Goal: Task Accomplishment & Management: Manage account settings

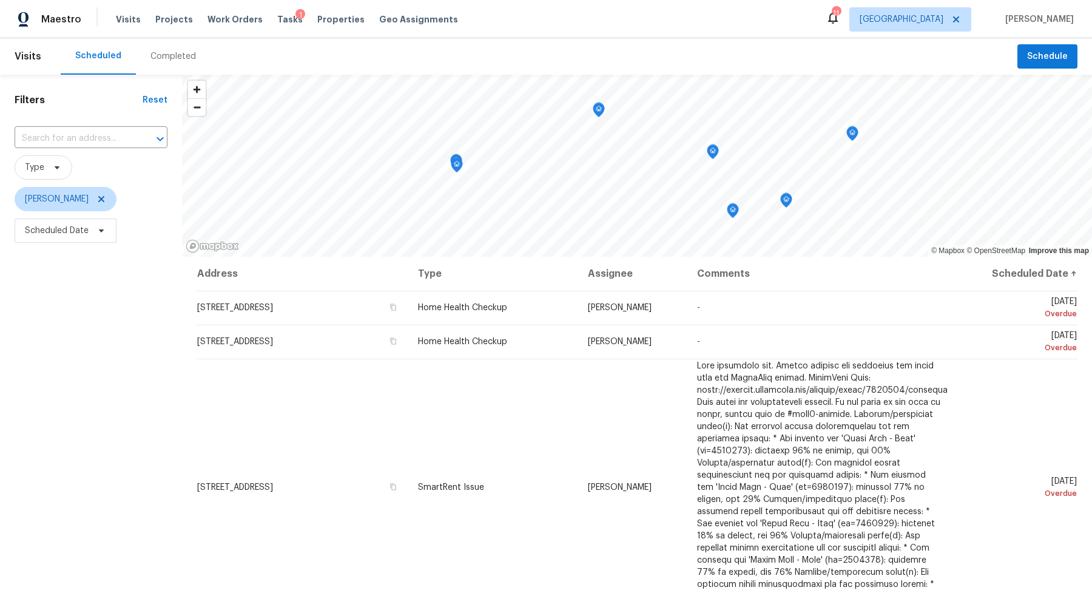
scroll to position [152, 0]
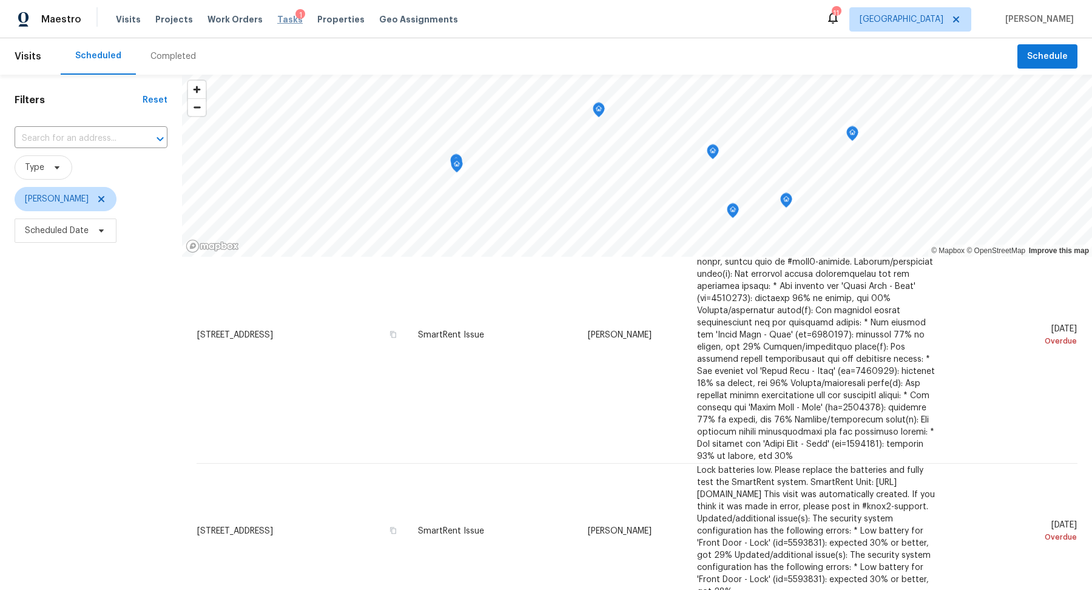
click at [277, 23] on span "Tasks" at bounding box center [289, 19] width 25 height 8
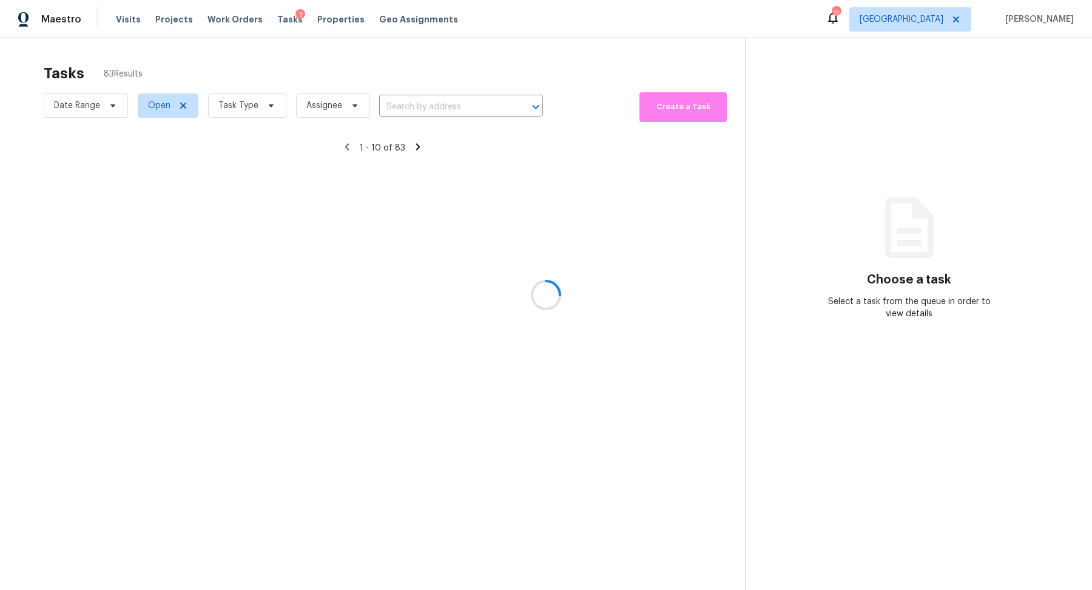
click at [260, 105] on div at bounding box center [546, 295] width 1092 height 590
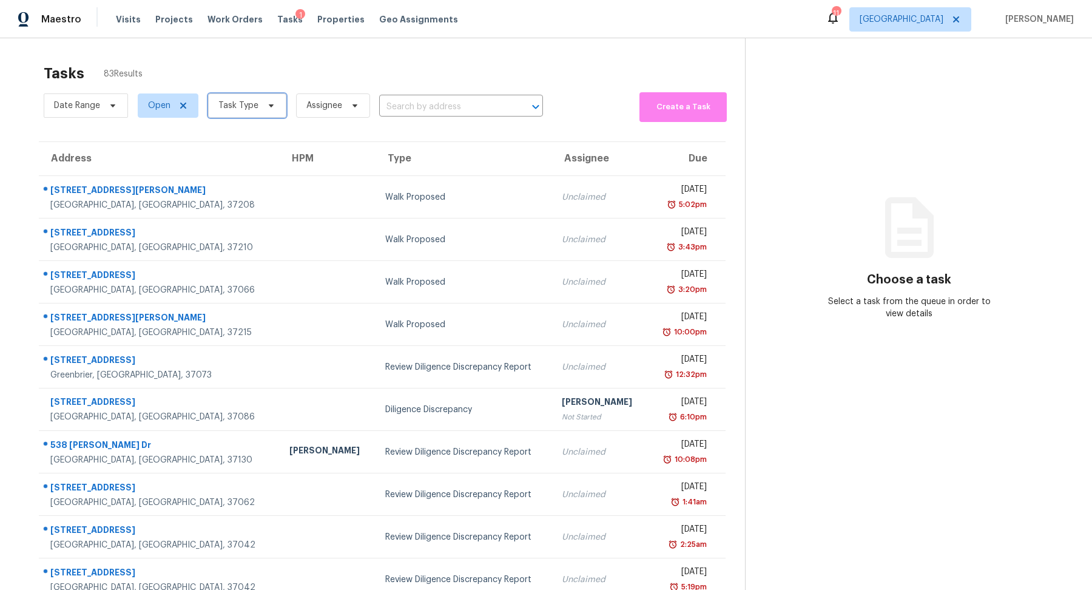
click at [252, 105] on span "Task Type" at bounding box center [238, 106] width 40 height 12
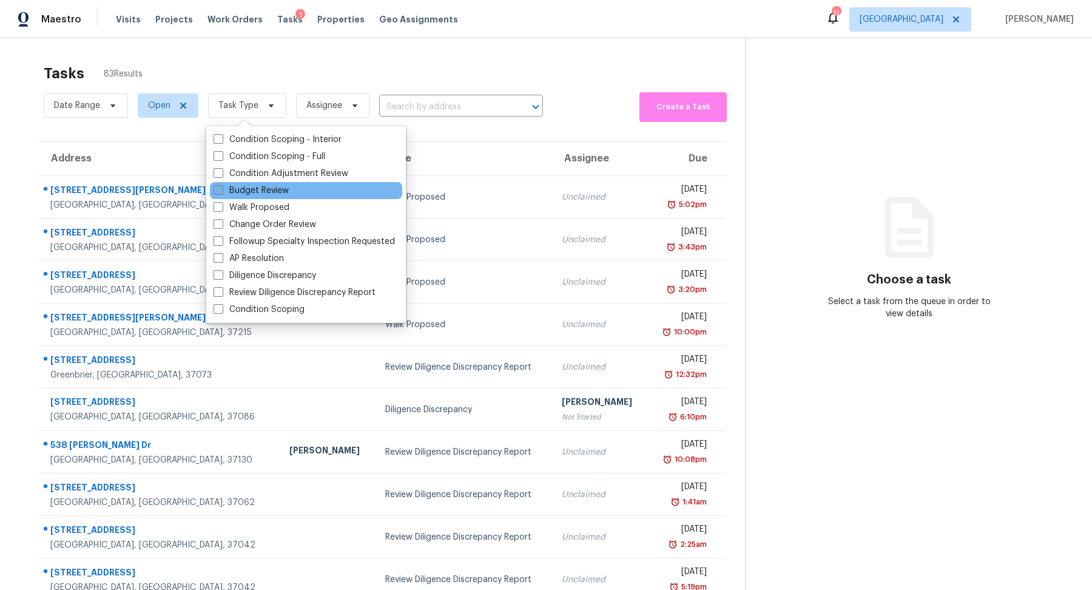
click at [251, 193] on label "Budget Review" at bounding box center [251, 190] width 75 height 12
click at [221, 192] on input "Budget Review" at bounding box center [218, 188] width 8 height 8
checkbox input "true"
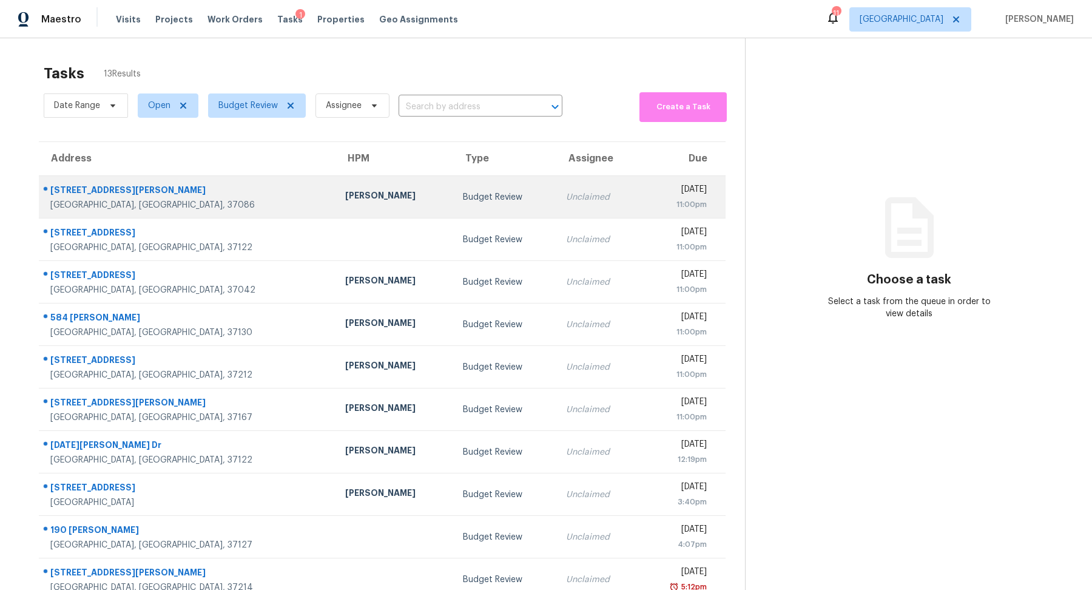
click at [79, 189] on div "[STREET_ADDRESS][PERSON_NAME]" at bounding box center [187, 191] width 275 height 15
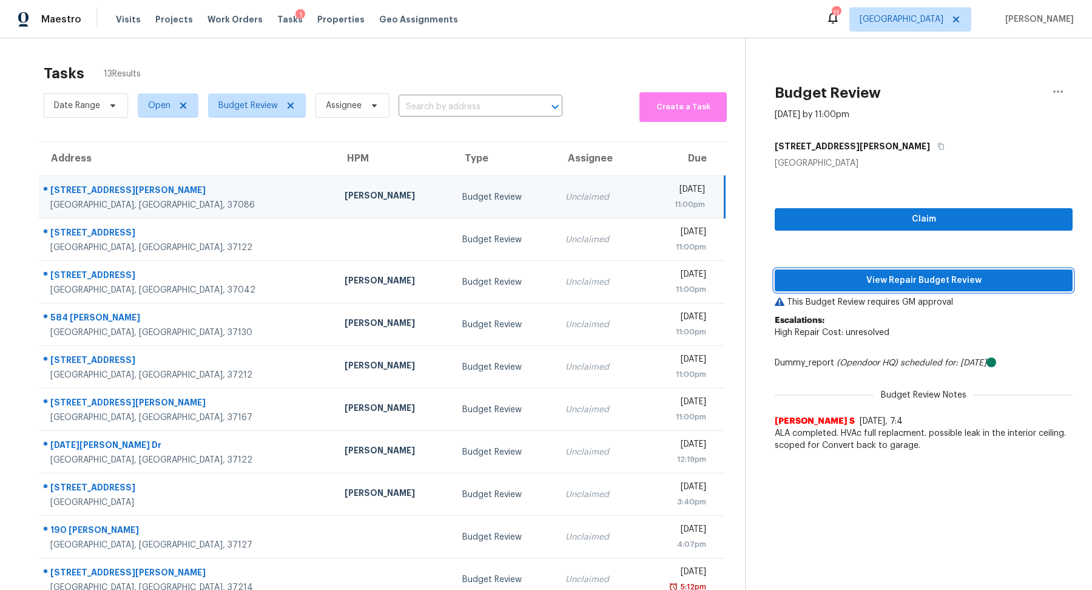
click at [923, 275] on span "View Repair Budget Review" at bounding box center [923, 280] width 278 height 15
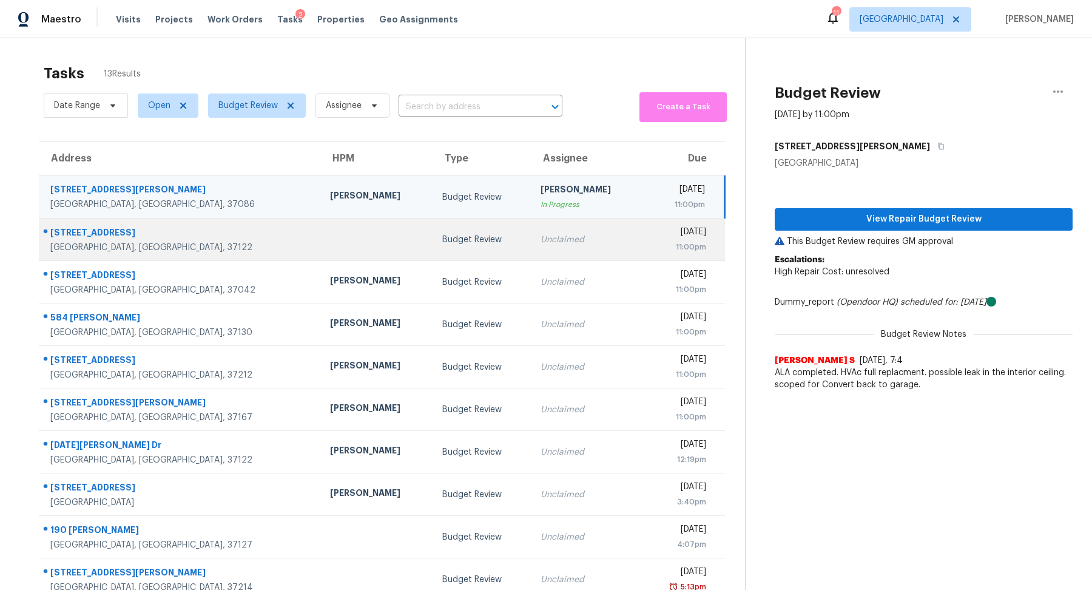
click at [108, 234] on div "[STREET_ADDRESS]" at bounding box center [180, 233] width 260 height 15
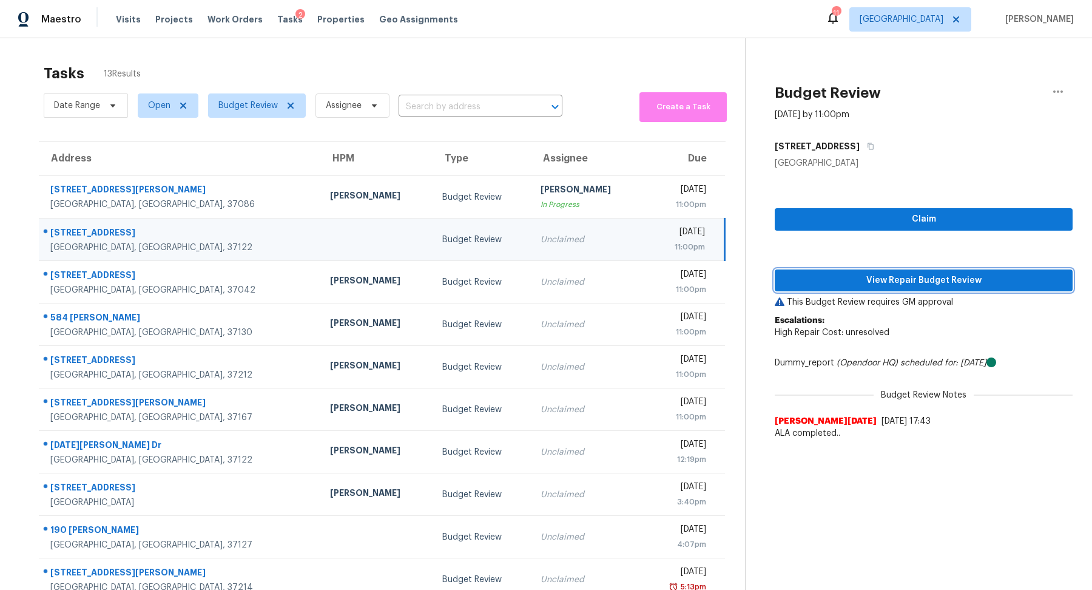
click at [894, 273] on span "View Repair Budget Review" at bounding box center [923, 280] width 278 height 15
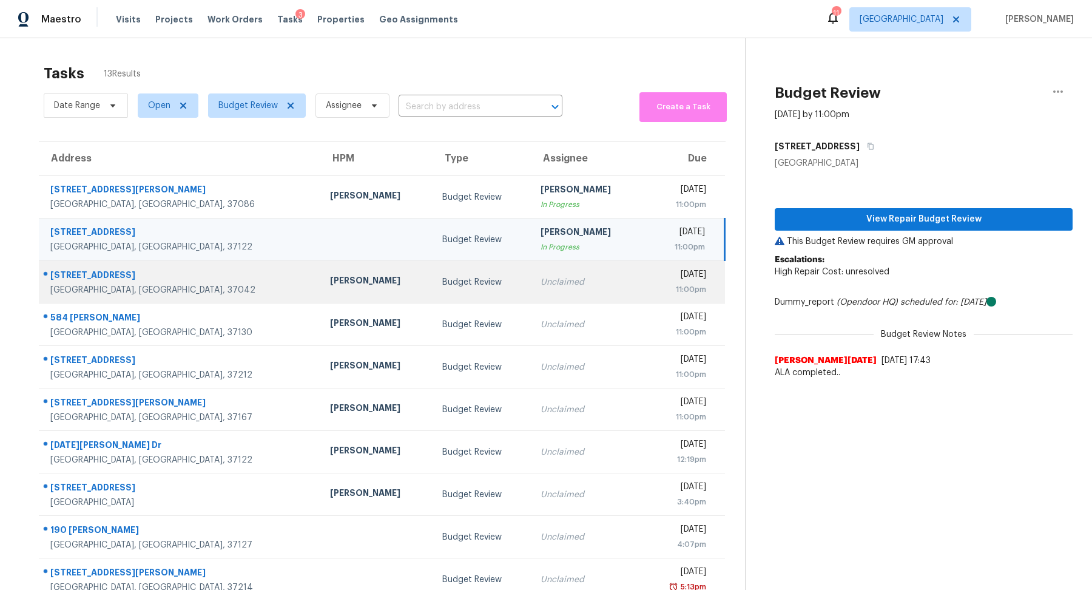
click at [103, 291] on div "[GEOGRAPHIC_DATA], [GEOGRAPHIC_DATA], 37042" at bounding box center [180, 290] width 260 height 12
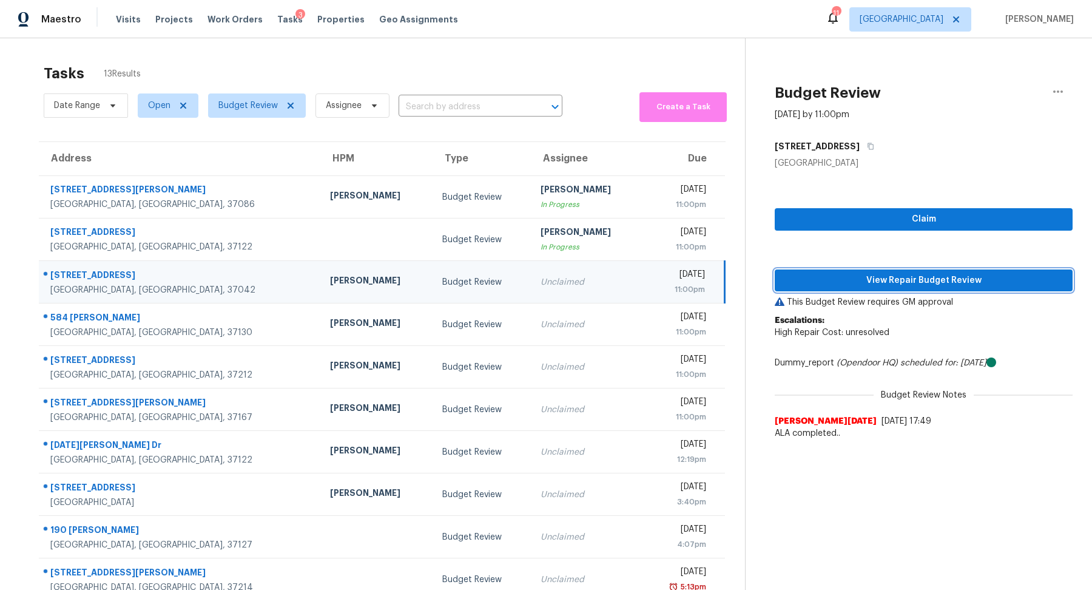
click at [835, 273] on span "View Repair Budget Review" at bounding box center [923, 280] width 278 height 15
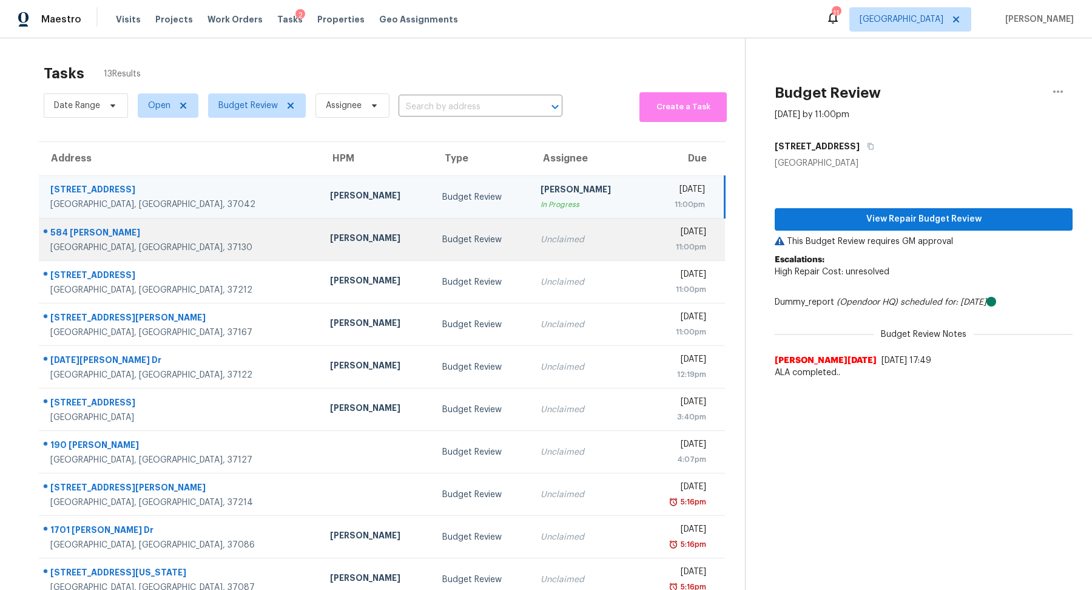
click at [98, 232] on div "584 [PERSON_NAME]" at bounding box center [180, 233] width 260 height 15
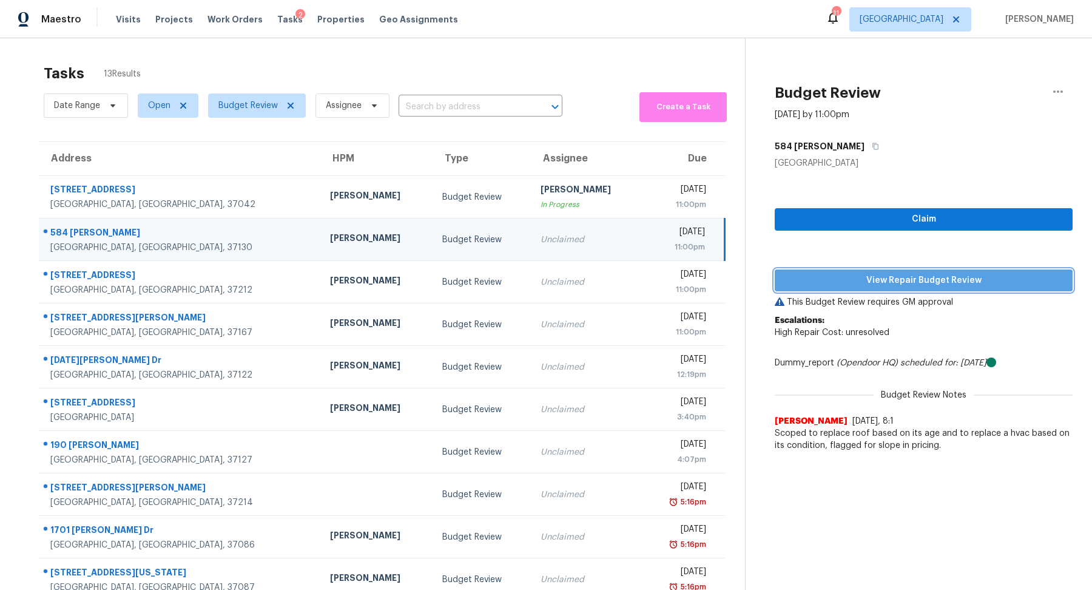
click at [970, 282] on span "View Repair Budget Review" at bounding box center [923, 280] width 278 height 15
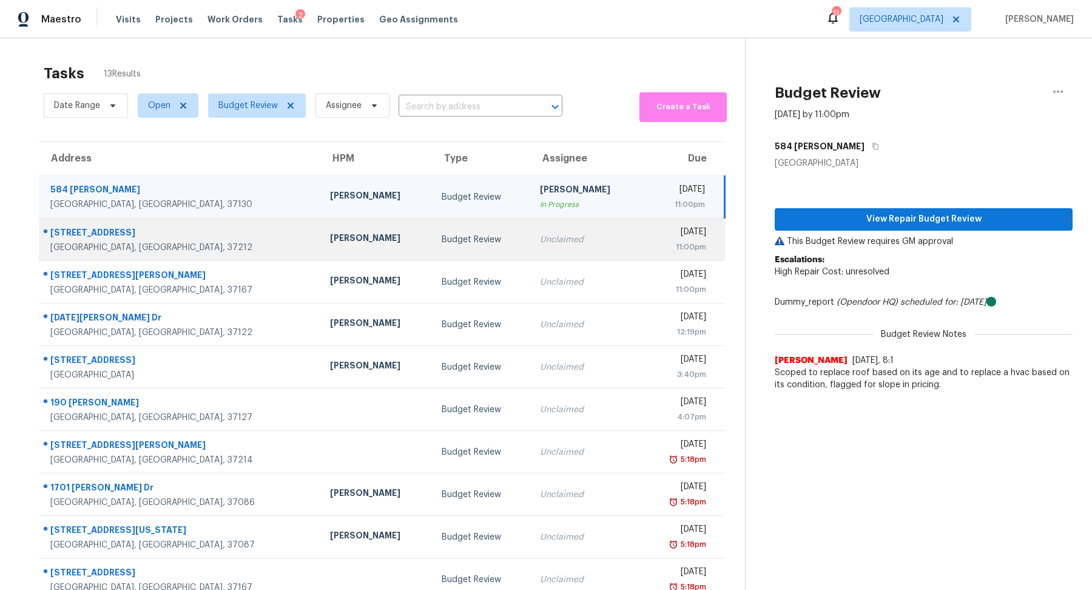
click at [89, 246] on div "[GEOGRAPHIC_DATA], [GEOGRAPHIC_DATA], 37212" at bounding box center [180, 247] width 260 height 12
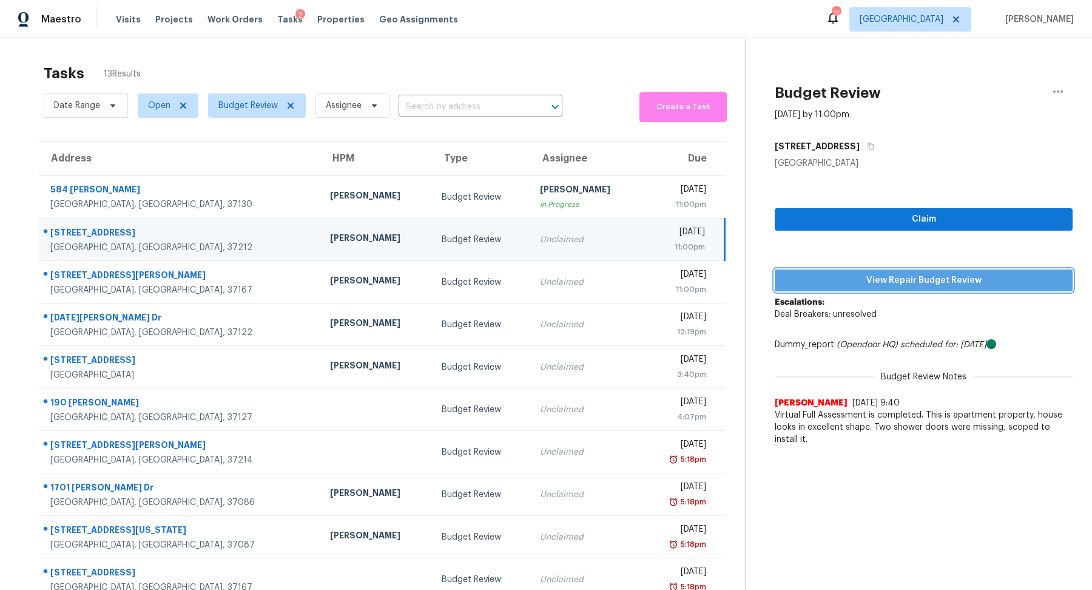
click at [934, 275] on span "View Repair Budget Review" at bounding box center [923, 280] width 278 height 15
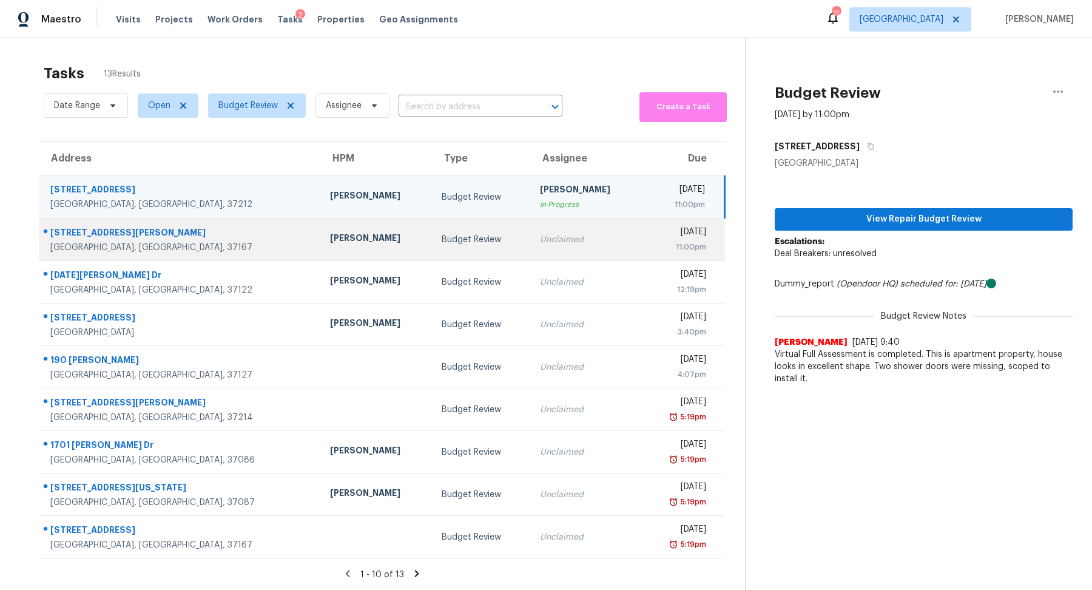
click at [90, 246] on div "[GEOGRAPHIC_DATA], [GEOGRAPHIC_DATA], 37167" at bounding box center [180, 247] width 260 height 12
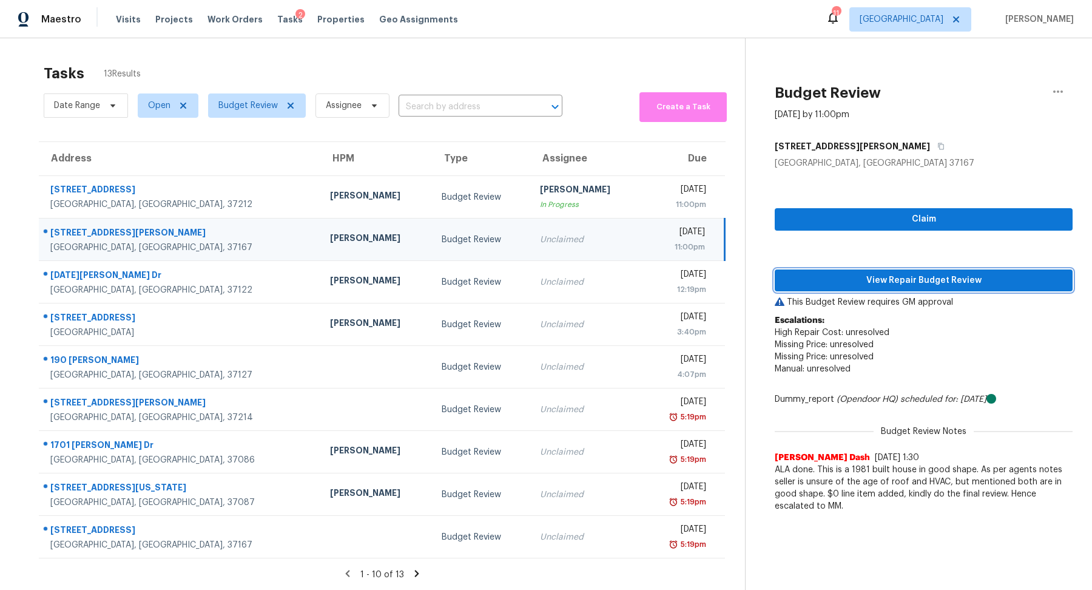
click at [944, 277] on span "View Repair Budget Review" at bounding box center [923, 280] width 278 height 15
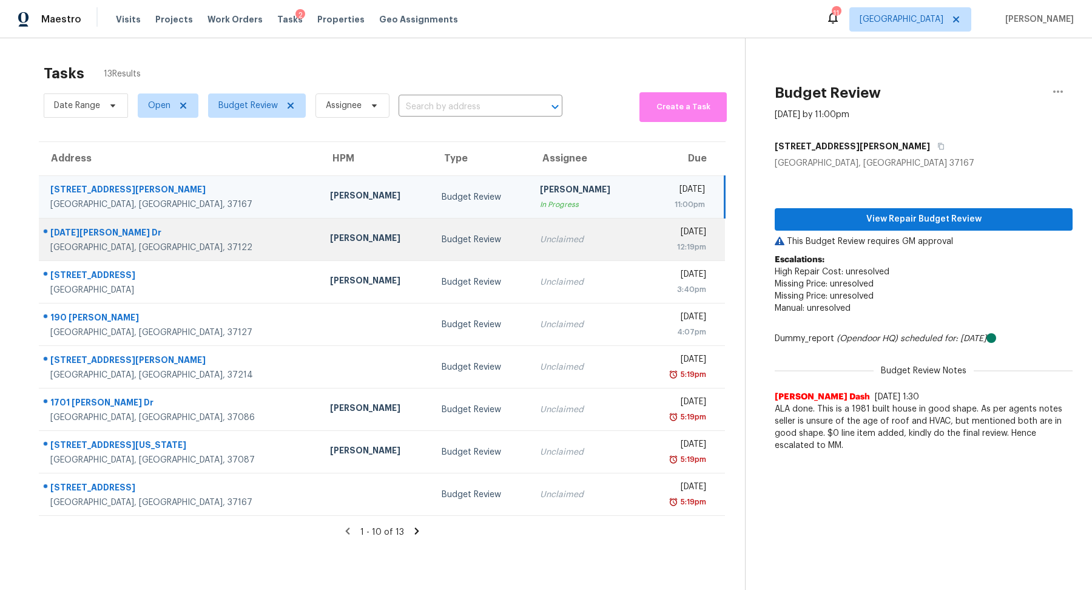
click at [85, 239] on div "[DATE][PERSON_NAME] Dr" at bounding box center [180, 233] width 260 height 15
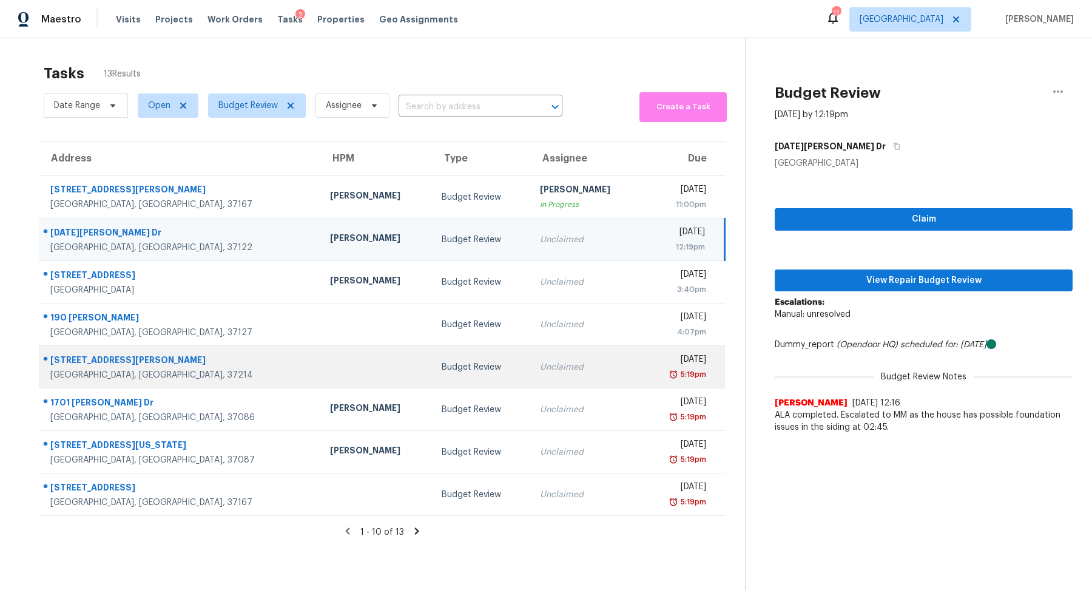
click at [113, 367] on div "[STREET_ADDRESS][PERSON_NAME]" at bounding box center [180, 361] width 260 height 15
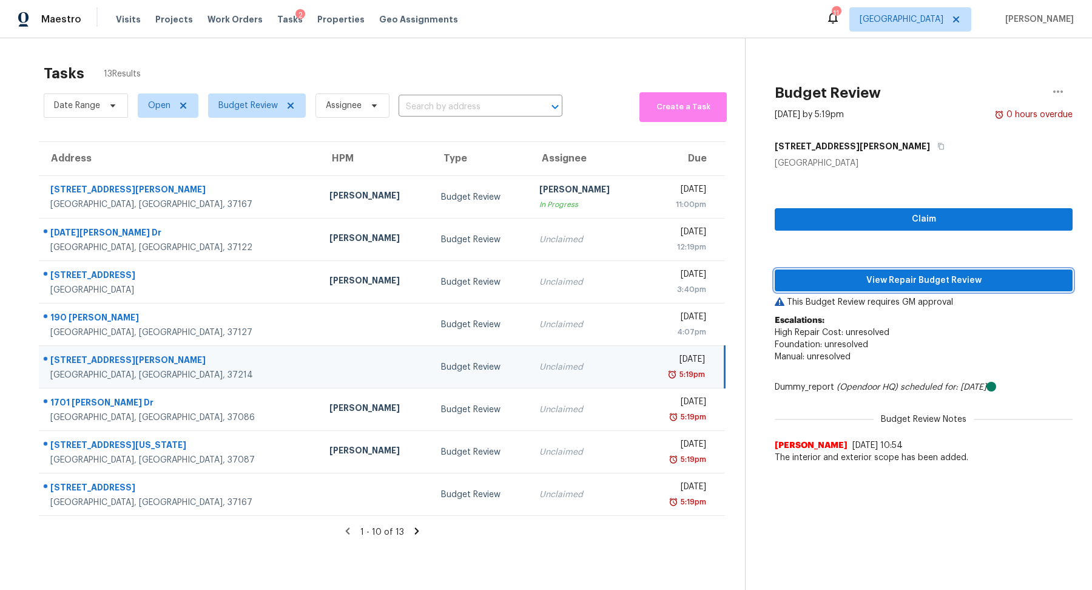
click at [877, 277] on span "View Repair Budget Review" at bounding box center [923, 280] width 278 height 15
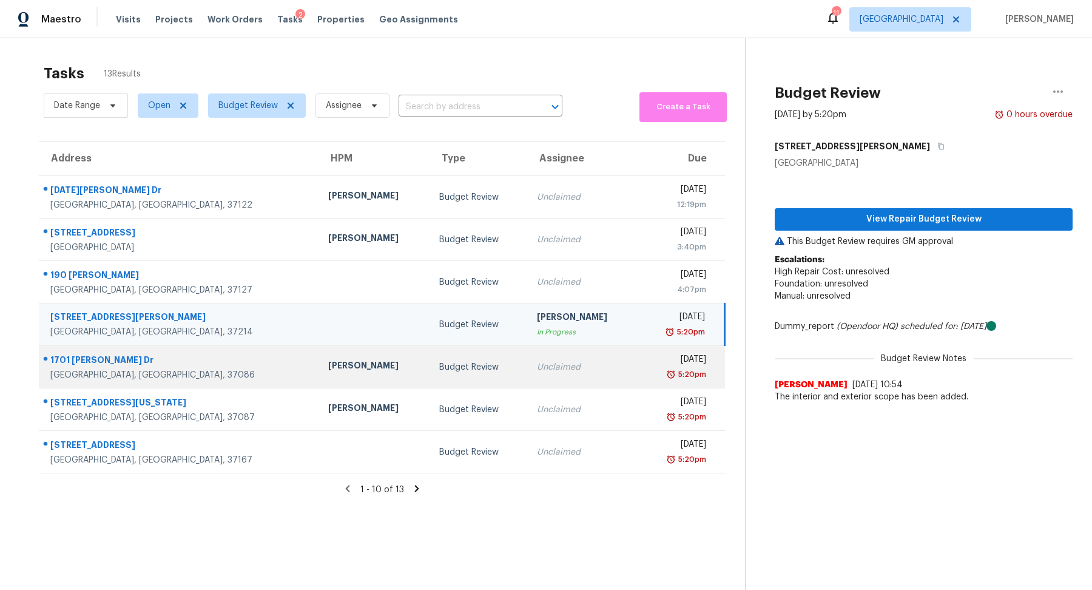
click at [103, 364] on div "1701 [PERSON_NAME] Dr" at bounding box center [179, 361] width 258 height 15
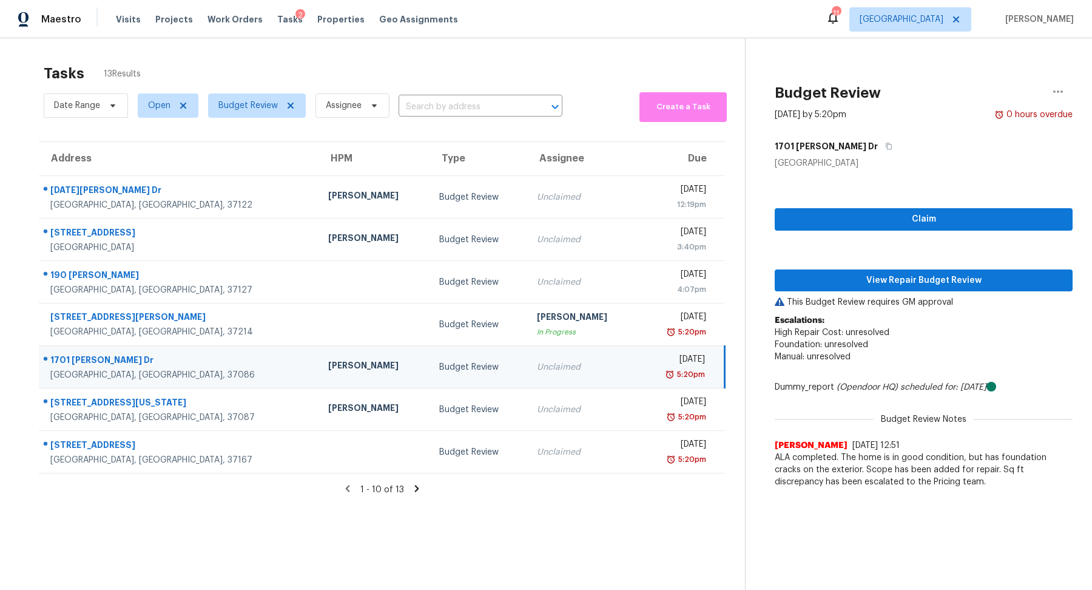
click at [861, 291] on div "Claim View Repair Budget Review This Budget Review requires GM approval Escalat…" at bounding box center [924, 331] width 298 height 325
click at [881, 283] on span "View Repair Budget Review" at bounding box center [923, 280] width 278 height 15
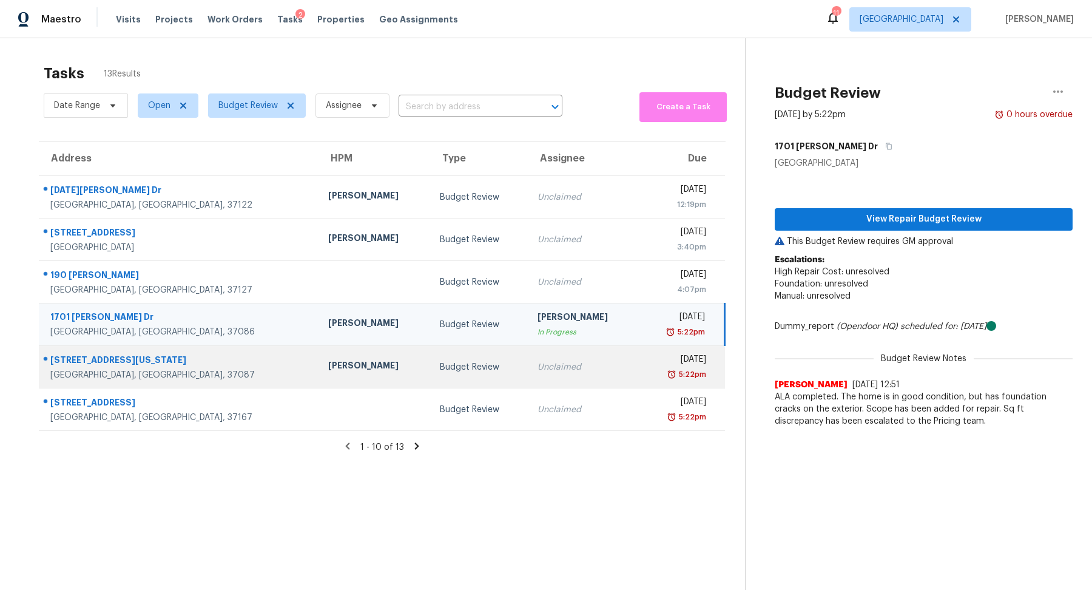
click at [98, 369] on div "[GEOGRAPHIC_DATA], [GEOGRAPHIC_DATA], 37087" at bounding box center [179, 375] width 258 height 12
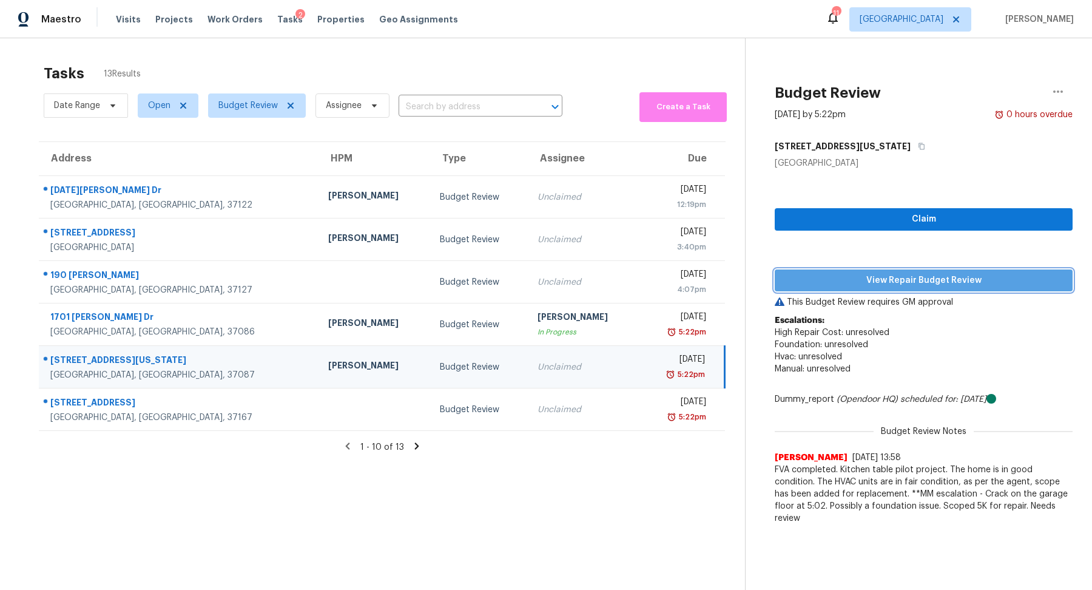
click at [891, 290] on button "View Repair Budget Review" at bounding box center [924, 280] width 298 height 22
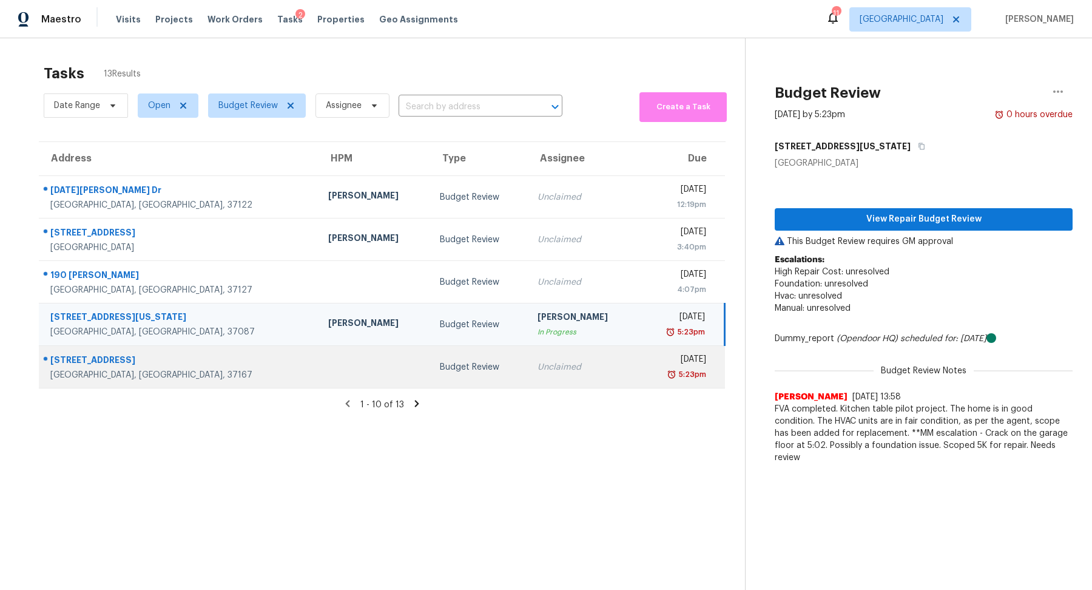
click at [88, 370] on div "[GEOGRAPHIC_DATA], [GEOGRAPHIC_DATA], 37167" at bounding box center [179, 375] width 258 height 12
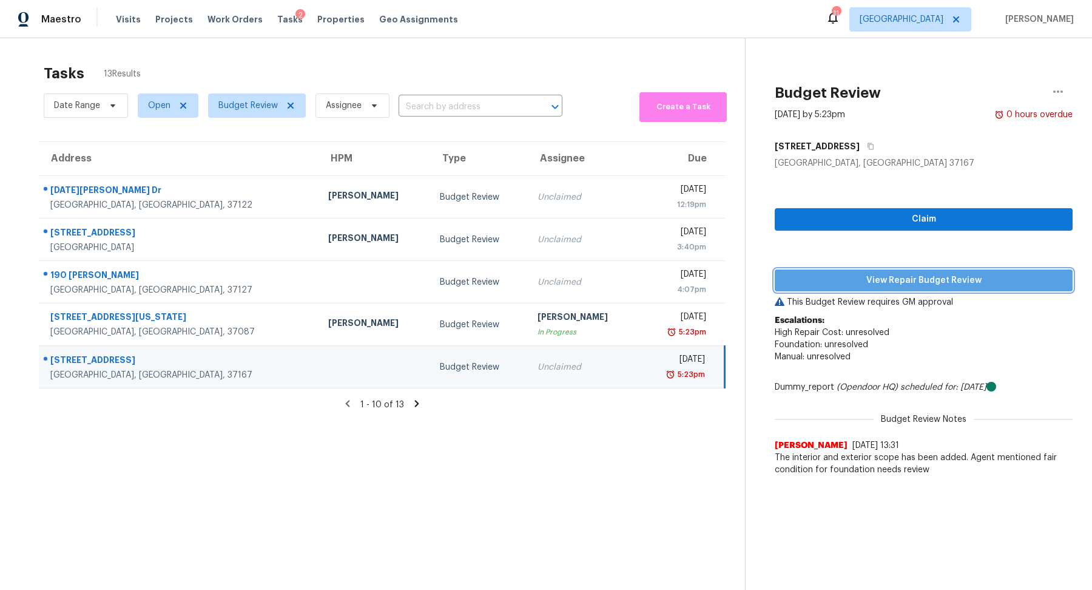
click at [940, 271] on button "View Repair Budget Review" at bounding box center [924, 280] width 298 height 22
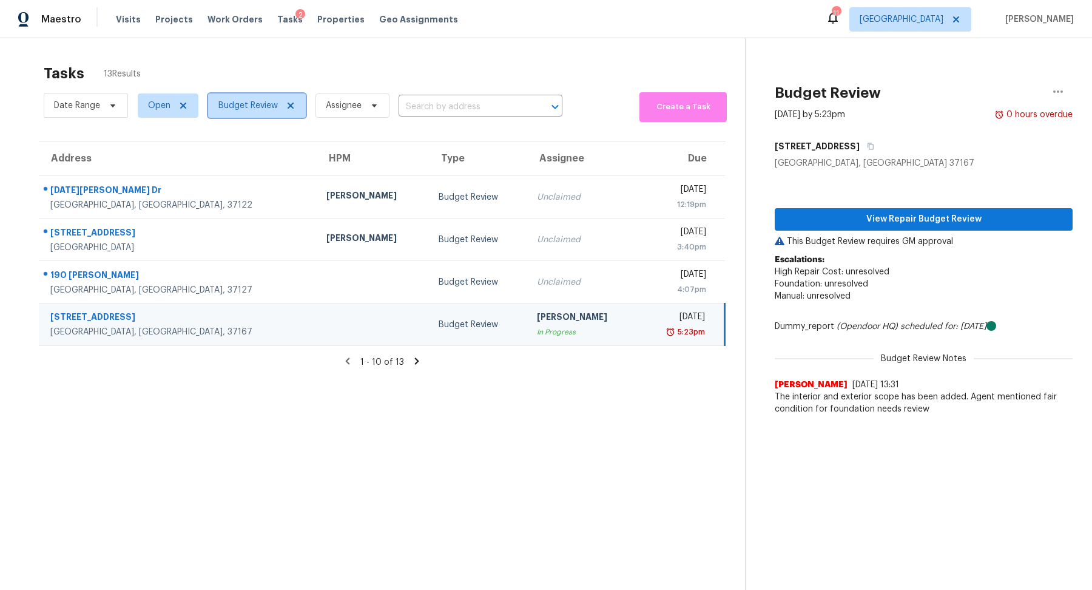
click at [260, 106] on span "Budget Review" at bounding box center [247, 106] width 59 height 12
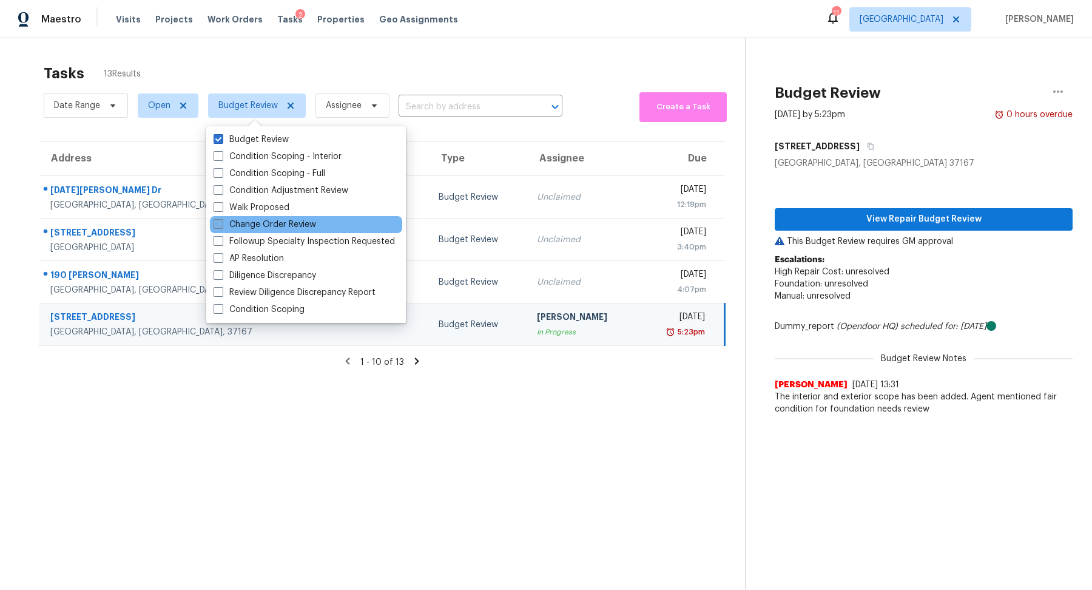
click at [263, 227] on label "Change Order Review" at bounding box center [265, 224] width 103 height 12
click at [221, 226] on input "Change Order Review" at bounding box center [218, 222] width 8 height 8
checkbox input "true"
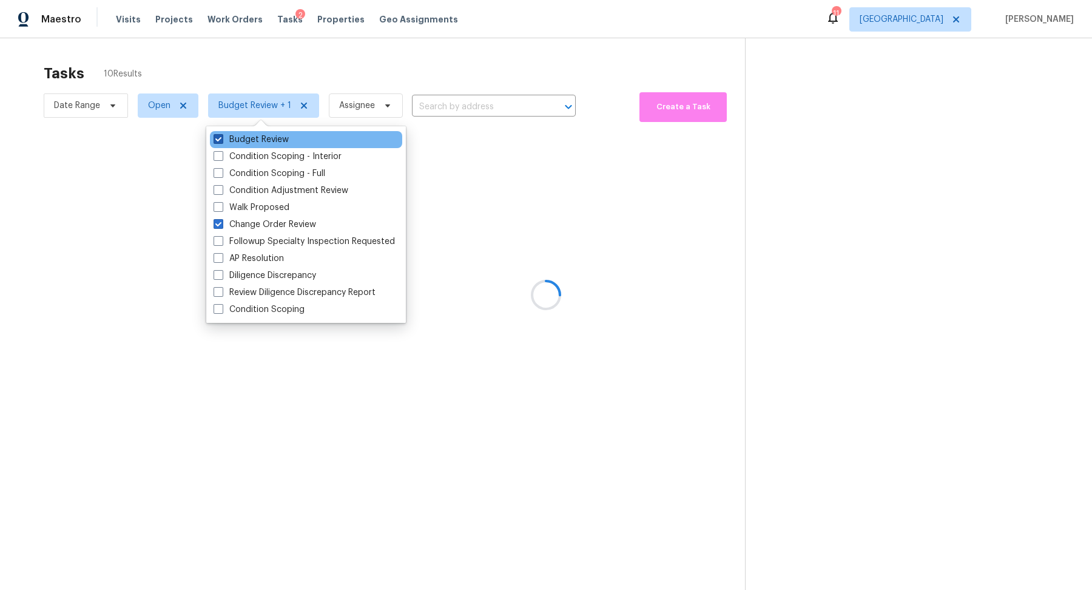
click at [258, 139] on label "Budget Review" at bounding box center [251, 139] width 75 height 12
click at [221, 139] on input "Budget Review" at bounding box center [218, 137] width 8 height 8
checkbox input "false"
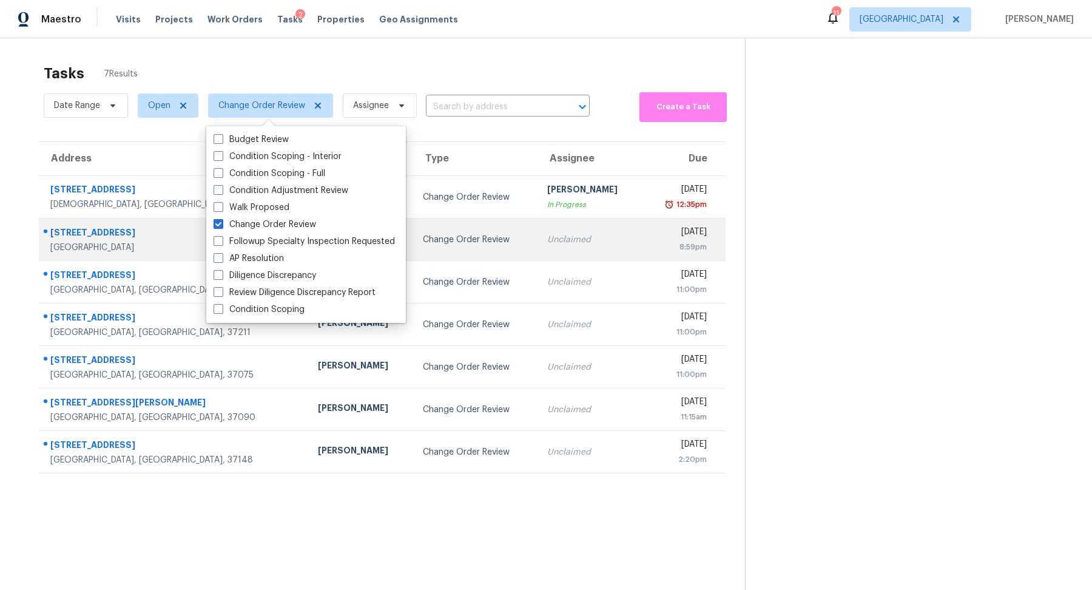
click at [75, 246] on div "[GEOGRAPHIC_DATA]" at bounding box center [174, 247] width 248 height 12
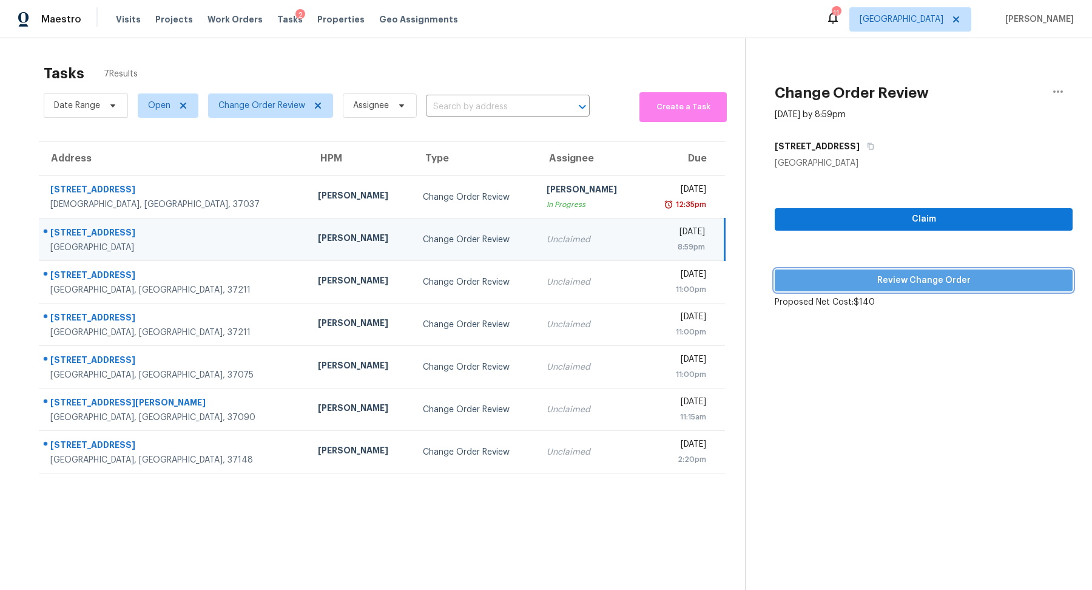
click at [882, 278] on span "Review Change Order" at bounding box center [923, 280] width 278 height 15
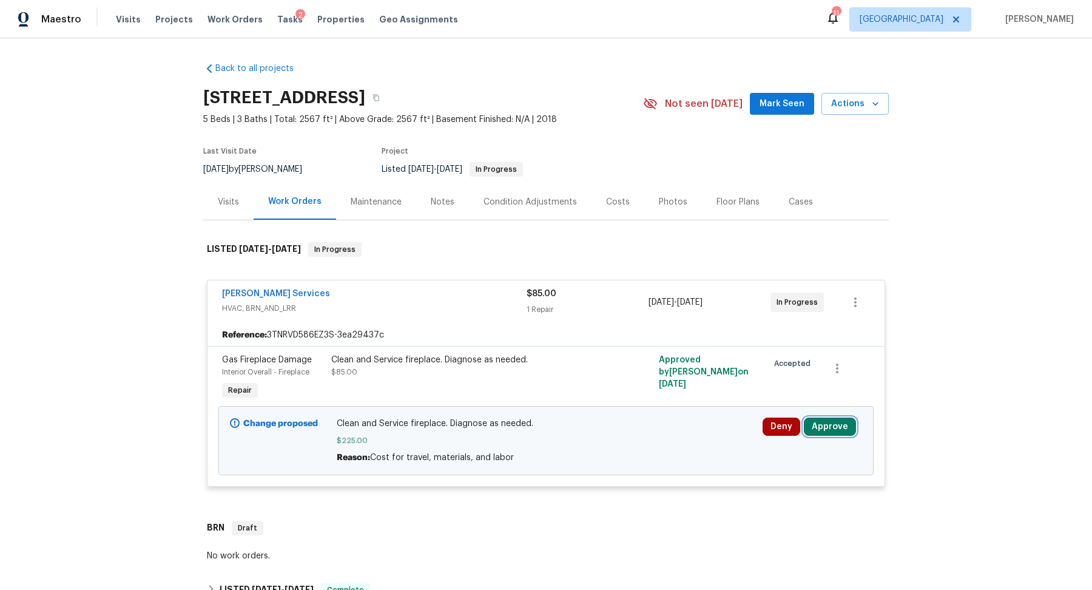
click at [834, 423] on button "Approve" at bounding box center [830, 426] width 52 height 18
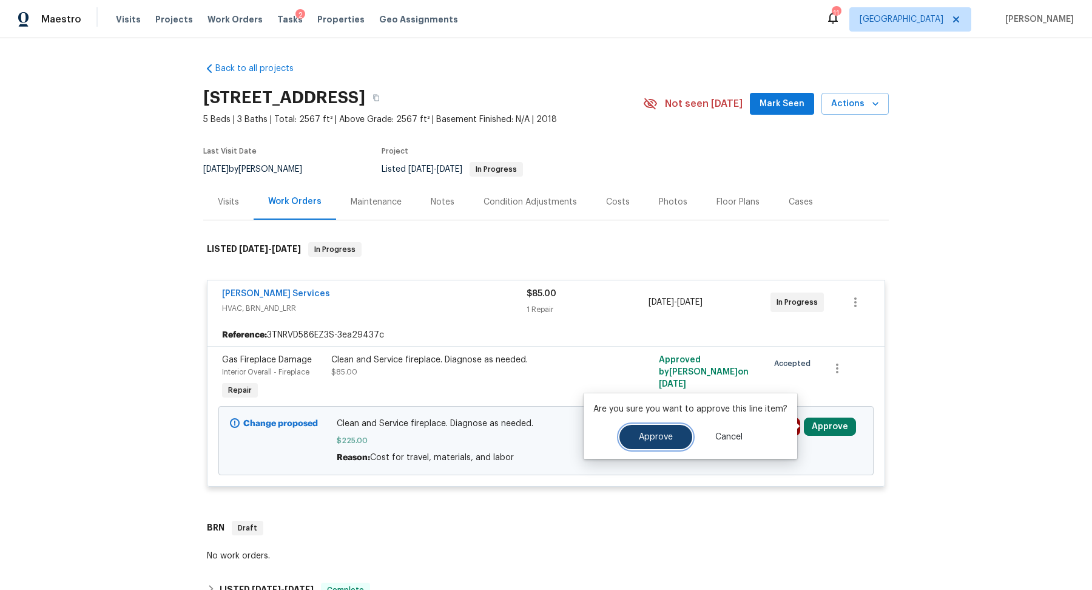
click at [659, 437] on span "Approve" at bounding box center [656, 437] width 34 height 9
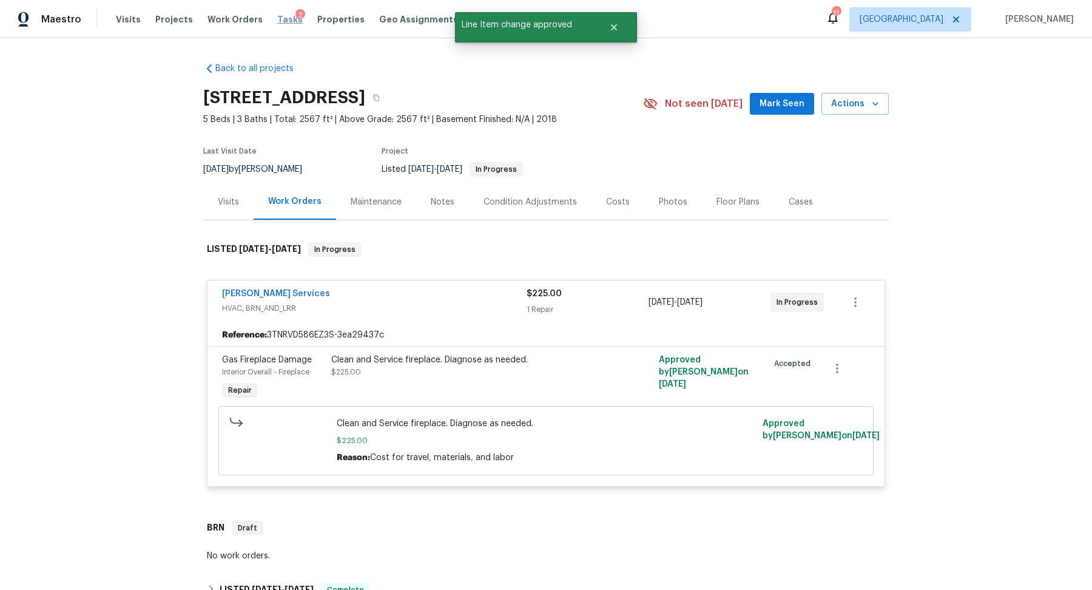
click at [277, 21] on span "Tasks" at bounding box center [289, 19] width 25 height 8
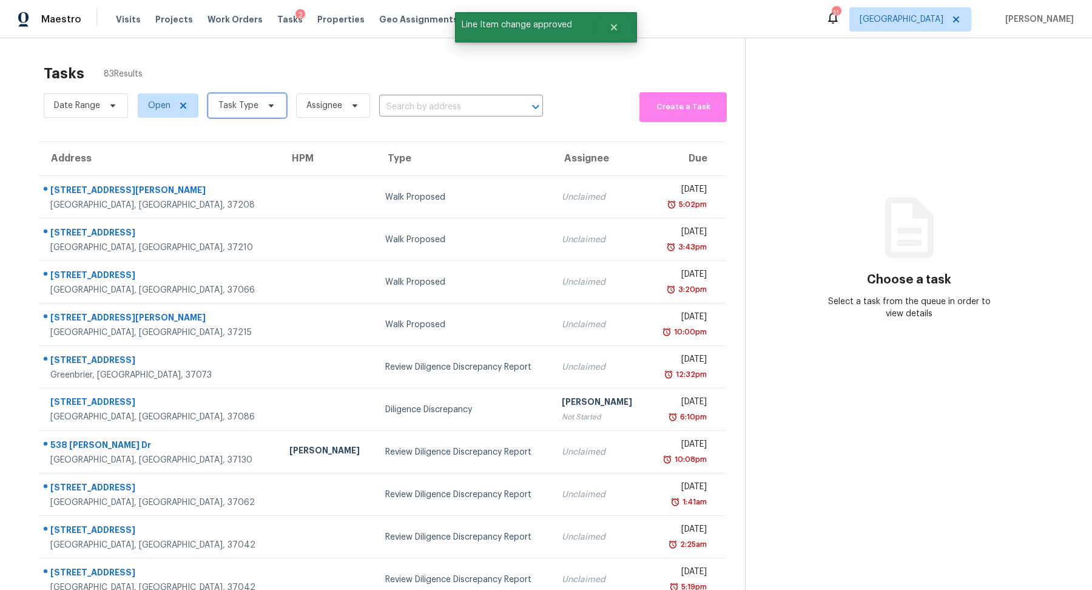
click at [241, 102] on span "Task Type" at bounding box center [238, 106] width 40 height 12
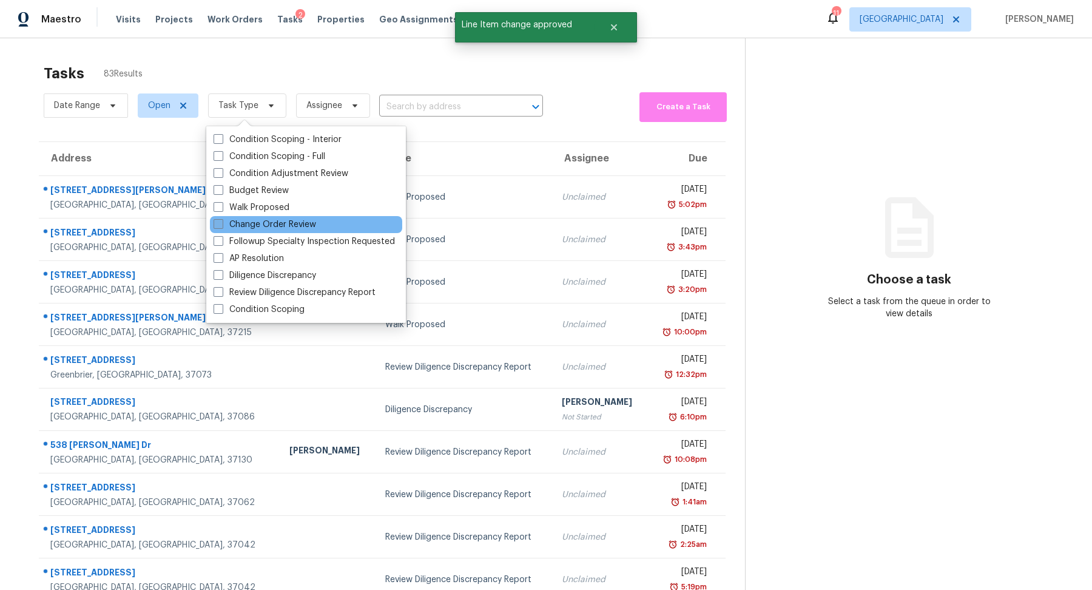
click at [255, 223] on label "Change Order Review" at bounding box center [265, 224] width 103 height 12
click at [221, 223] on input "Change Order Review" at bounding box center [218, 222] width 8 height 8
checkbox input "true"
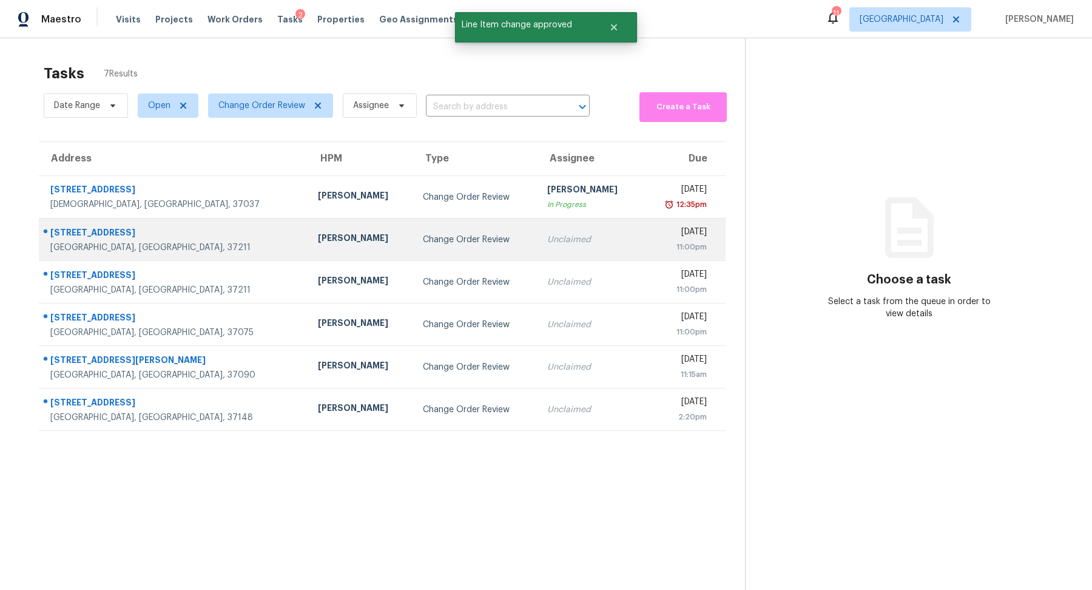
click at [75, 239] on div "[STREET_ADDRESS]" at bounding box center [174, 233] width 248 height 15
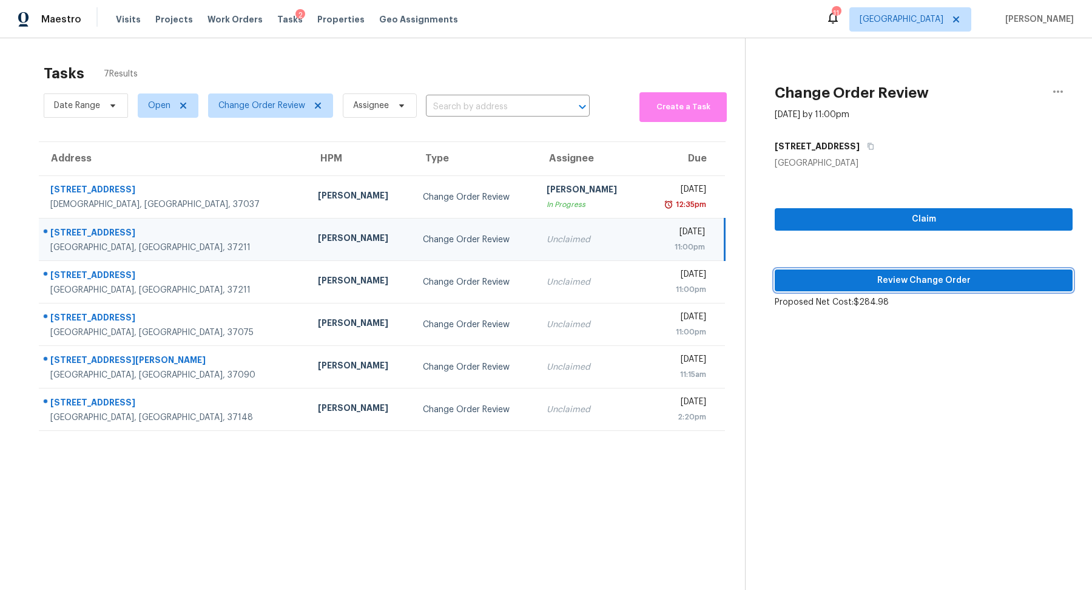
click at [922, 275] on span "Review Change Order" at bounding box center [923, 280] width 278 height 15
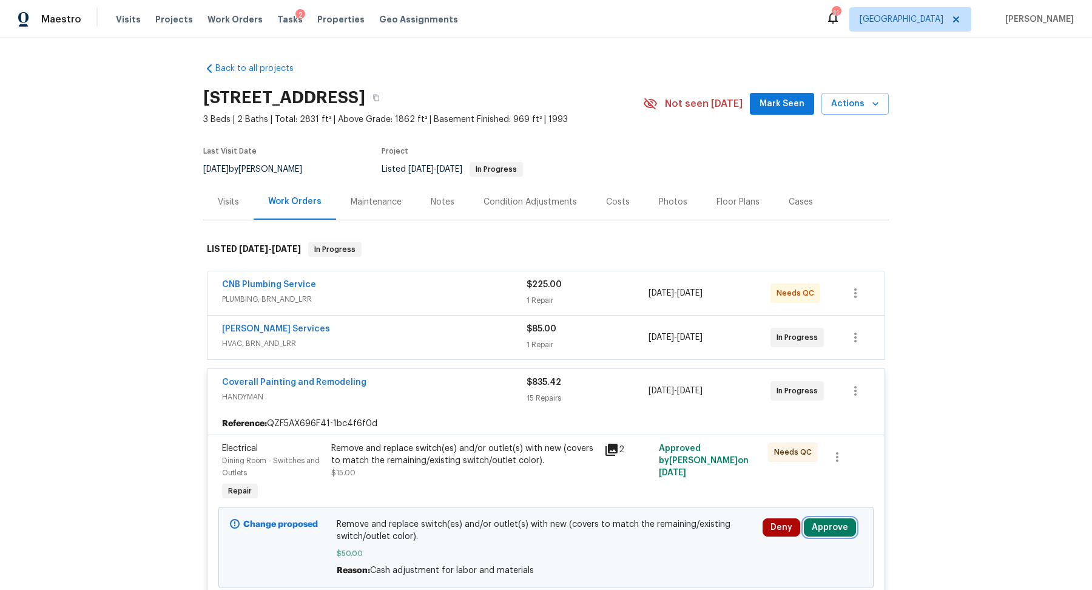
click at [831, 527] on button "Approve" at bounding box center [830, 527] width 52 height 18
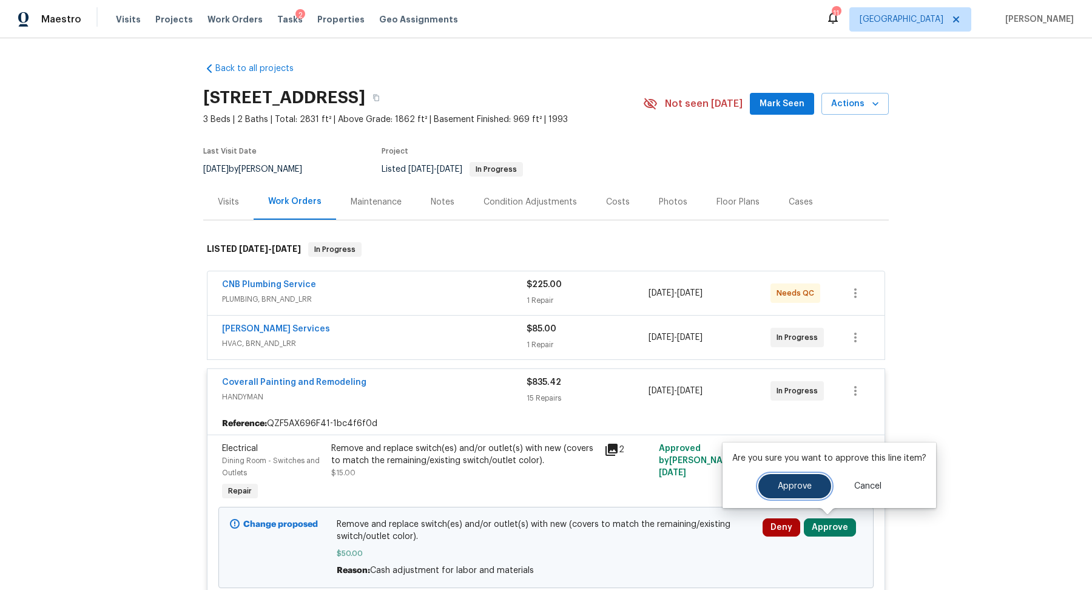
click at [769, 482] on button "Approve" at bounding box center [794, 486] width 73 height 24
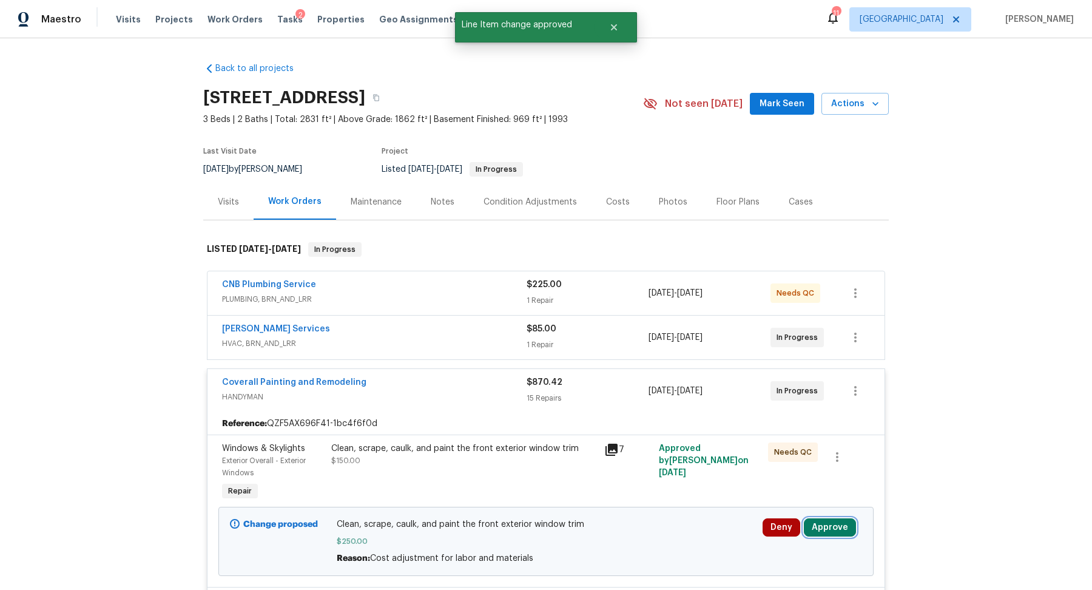
click at [845, 524] on button "Approve" at bounding box center [830, 527] width 52 height 18
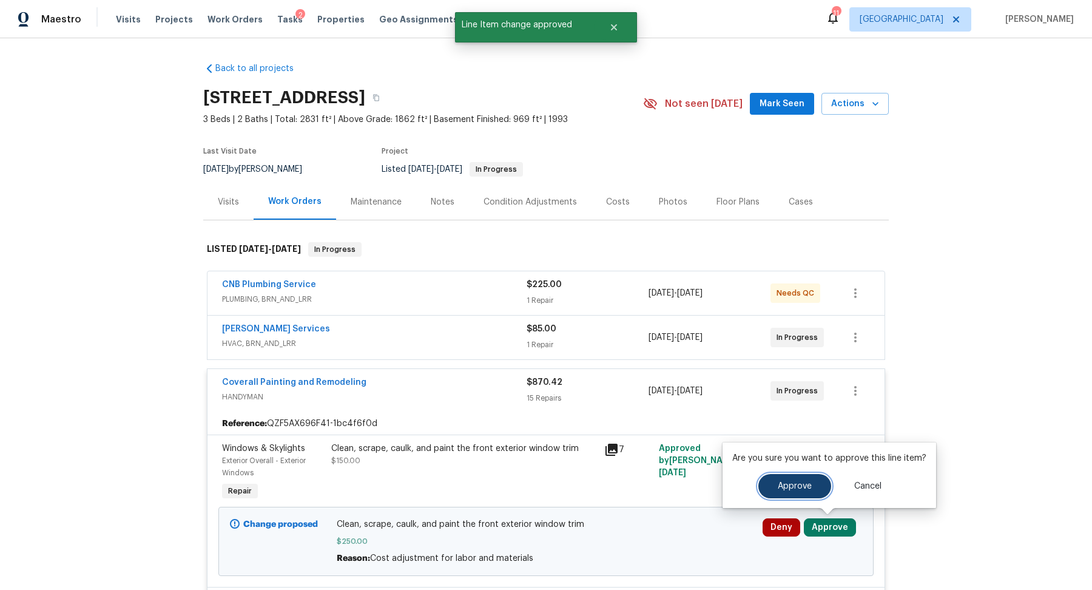
click at [770, 487] on button "Approve" at bounding box center [794, 486] width 73 height 24
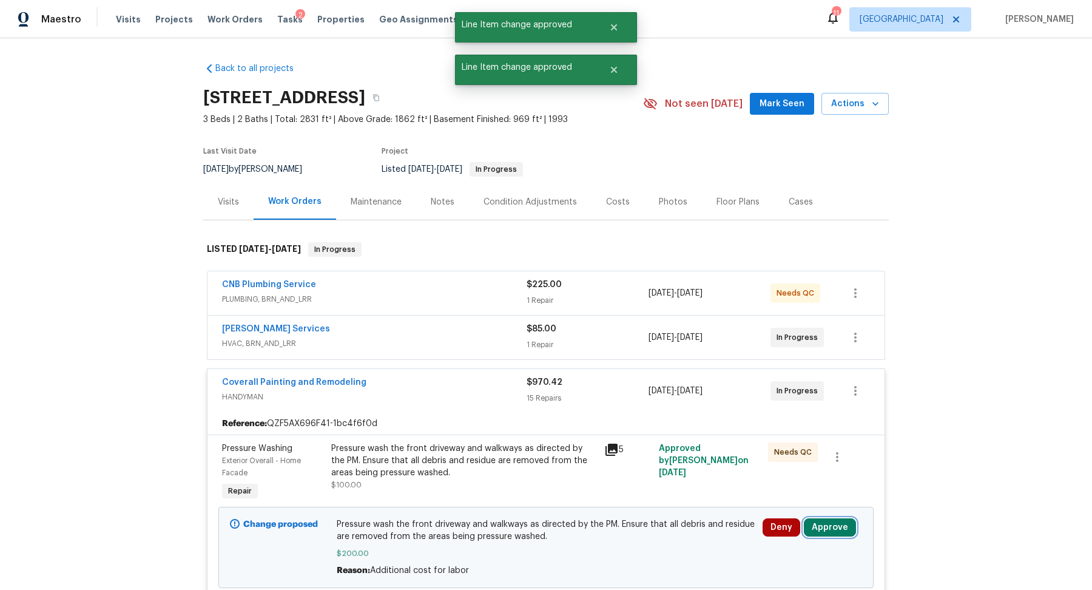
click at [832, 527] on button "Approve" at bounding box center [830, 527] width 52 height 18
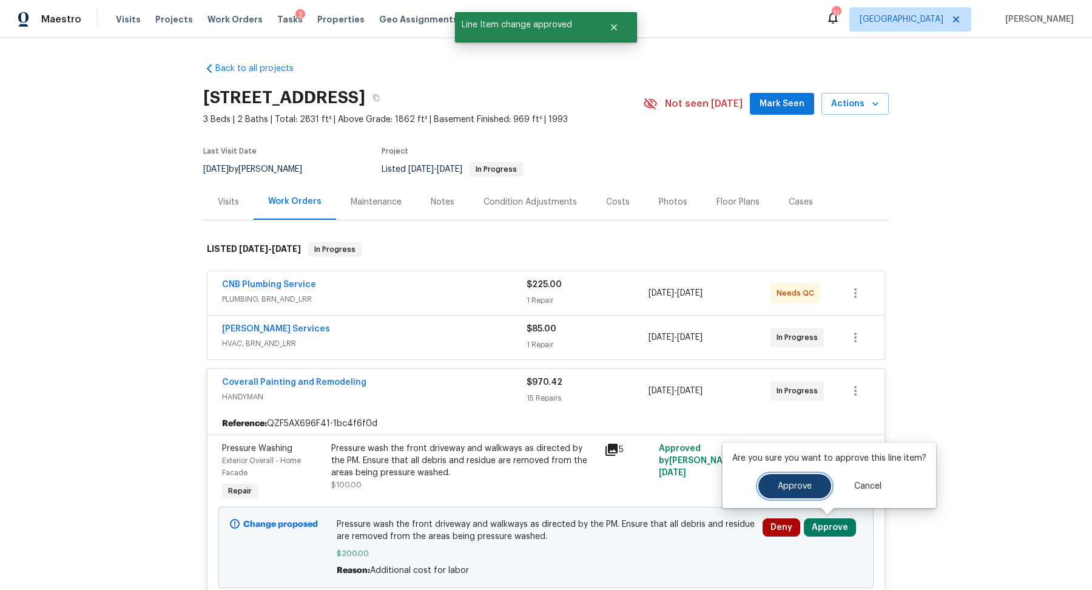
click at [766, 483] on button "Approve" at bounding box center [794, 486] width 73 height 24
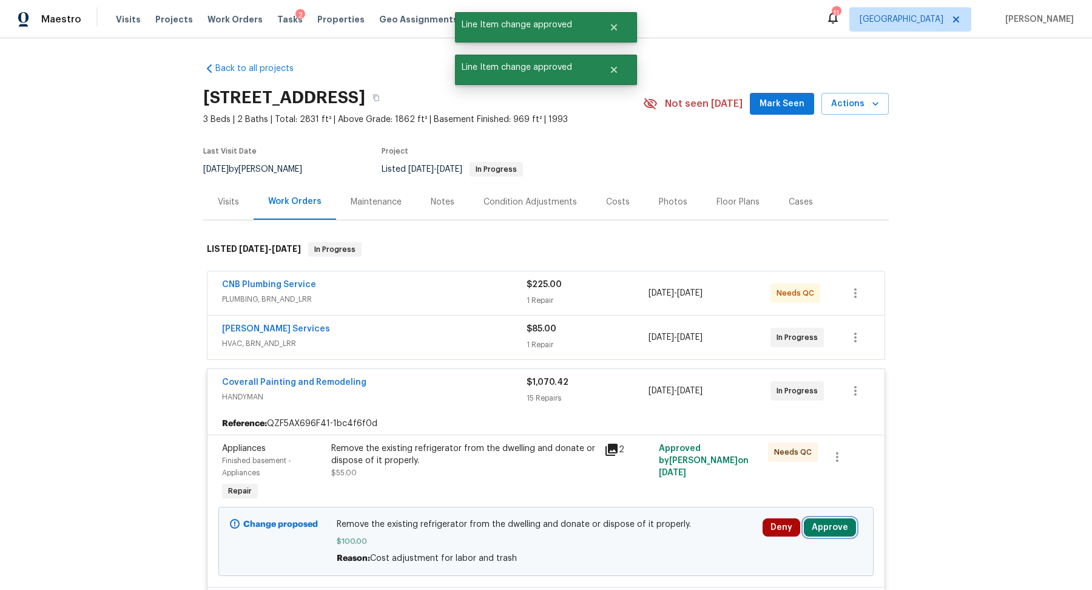
click at [834, 519] on button "Approve" at bounding box center [830, 527] width 52 height 18
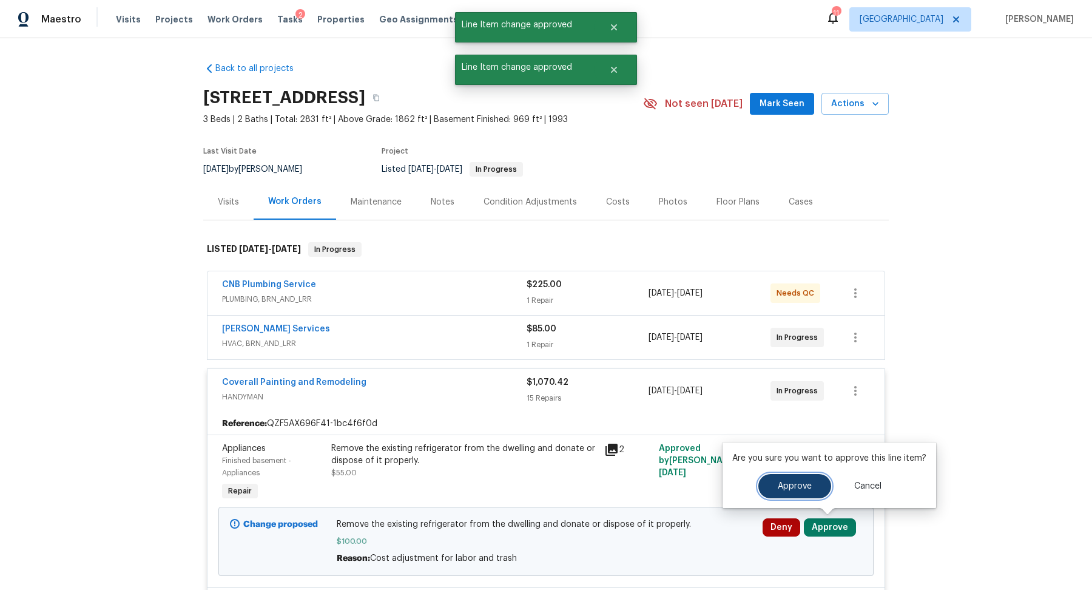
click at [778, 488] on span "Approve" at bounding box center [795, 486] width 34 height 9
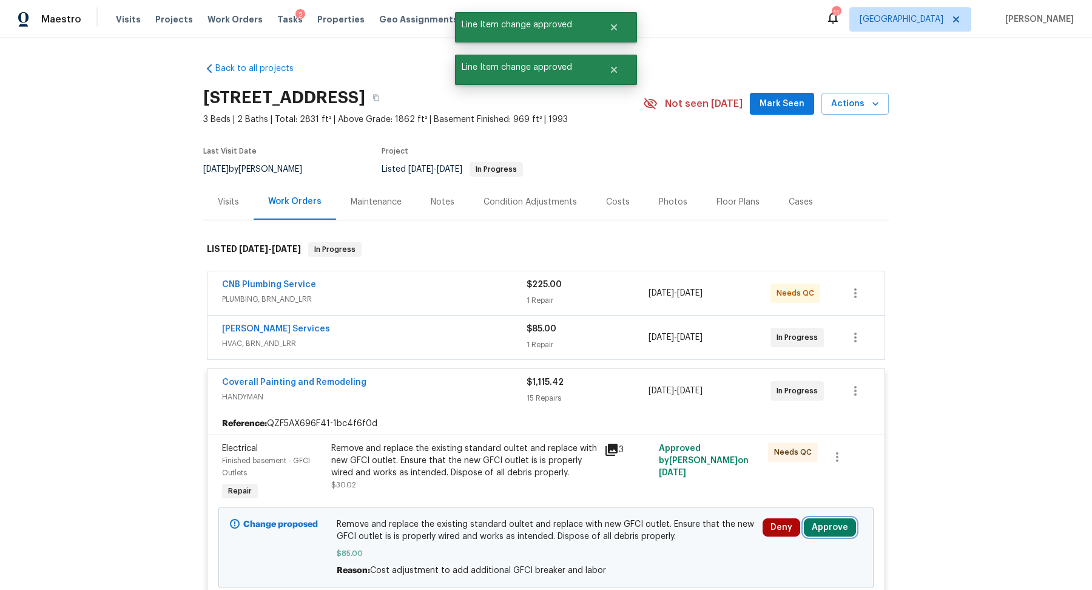
click at [829, 524] on button "Approve" at bounding box center [830, 527] width 52 height 18
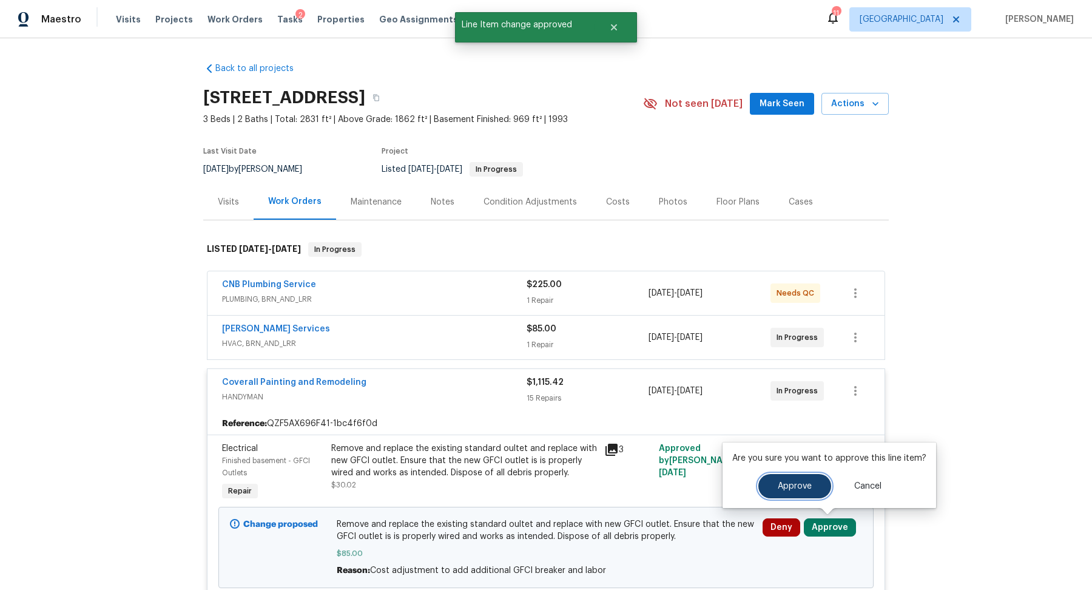
click at [778, 482] on span "Approve" at bounding box center [795, 486] width 34 height 9
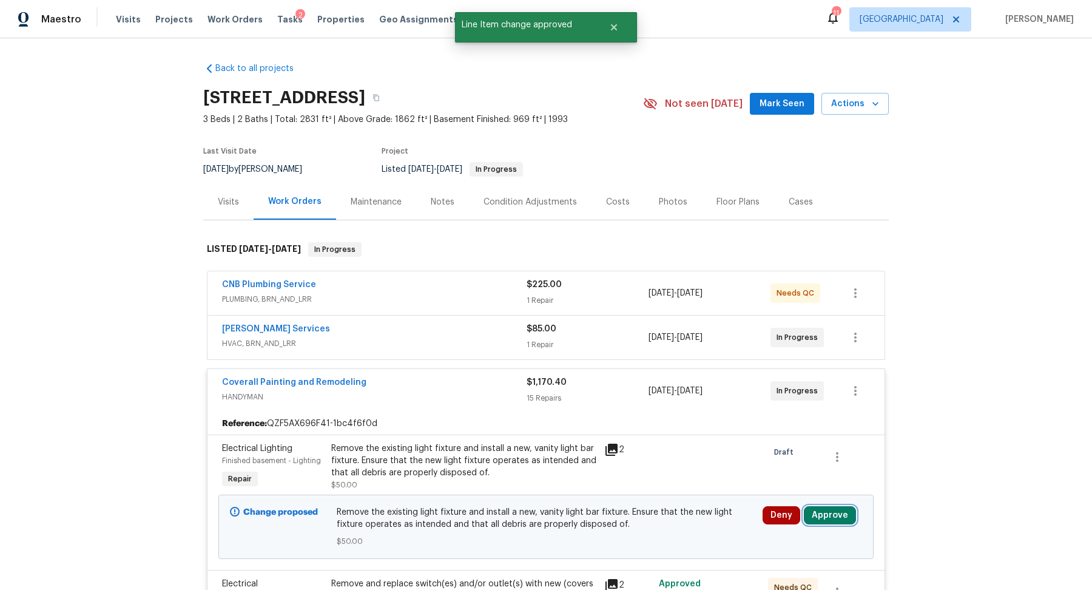
click at [835, 513] on button "Approve" at bounding box center [830, 515] width 52 height 18
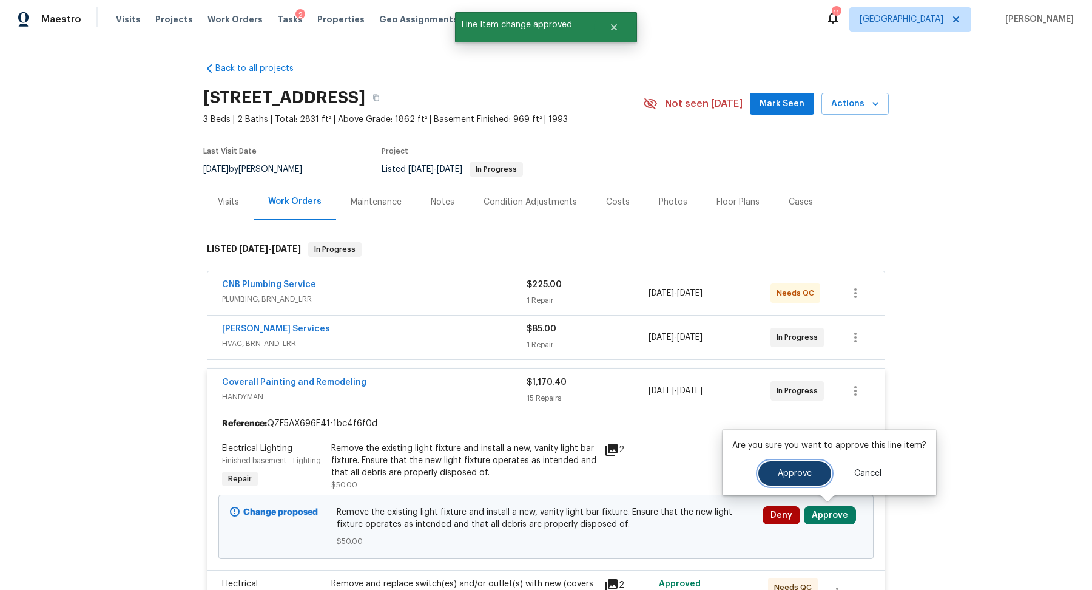
click at [780, 469] on span "Approve" at bounding box center [795, 473] width 34 height 9
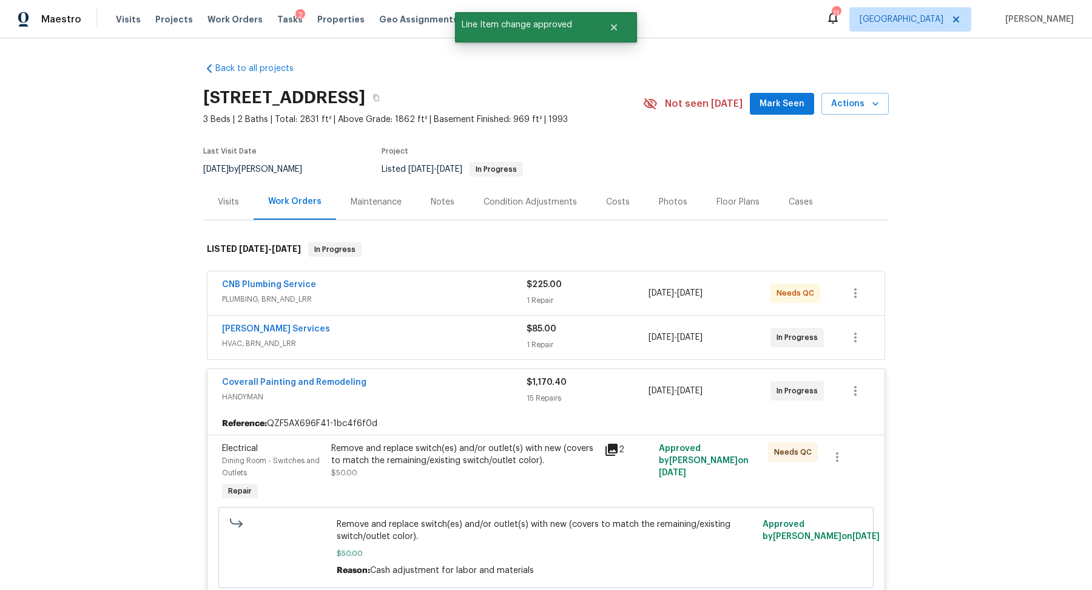
click at [474, 293] on span "PLUMBING, BRN_AND_LRR" at bounding box center [374, 299] width 305 height 12
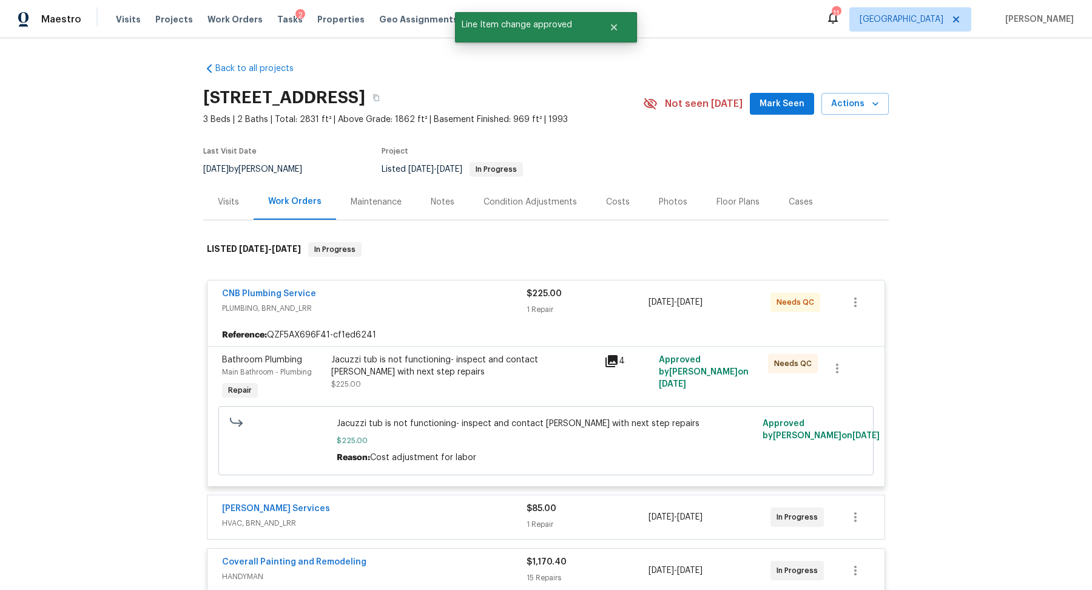
click at [622, 514] on div "$85.00 1 Repair" at bounding box center [588, 516] width 122 height 29
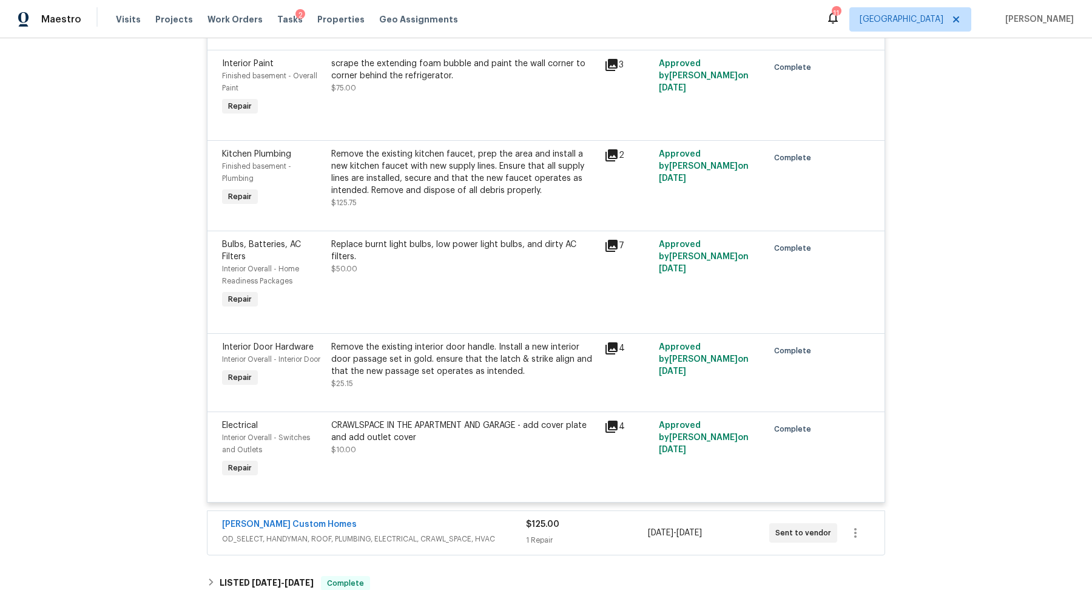
scroll to position [1867, 0]
click at [587, 544] on div "1 Repair" at bounding box center [586, 539] width 121 height 12
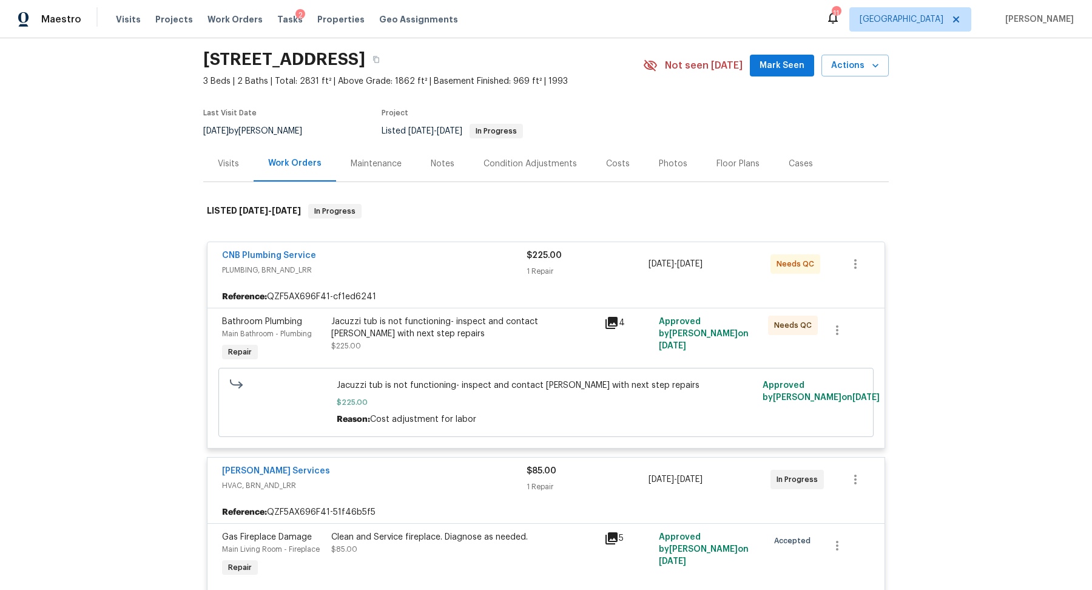
scroll to position [0, 0]
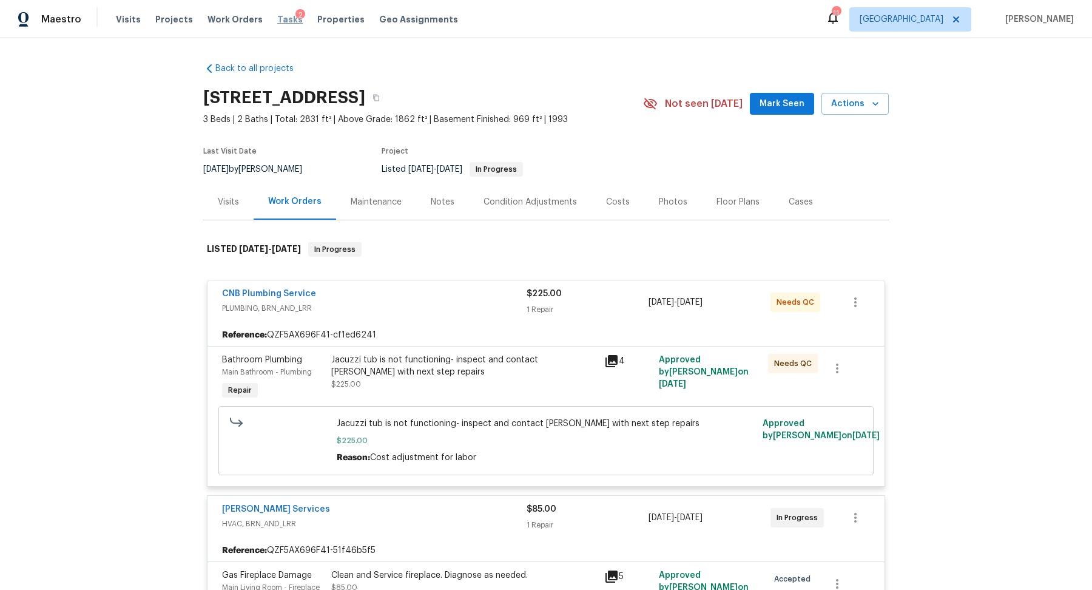
click at [277, 22] on span "Tasks" at bounding box center [289, 19] width 25 height 8
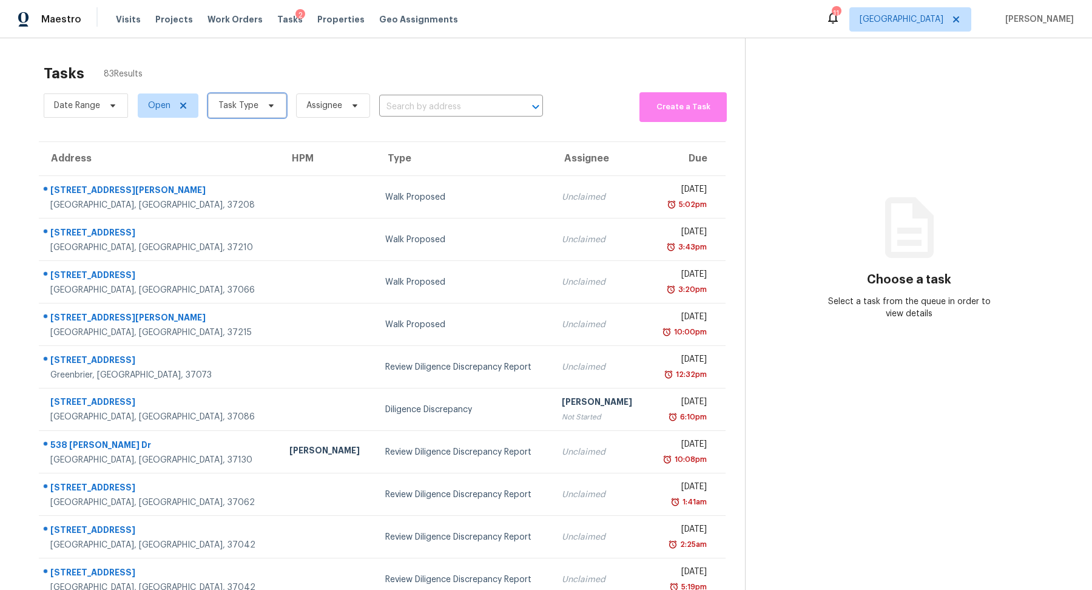
click at [241, 103] on span "Task Type" at bounding box center [238, 106] width 40 height 12
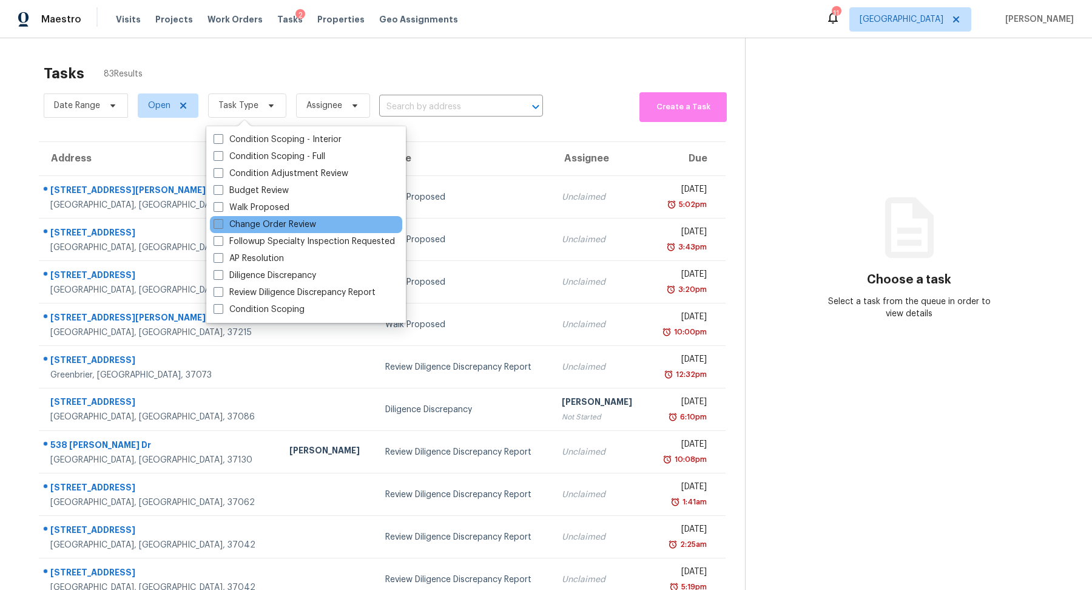
click at [265, 220] on label "Change Order Review" at bounding box center [265, 224] width 103 height 12
click at [221, 220] on input "Change Order Review" at bounding box center [218, 222] width 8 height 8
checkbox input "true"
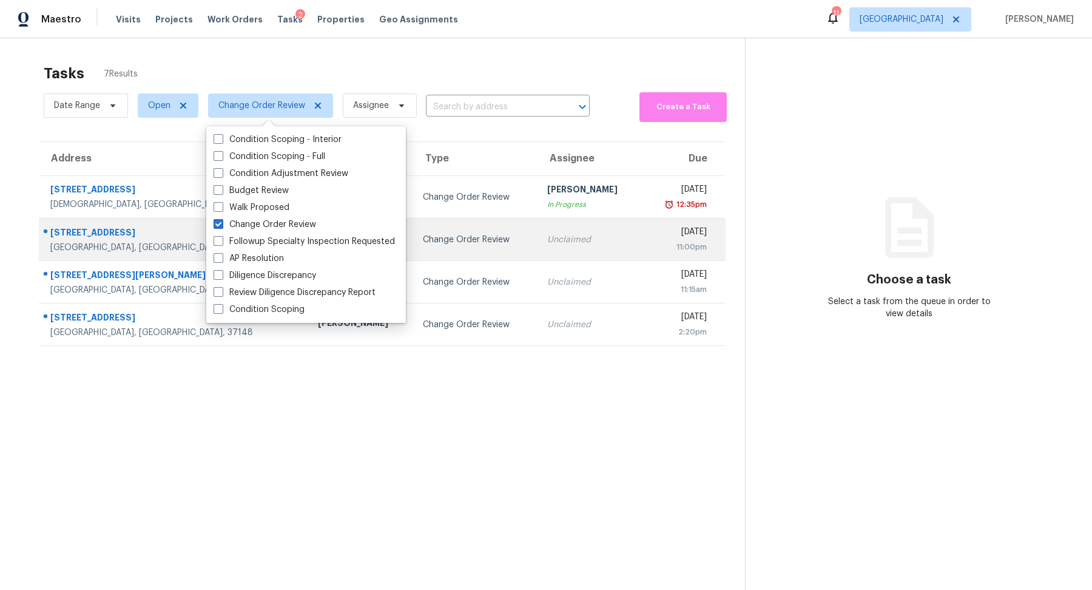
click at [84, 245] on div "[GEOGRAPHIC_DATA], [GEOGRAPHIC_DATA], 37075" at bounding box center [174, 247] width 248 height 12
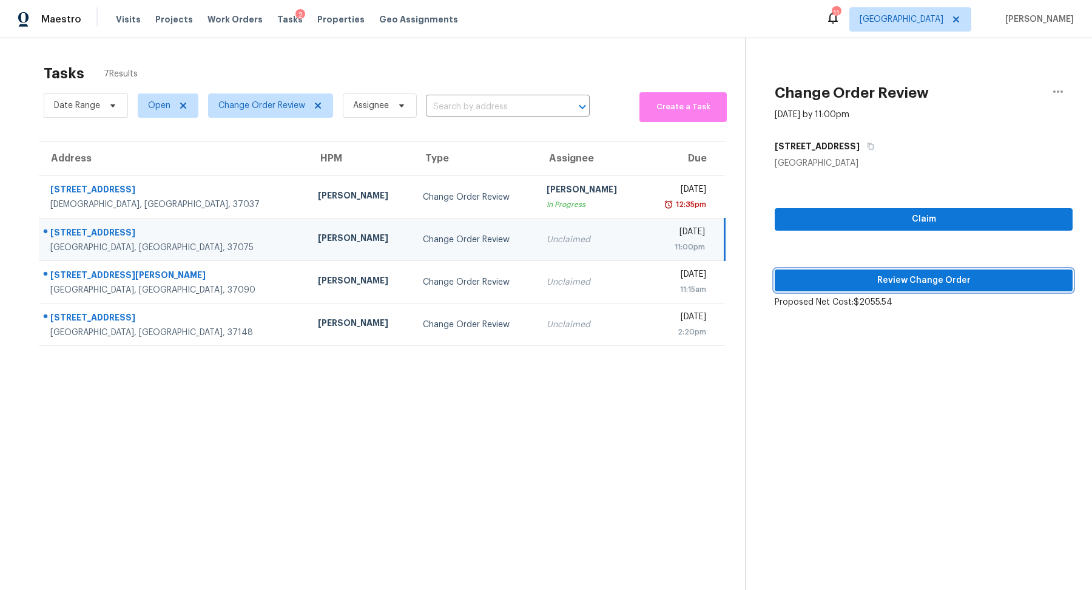
click at [907, 273] on span "Review Change Order" at bounding box center [923, 280] width 278 height 15
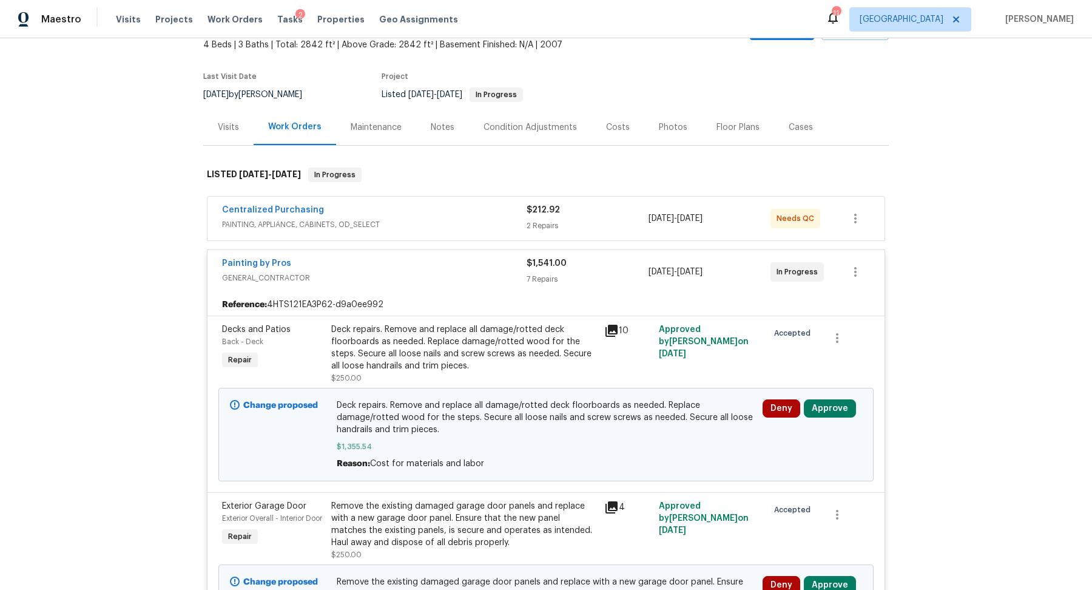
scroll to position [126, 0]
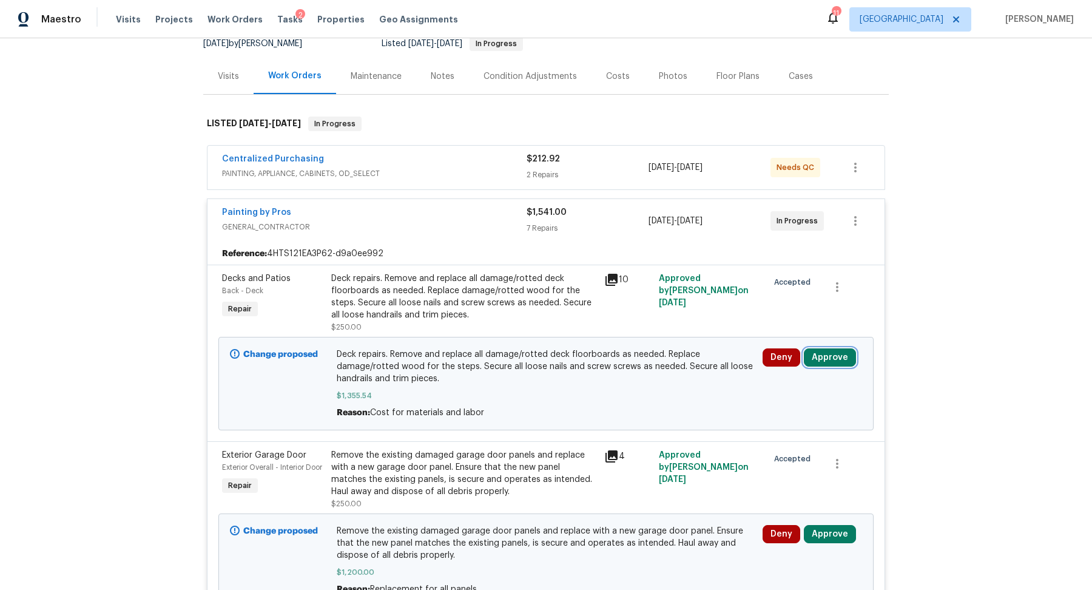
click at [837, 356] on button "Approve" at bounding box center [830, 357] width 52 height 18
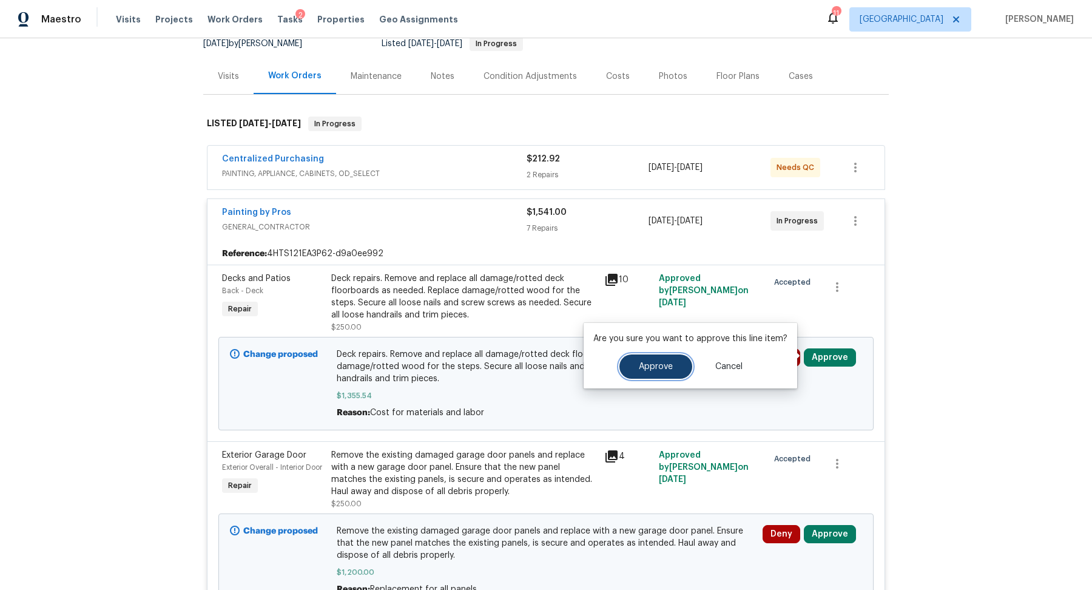
click at [663, 356] on button "Approve" at bounding box center [655, 366] width 73 height 24
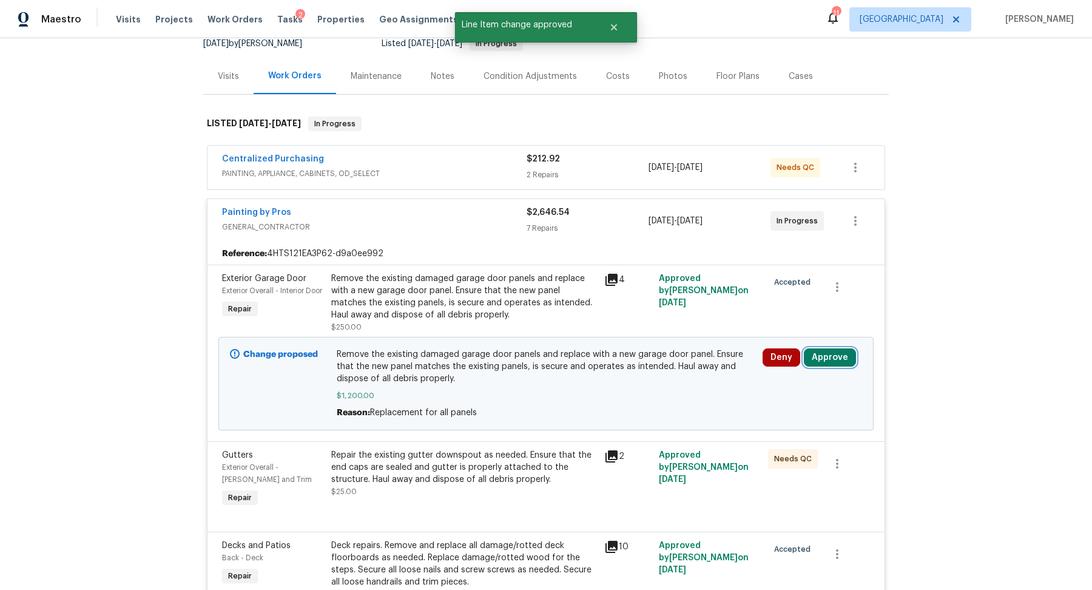
click at [826, 351] on button "Approve" at bounding box center [830, 357] width 52 height 18
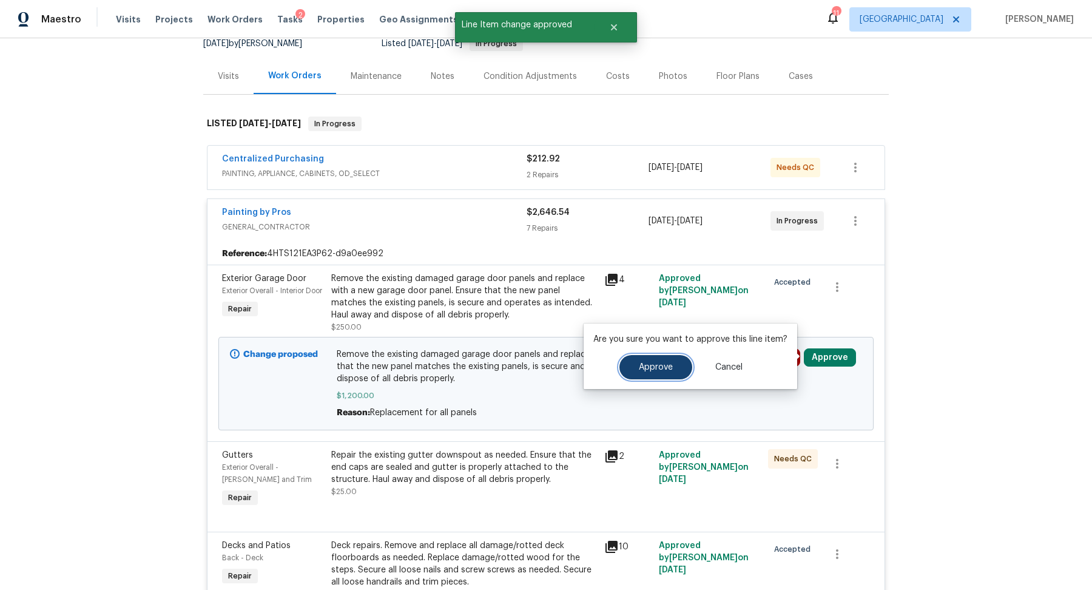
click at [647, 363] on span "Approve" at bounding box center [656, 367] width 34 height 9
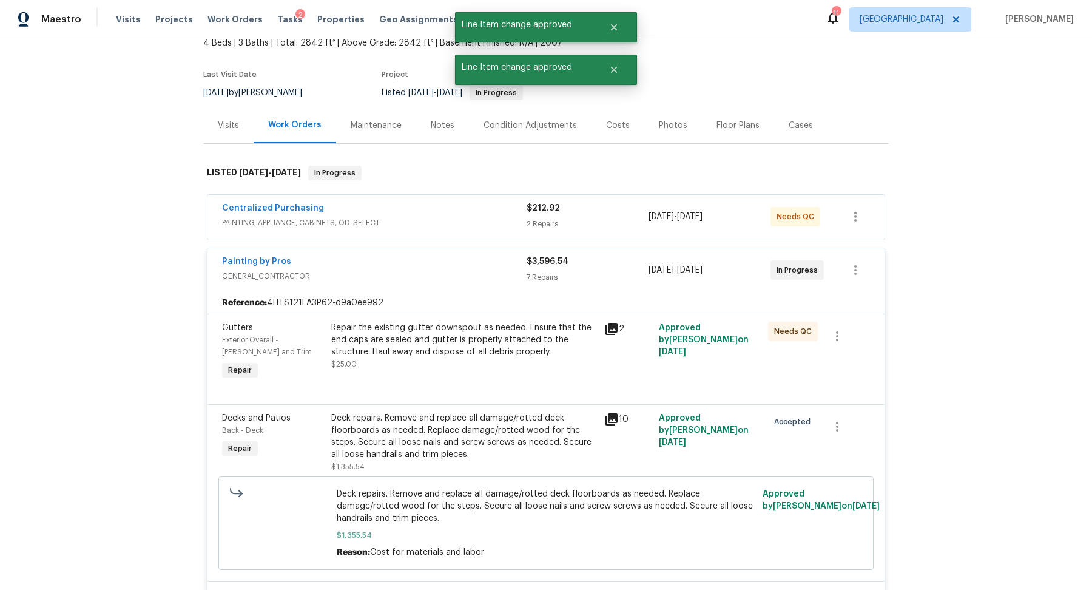
scroll to position [0, 0]
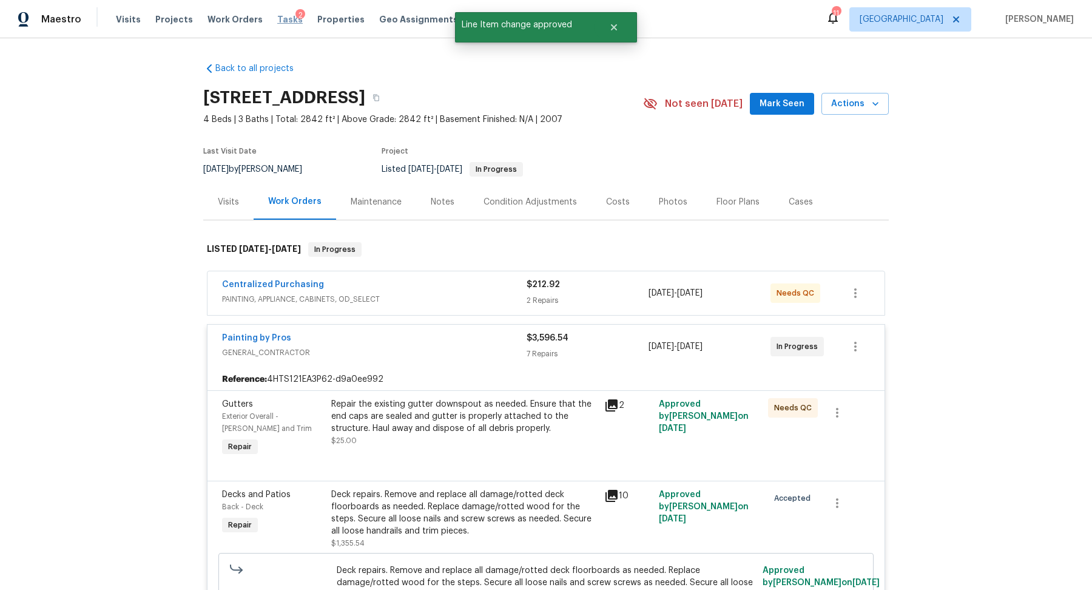
click at [278, 17] on span "Tasks" at bounding box center [289, 19] width 25 height 8
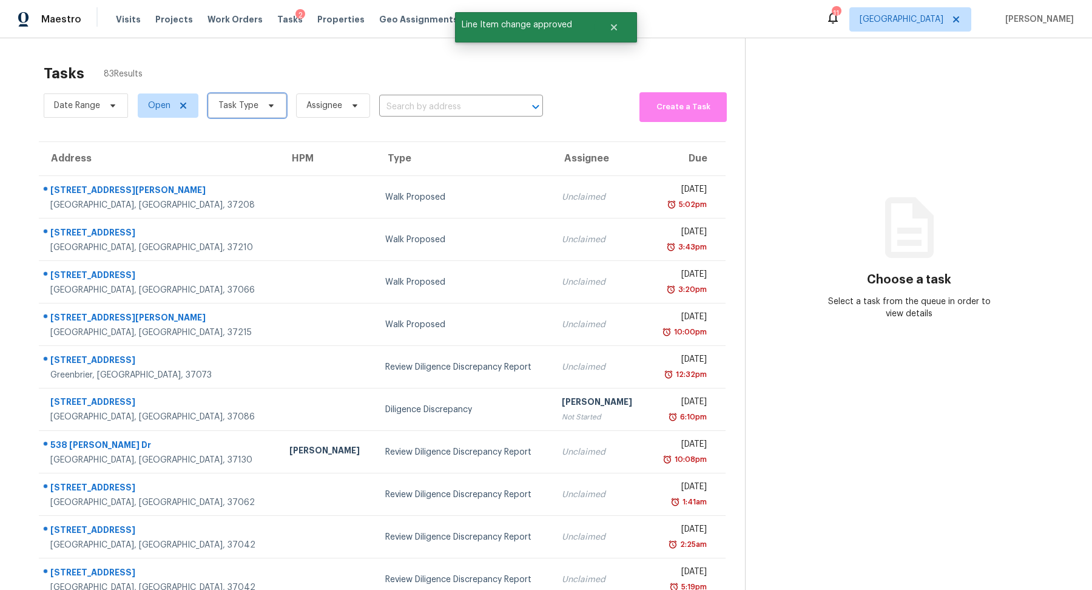
click at [252, 112] on span "Task Type" at bounding box center [247, 105] width 78 height 24
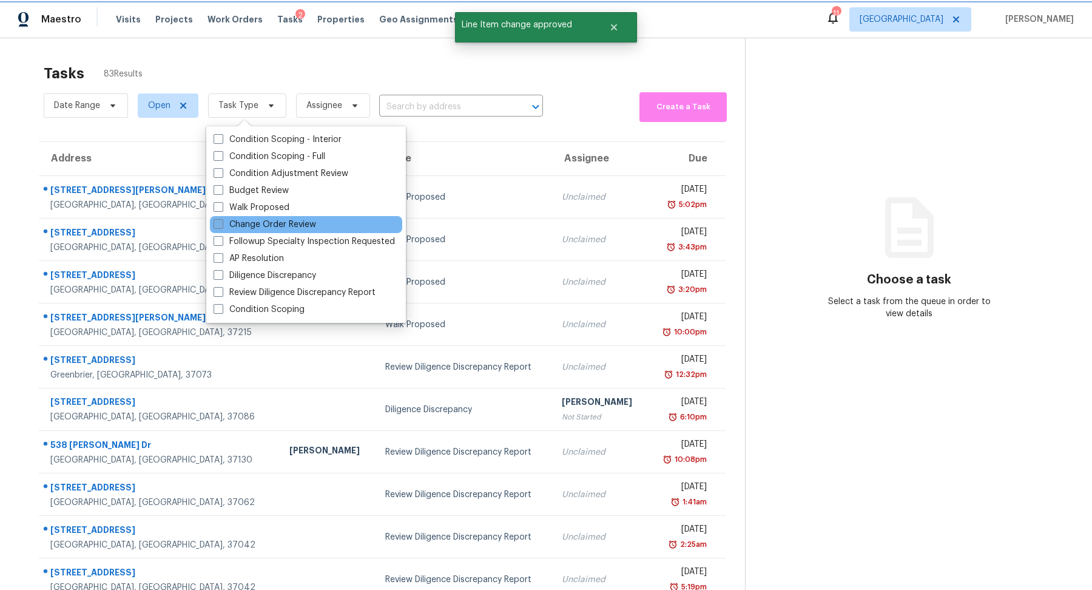
click at [259, 220] on label "Change Order Review" at bounding box center [265, 224] width 103 height 12
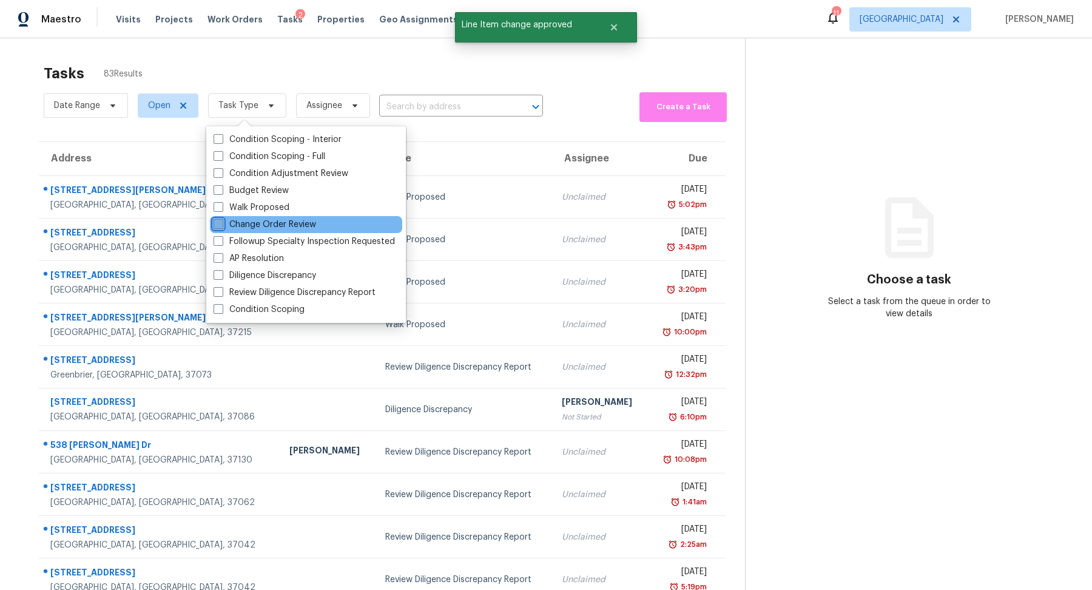
click at [221, 220] on input "Change Order Review" at bounding box center [218, 222] width 8 height 8
checkbox input "true"
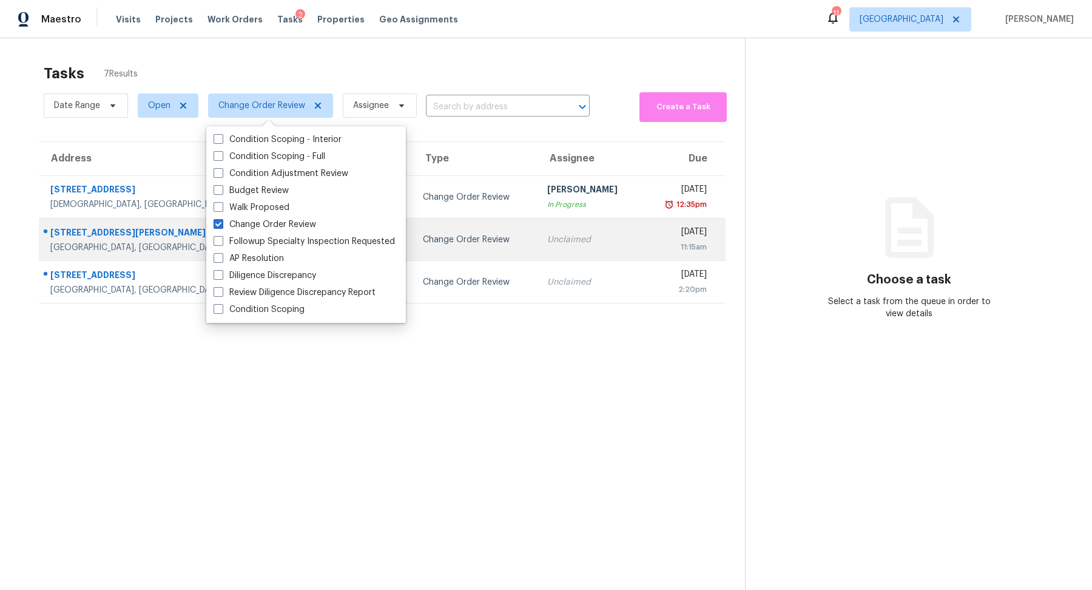
click at [84, 246] on div "[GEOGRAPHIC_DATA], [GEOGRAPHIC_DATA], 37090" at bounding box center [174, 247] width 248 height 12
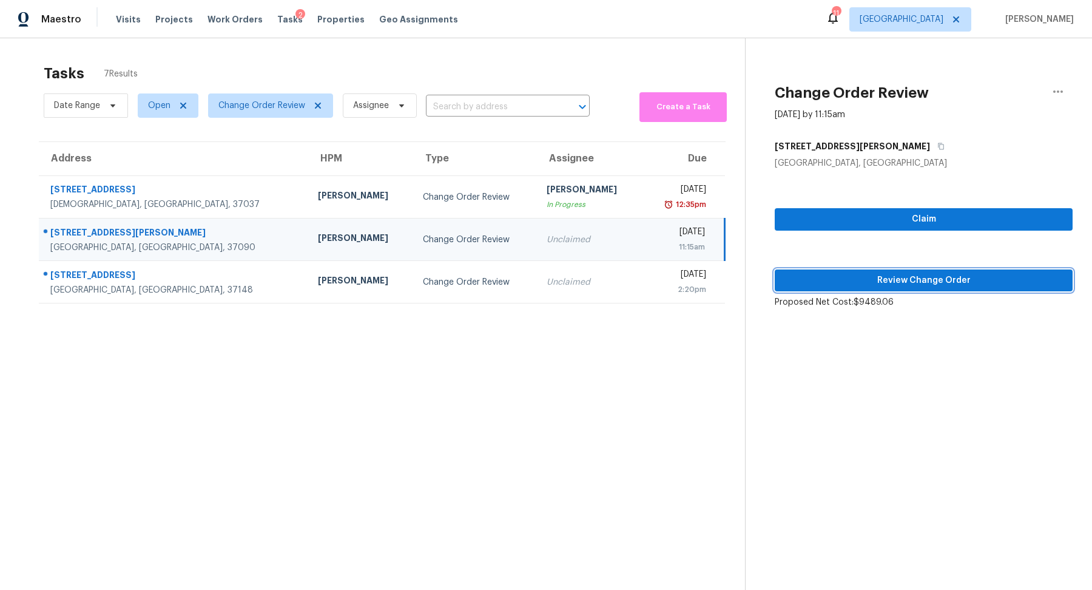
click at [926, 277] on span "Review Change Order" at bounding box center [923, 280] width 278 height 15
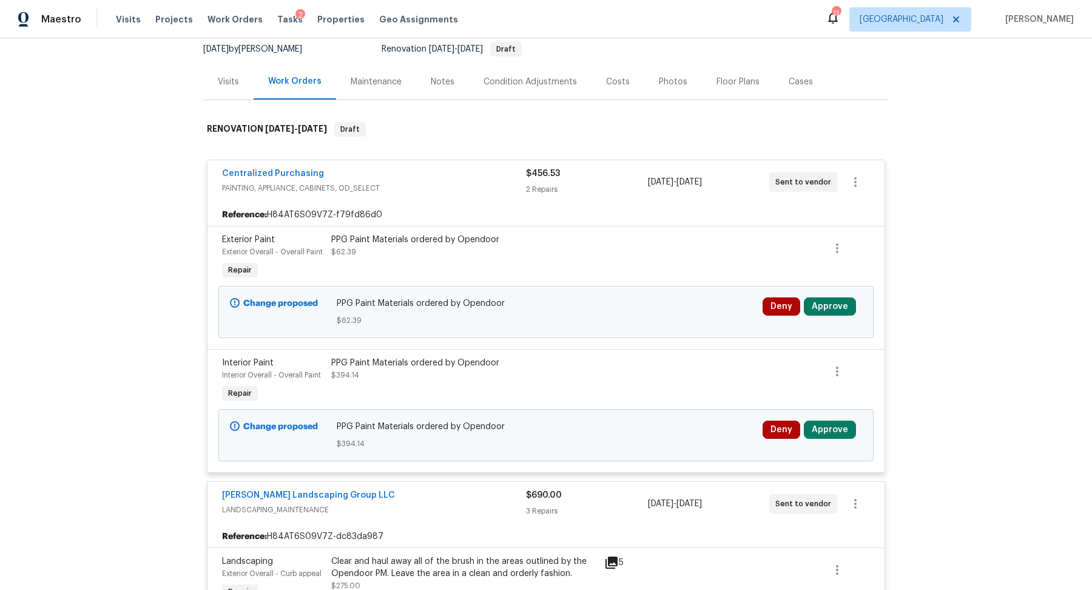
scroll to position [130, 0]
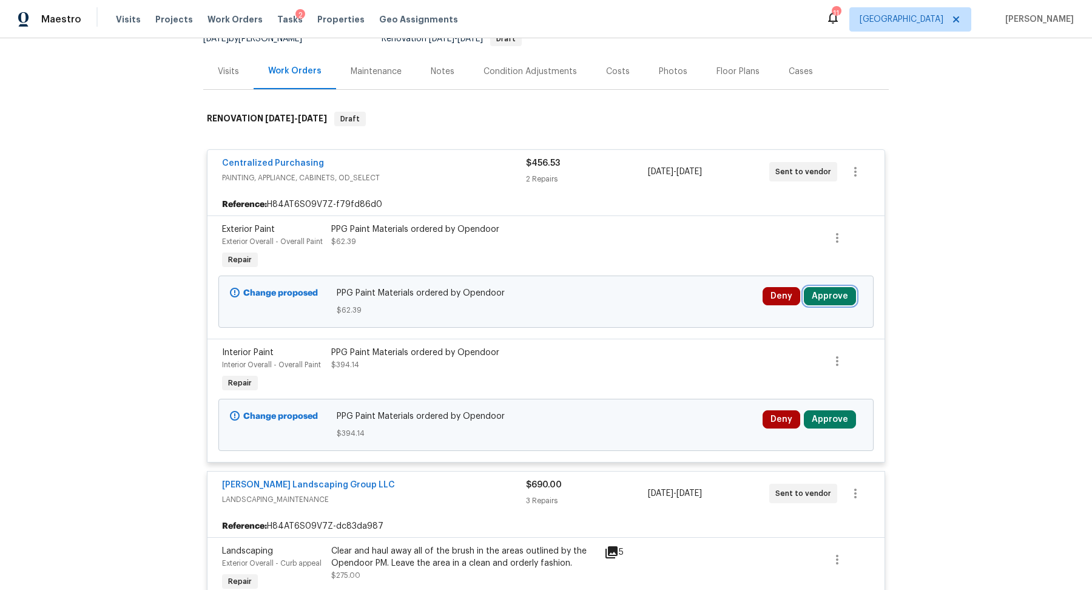
click at [837, 294] on button "Approve" at bounding box center [830, 296] width 52 height 18
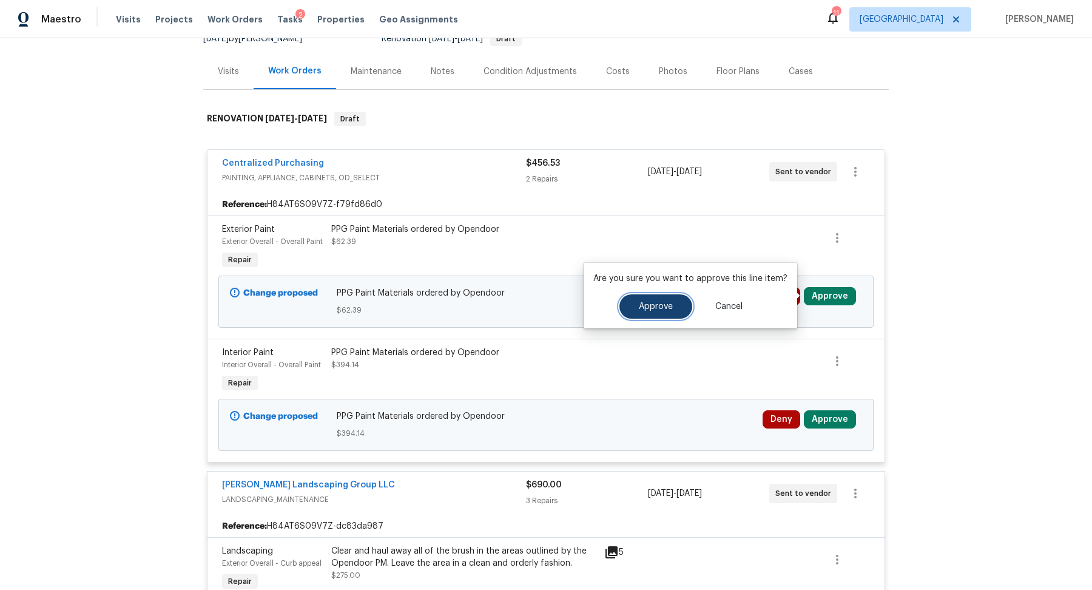
click at [659, 300] on button "Approve" at bounding box center [655, 306] width 73 height 24
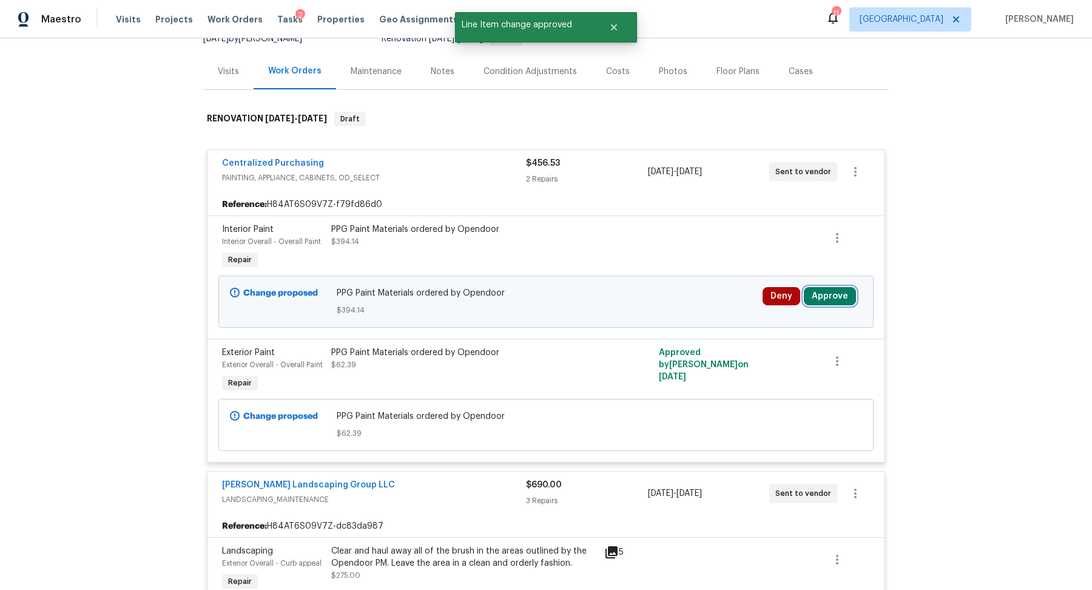
click at [835, 297] on button "Approve" at bounding box center [830, 296] width 52 height 18
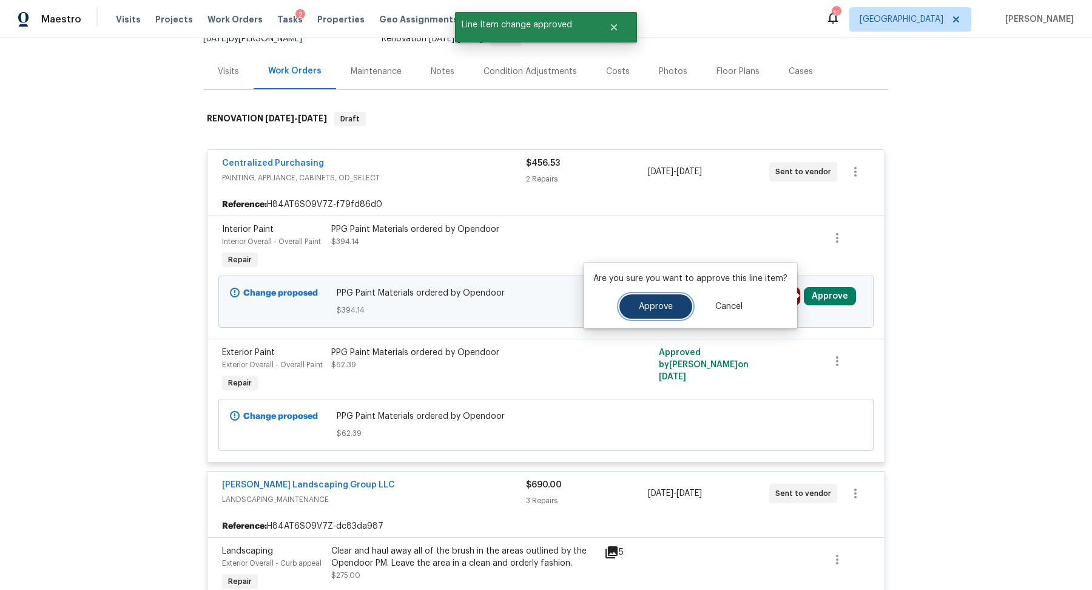
click at [666, 308] on span "Approve" at bounding box center [656, 306] width 34 height 9
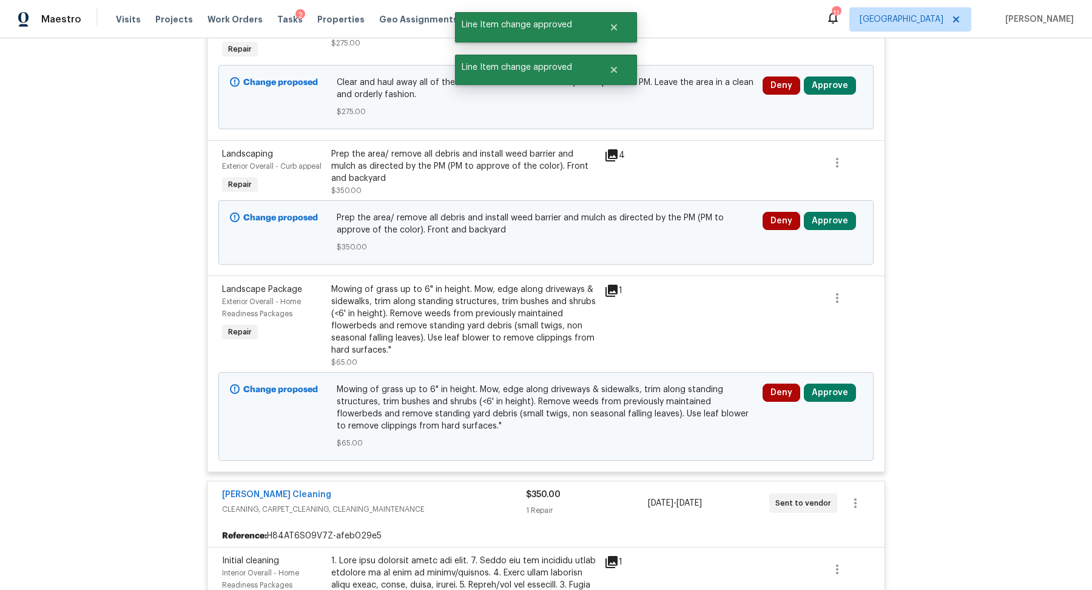
scroll to position [692, 0]
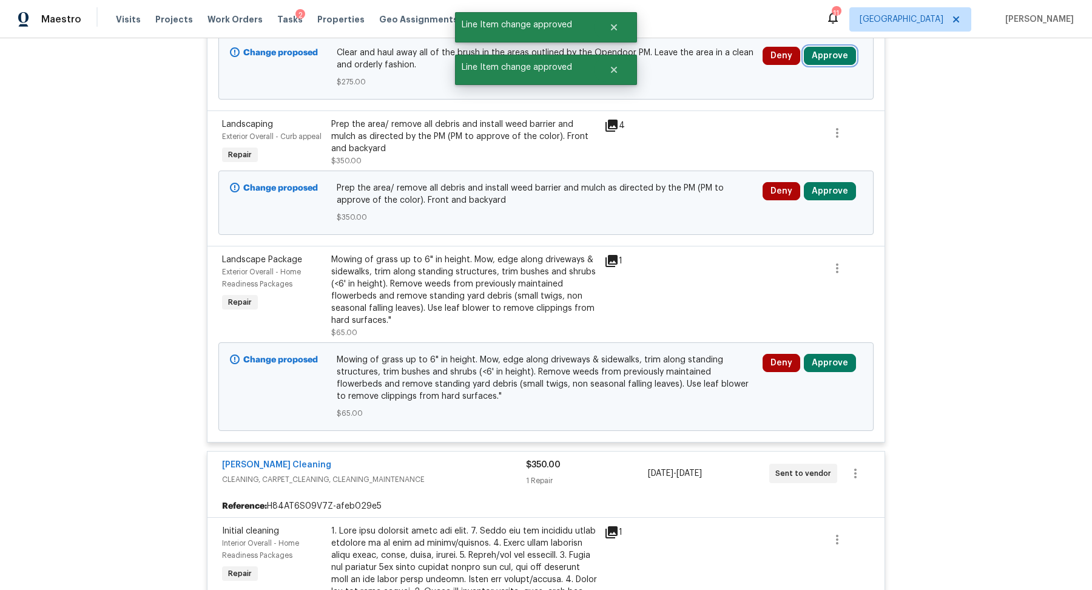
click at [823, 51] on button "Approve" at bounding box center [830, 56] width 52 height 18
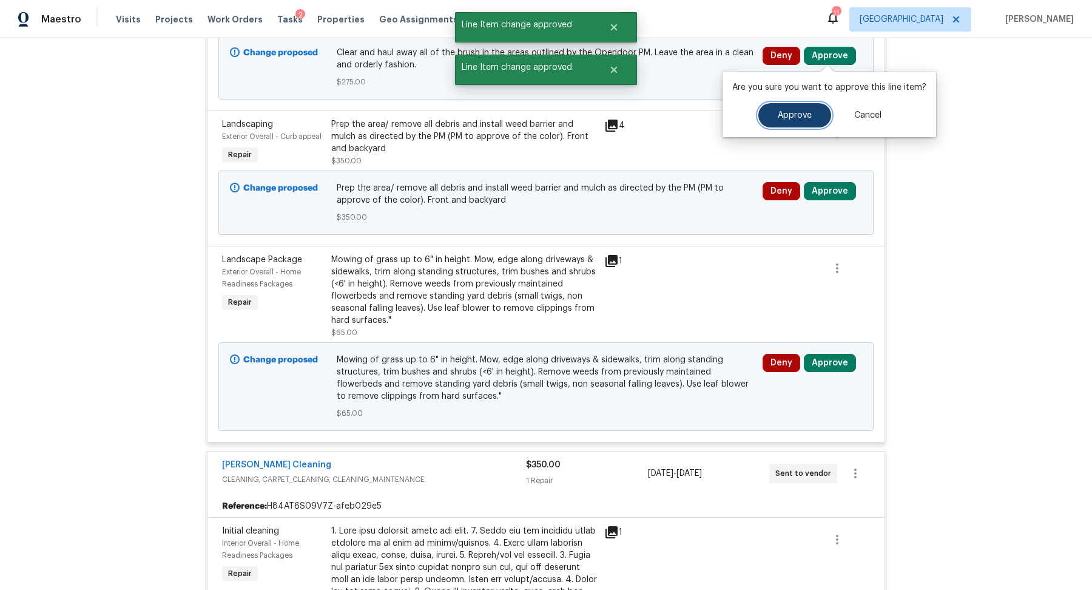
click at [788, 104] on button "Approve" at bounding box center [794, 115] width 73 height 24
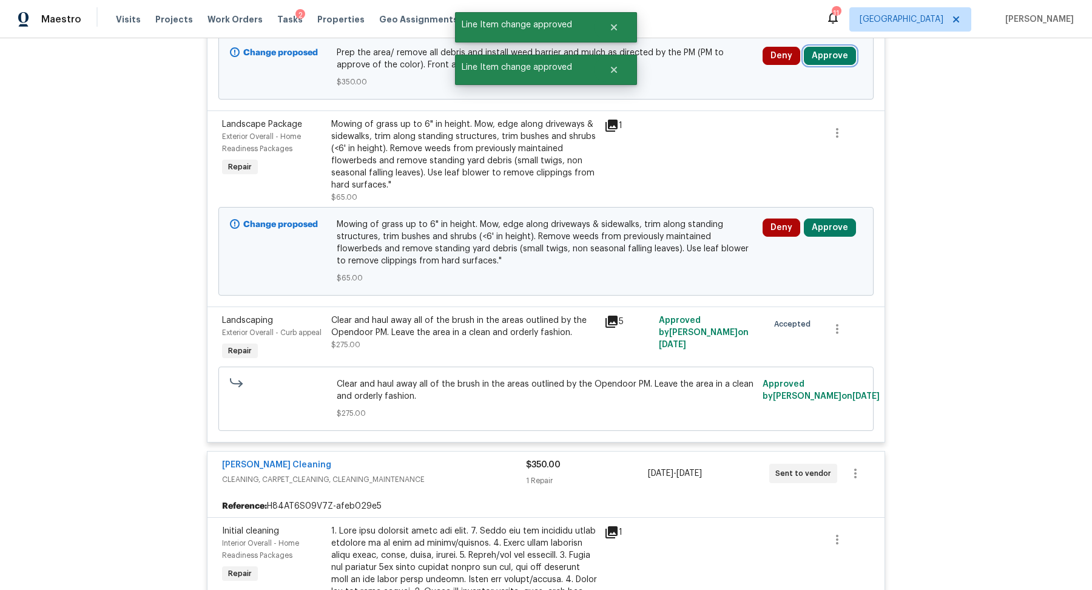
click at [824, 61] on button "Approve" at bounding box center [830, 56] width 52 height 18
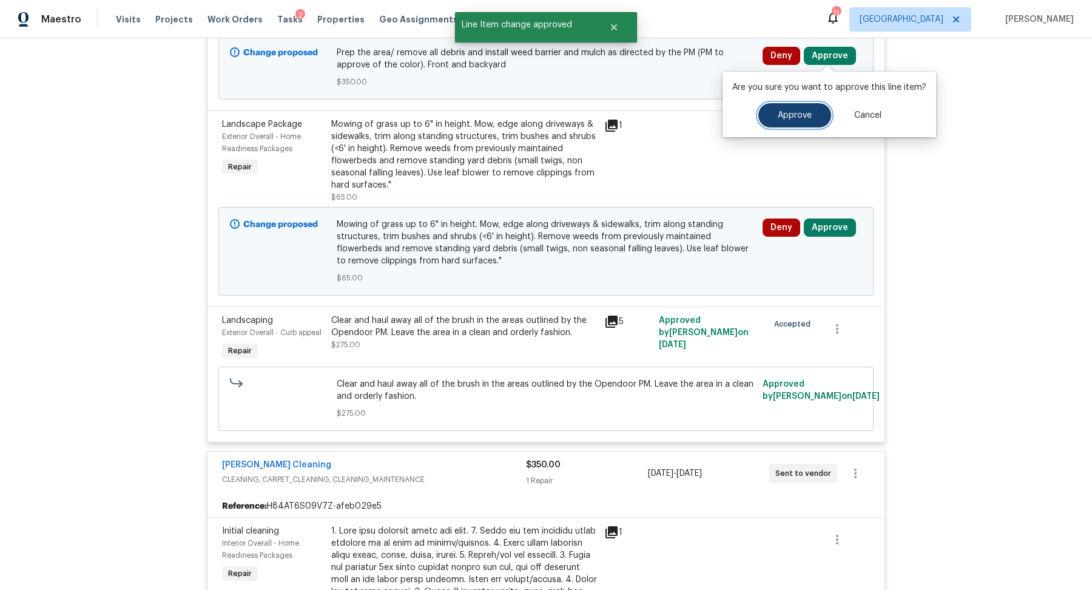
click at [795, 115] on span "Approve" at bounding box center [795, 115] width 34 height 9
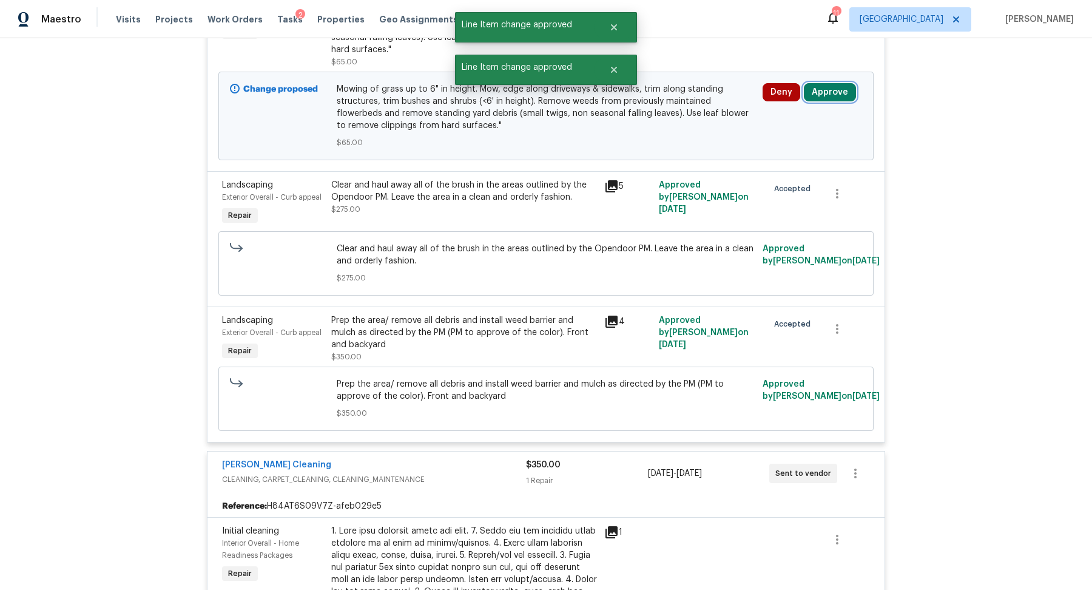
click at [828, 92] on button "Approve" at bounding box center [830, 92] width 52 height 18
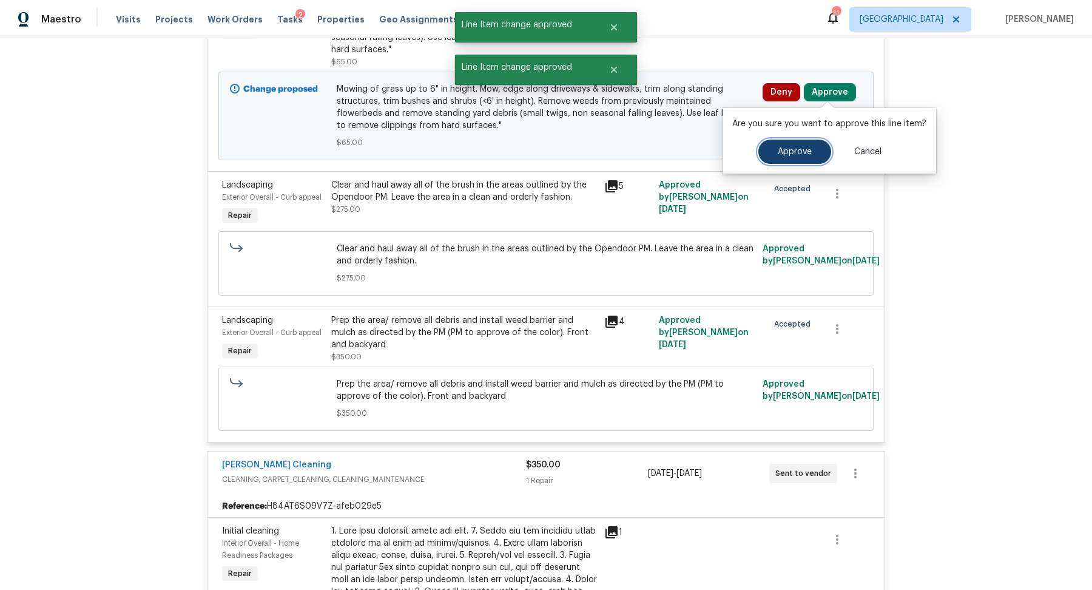
click at [778, 155] on span "Approve" at bounding box center [795, 151] width 34 height 9
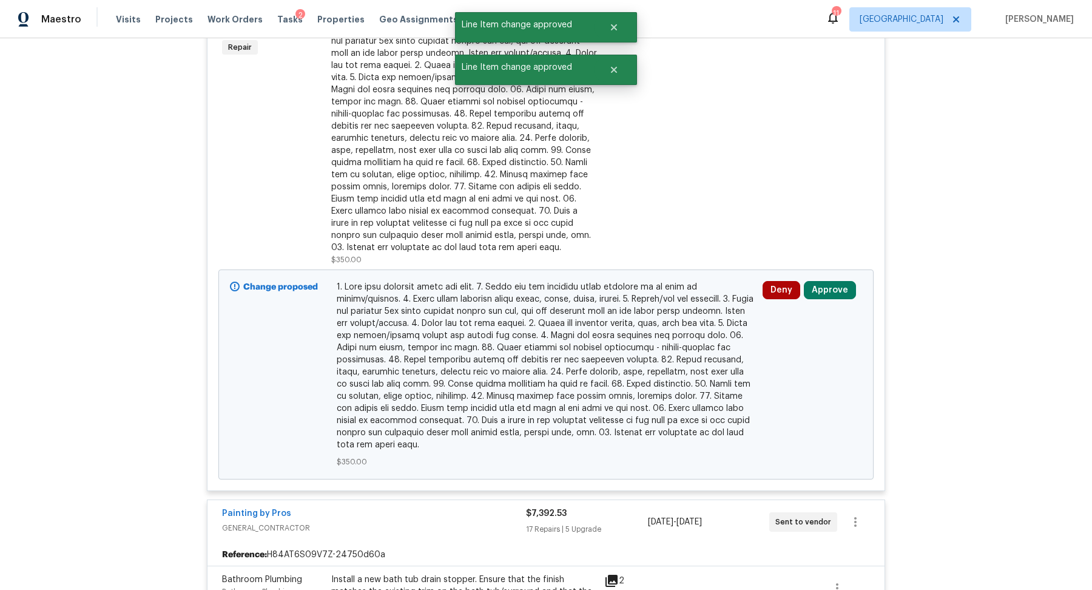
scroll to position [1337, 0]
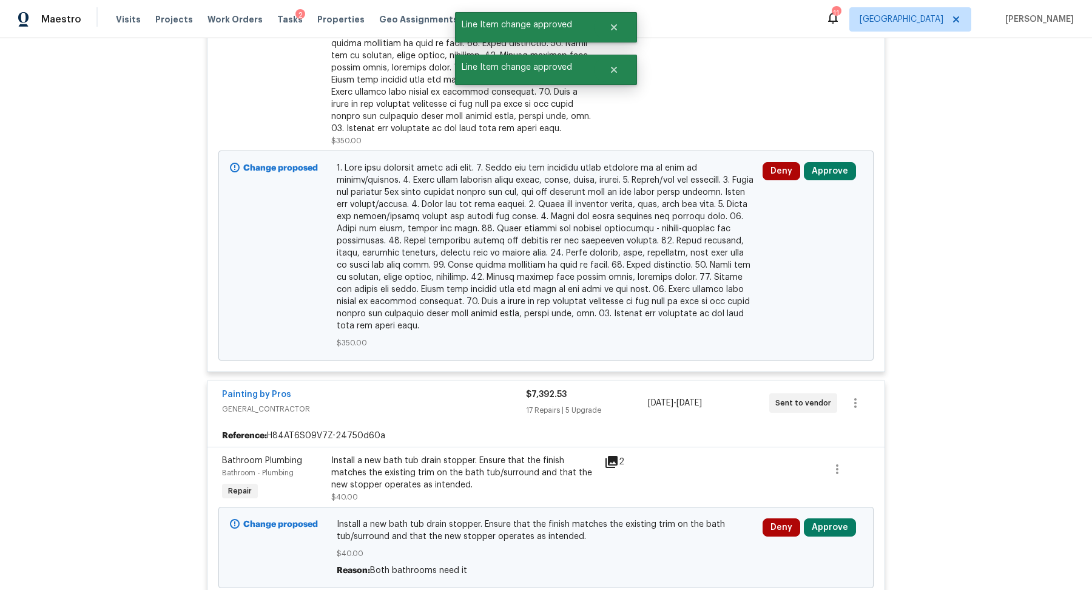
click at [832, 152] on div "Change proposed $350.00 Deny Approve" at bounding box center [545, 255] width 655 height 210
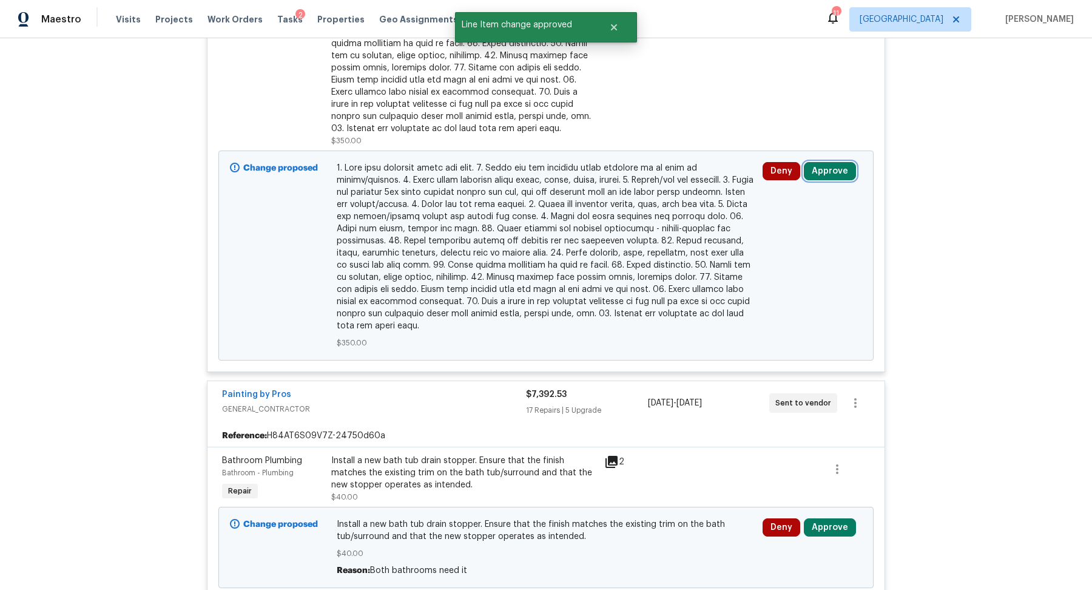
click at [827, 162] on button "Approve" at bounding box center [830, 171] width 52 height 18
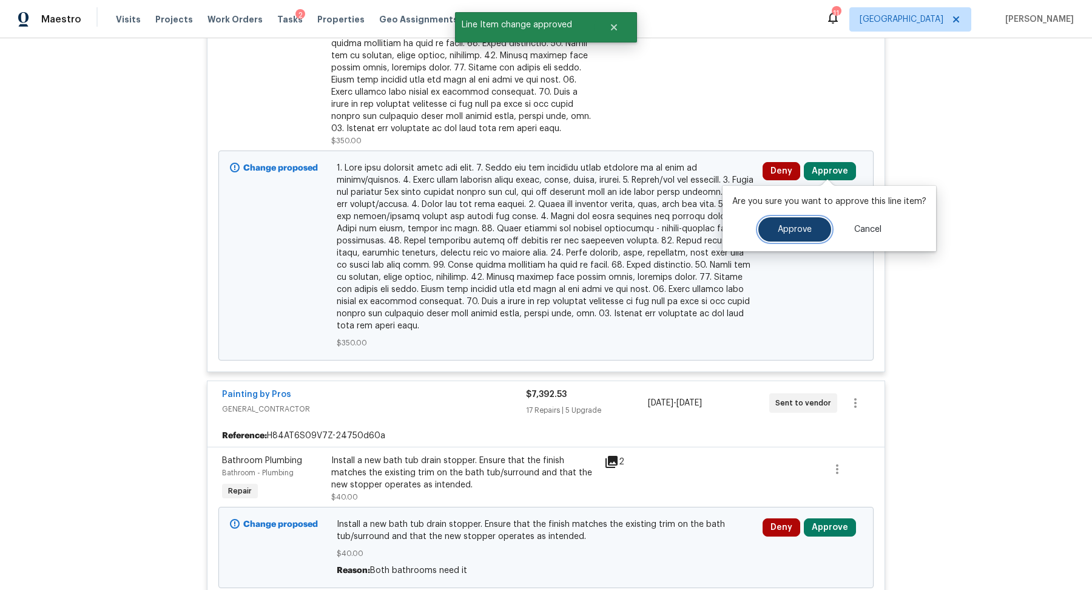
click at [784, 235] on button "Approve" at bounding box center [794, 229] width 73 height 24
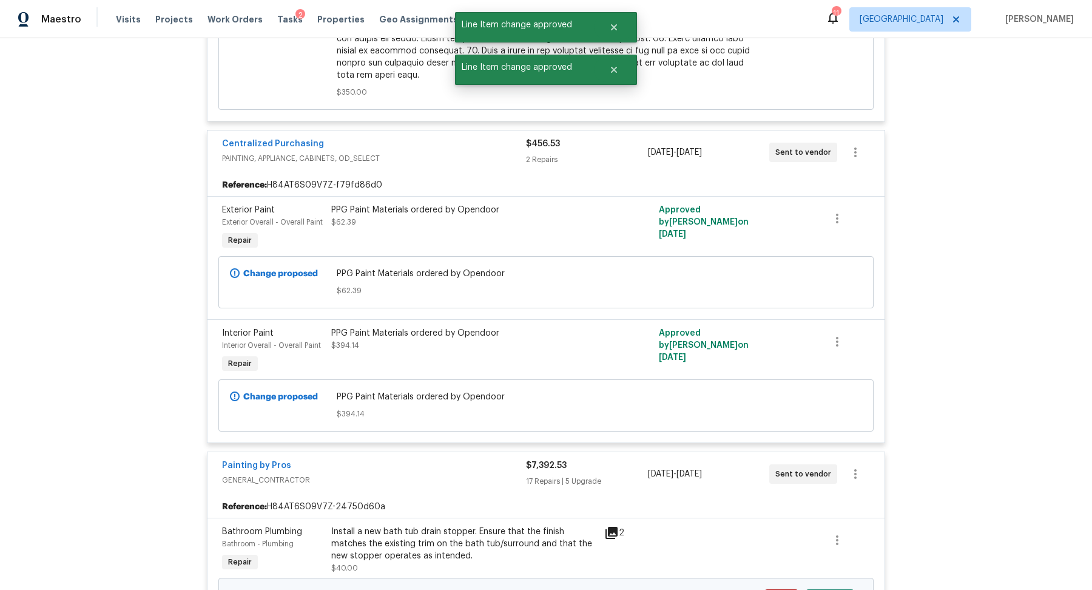
scroll to position [1405, 0]
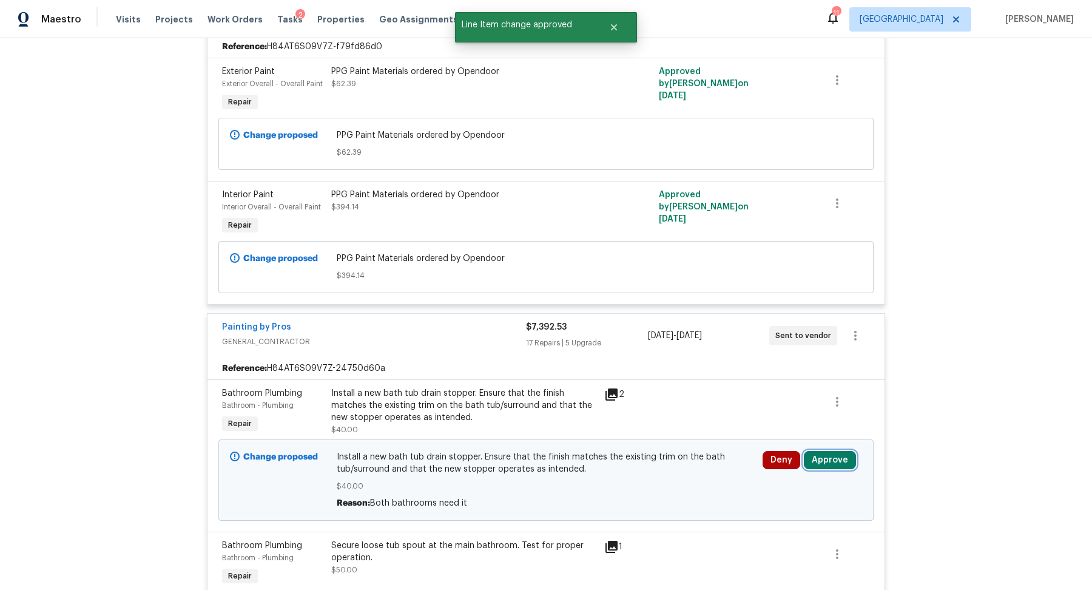
click at [839, 456] on button "Approve" at bounding box center [830, 460] width 52 height 18
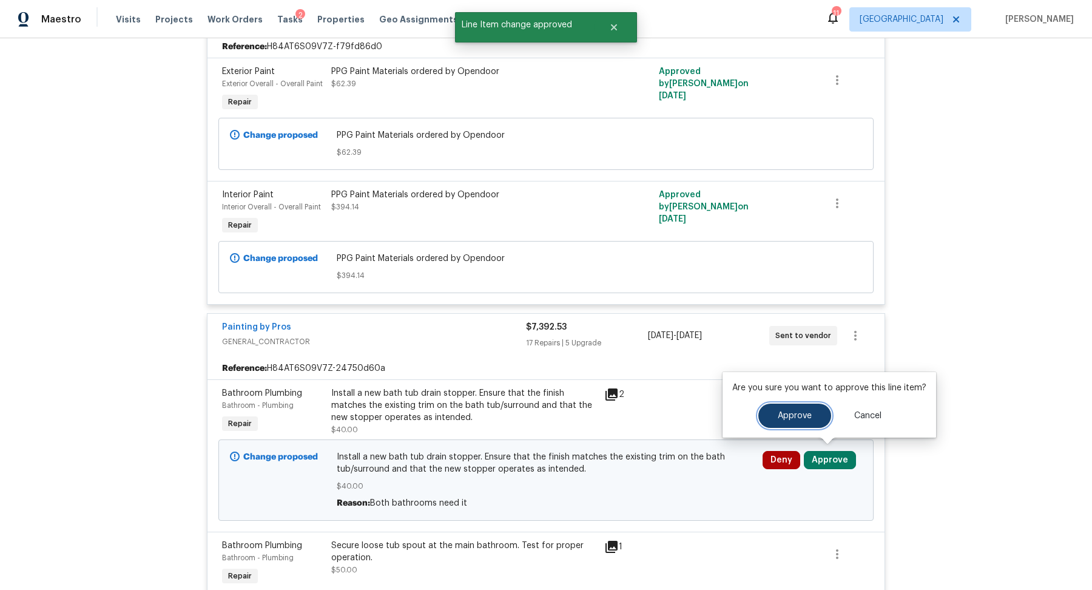
click at [796, 411] on span "Approve" at bounding box center [795, 415] width 34 height 9
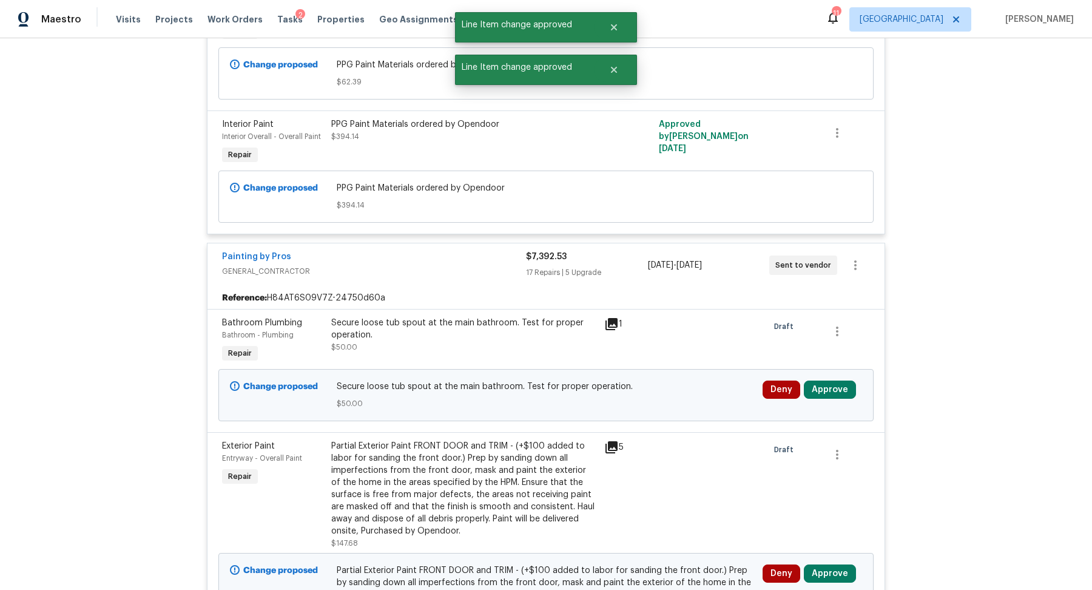
scroll to position [1491, 0]
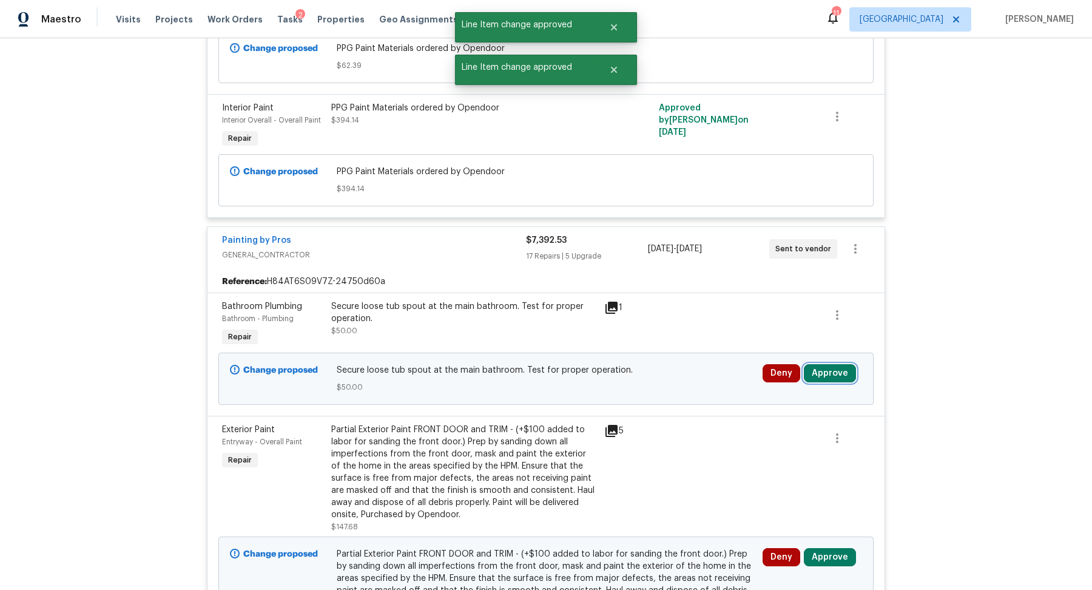
click at [830, 369] on button "Approve" at bounding box center [830, 373] width 52 height 18
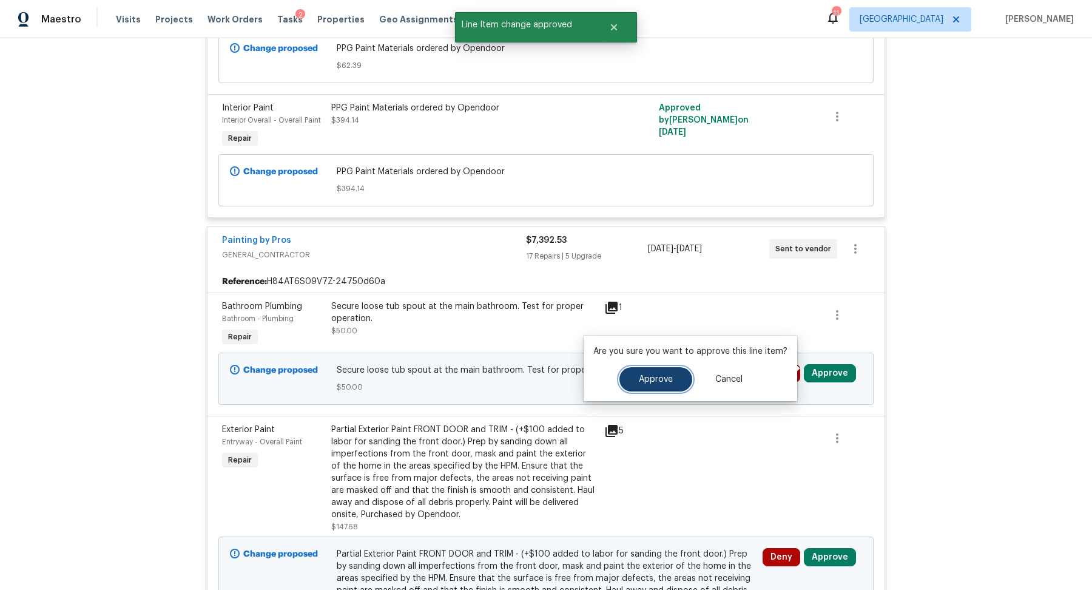
click at [665, 373] on button "Approve" at bounding box center [655, 379] width 73 height 24
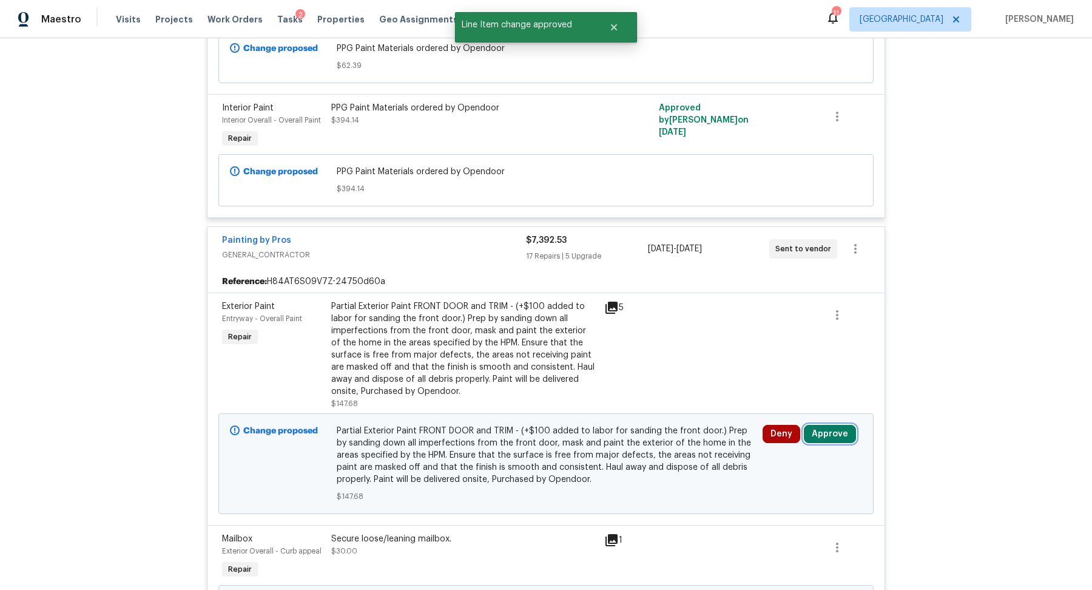
click at [832, 429] on button "Approve" at bounding box center [830, 434] width 52 height 18
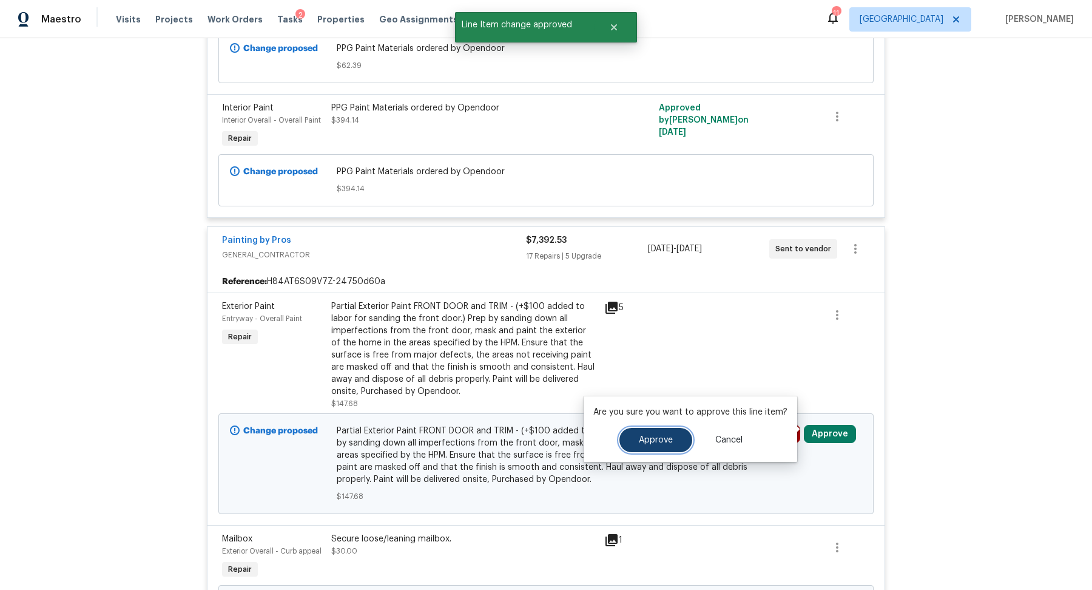
click at [663, 437] on span "Approve" at bounding box center [656, 440] width 34 height 9
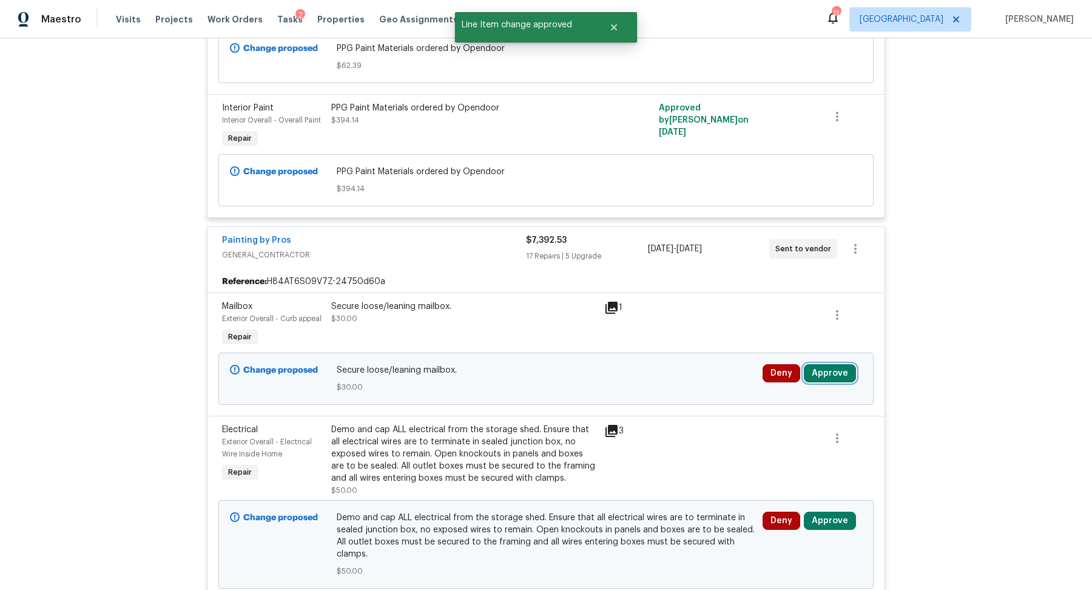
click at [821, 373] on button "Approve" at bounding box center [830, 373] width 52 height 18
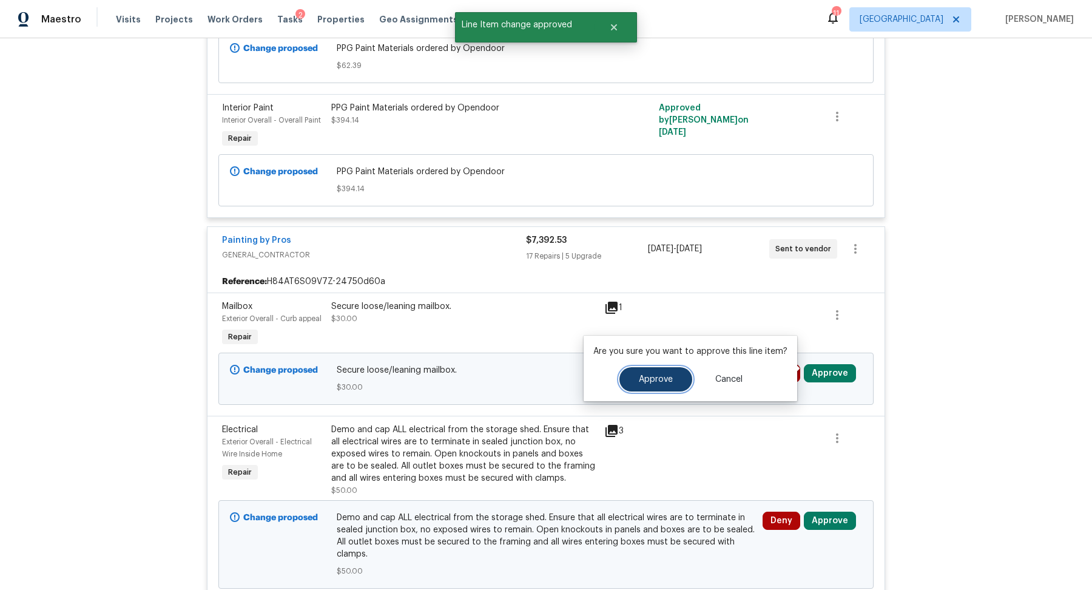
click at [641, 390] on button "Approve" at bounding box center [655, 379] width 73 height 24
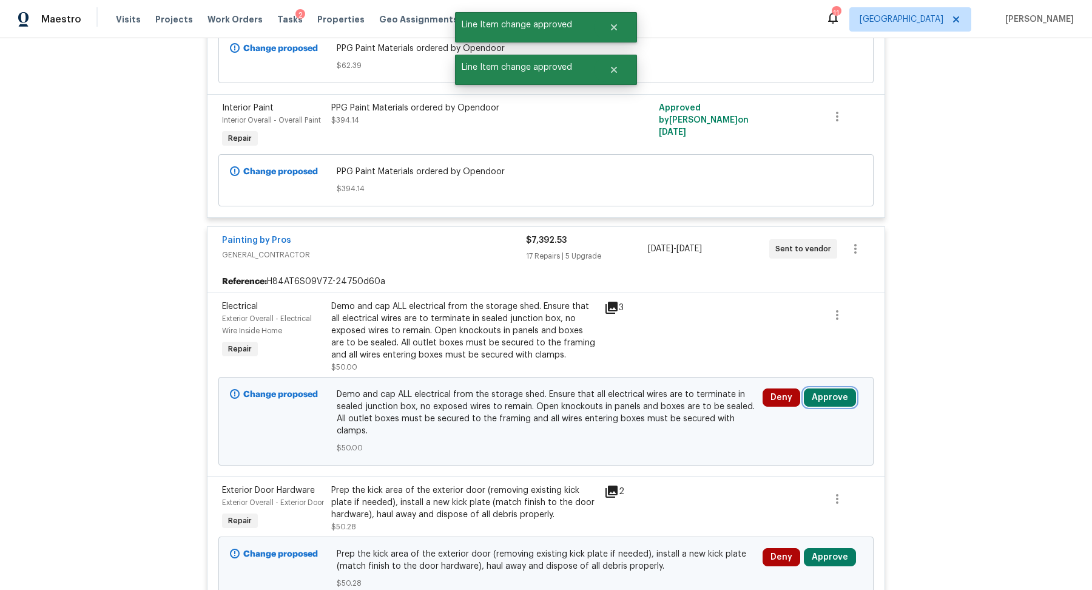
click at [825, 390] on button "Approve" at bounding box center [830, 397] width 52 height 18
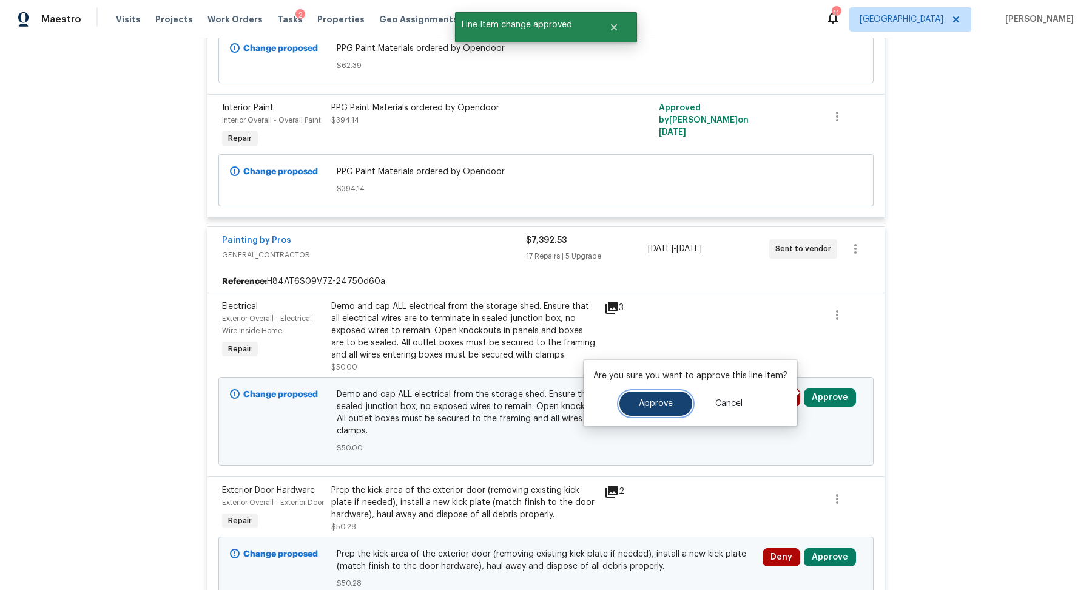
click at [632, 396] on button "Approve" at bounding box center [655, 403] width 73 height 24
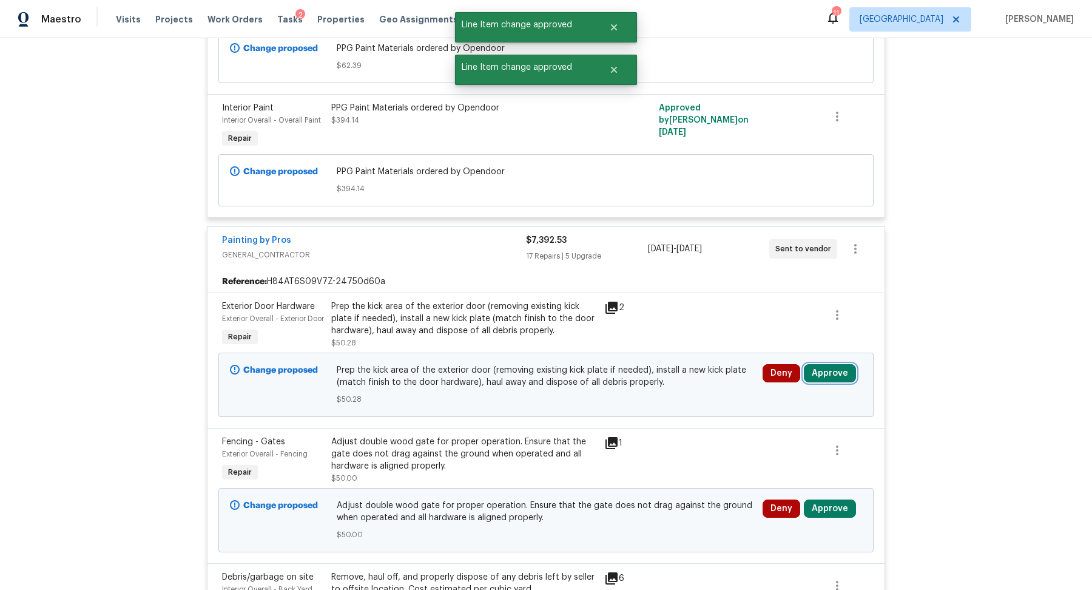
click at [833, 382] on button "Approve" at bounding box center [830, 373] width 52 height 18
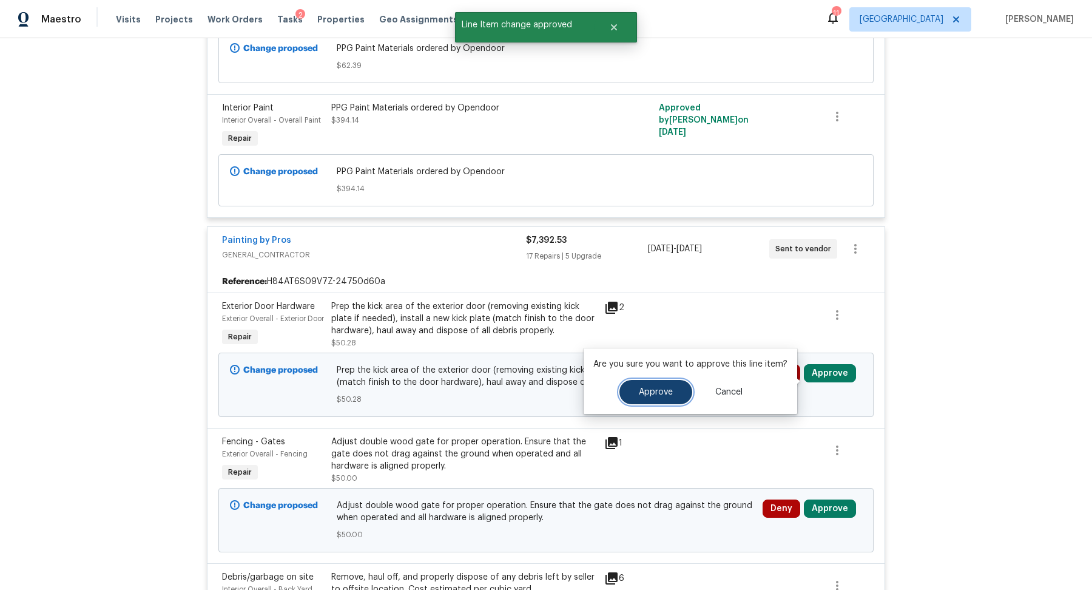
click at [655, 396] on span "Approve" at bounding box center [656, 392] width 34 height 9
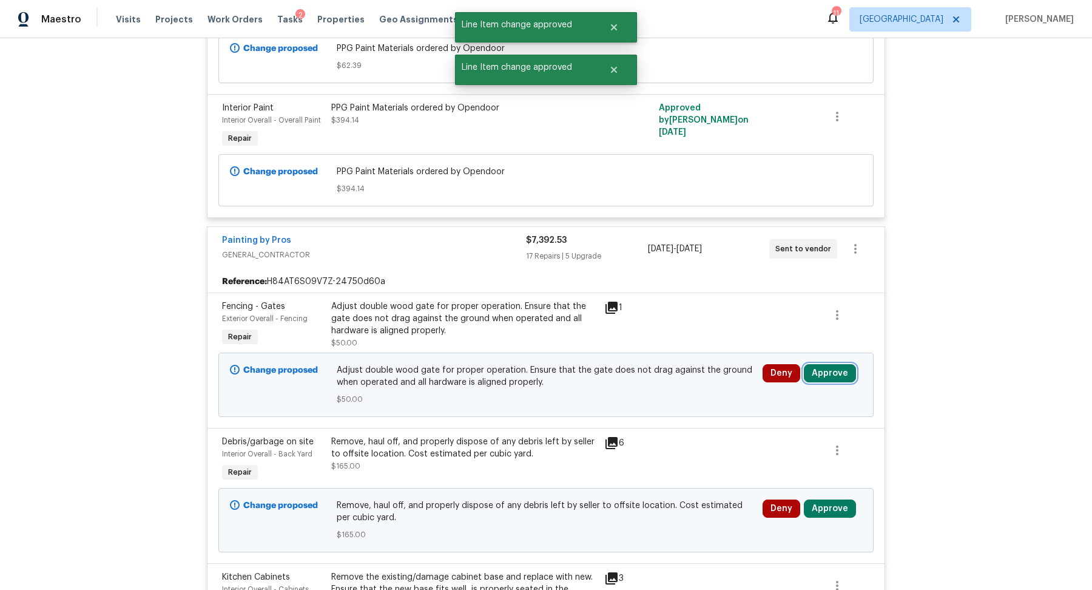
click at [828, 368] on button "Approve" at bounding box center [830, 373] width 52 height 18
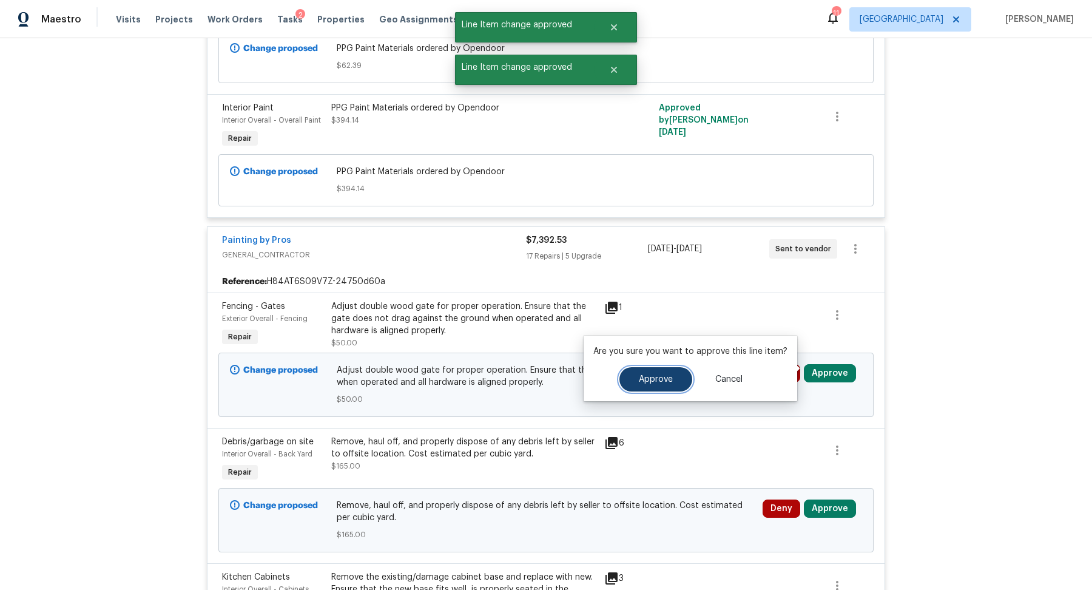
click at [655, 376] on span "Approve" at bounding box center [656, 379] width 34 height 9
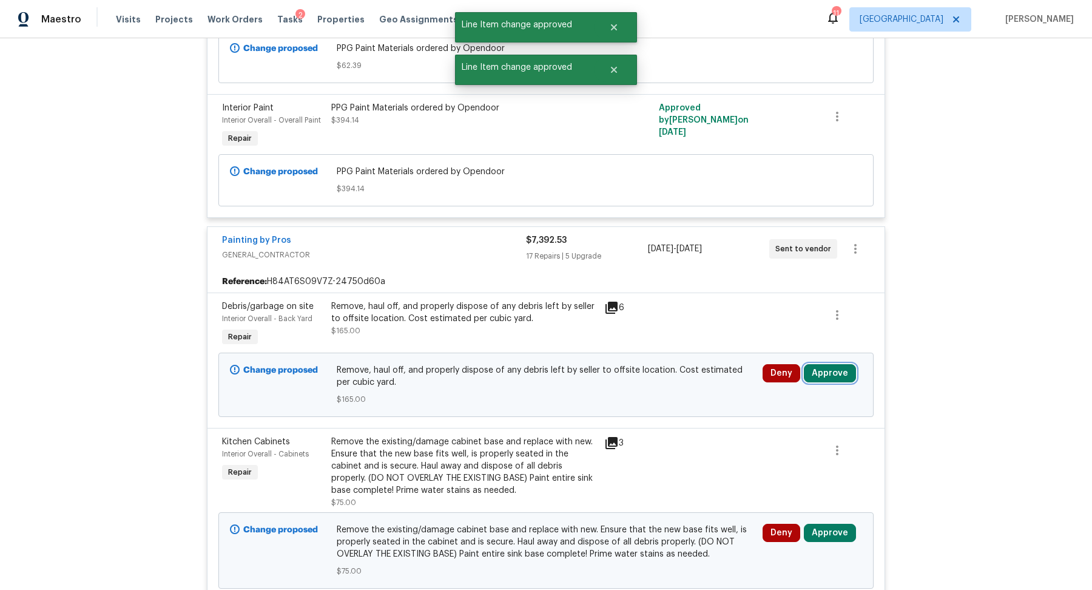
click at [823, 376] on button "Approve" at bounding box center [830, 373] width 52 height 18
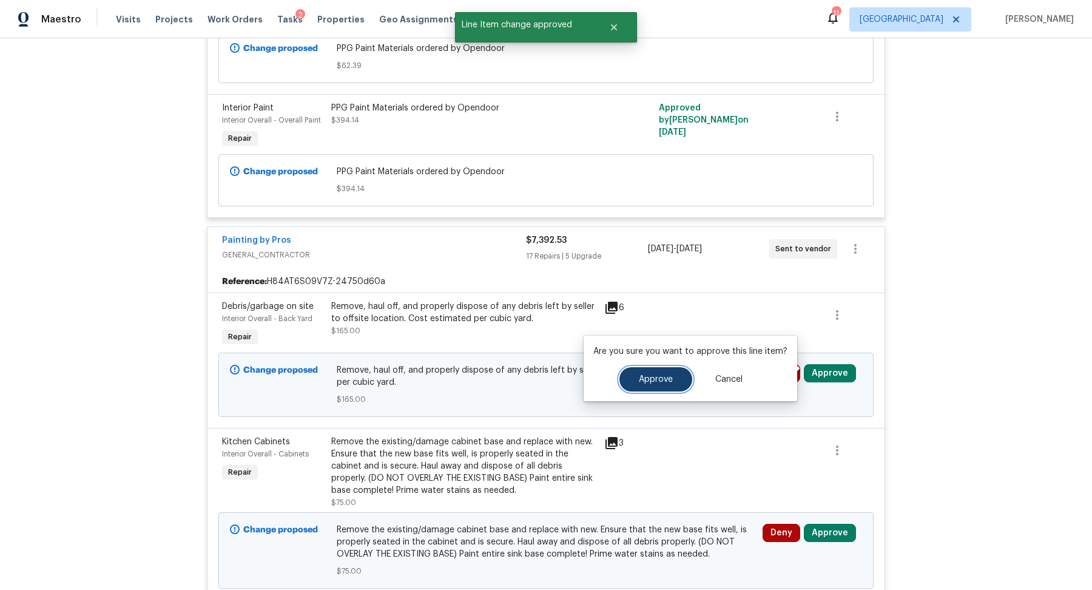
click at [644, 369] on button "Approve" at bounding box center [655, 379] width 73 height 24
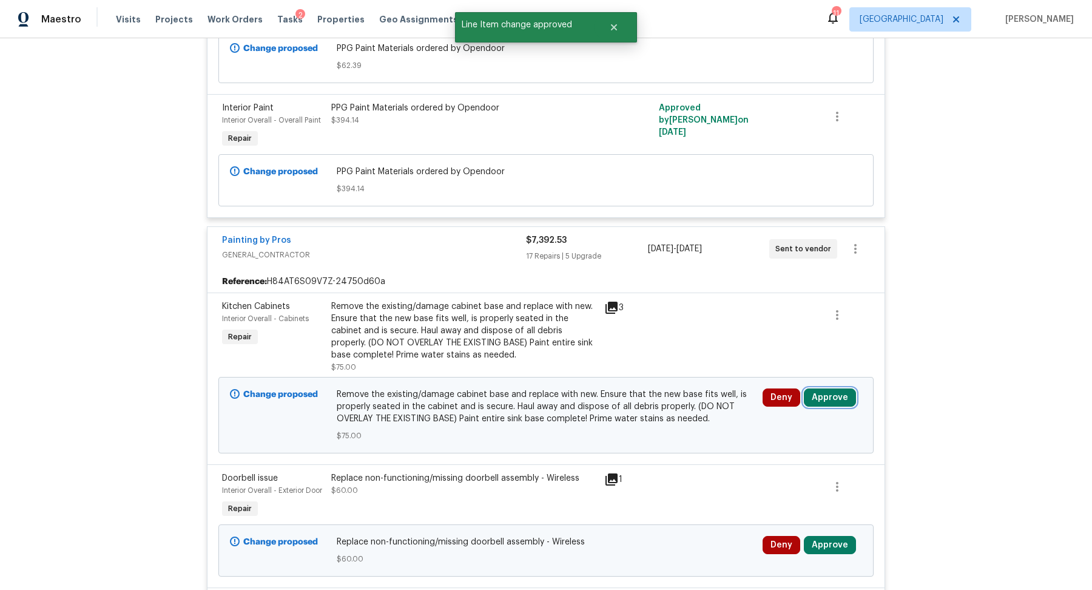
click at [824, 388] on button "Approve" at bounding box center [830, 397] width 52 height 18
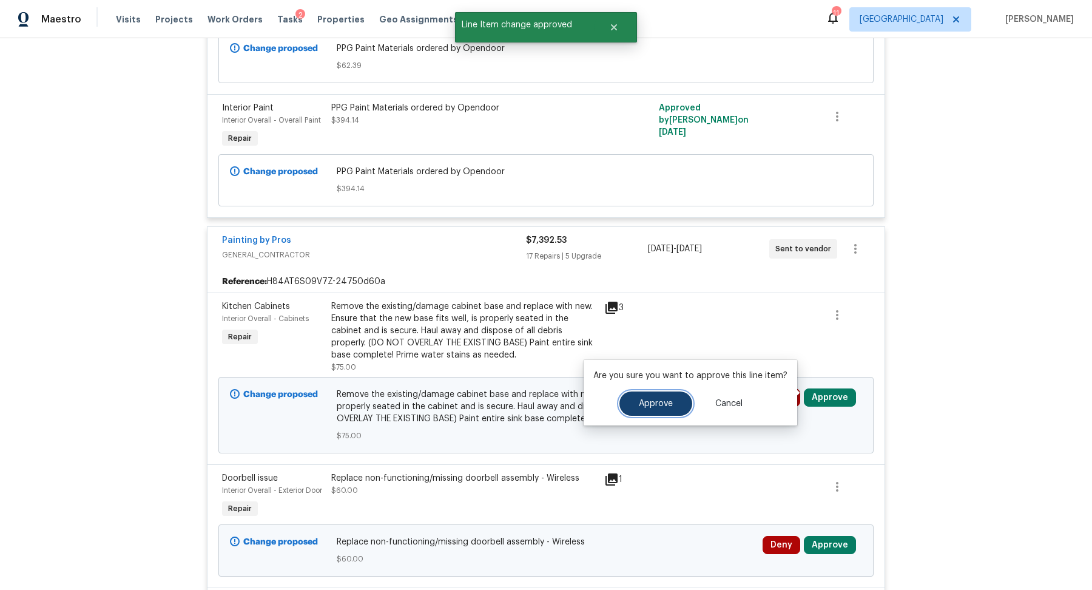
click at [655, 405] on span "Approve" at bounding box center [656, 403] width 34 height 9
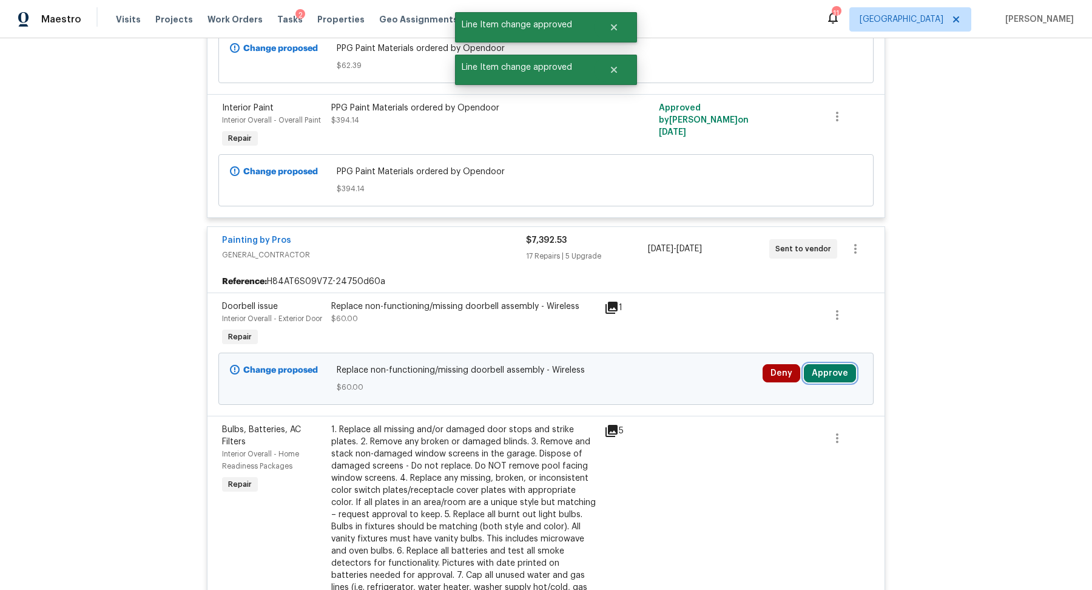
click at [825, 376] on button "Approve" at bounding box center [830, 373] width 52 height 18
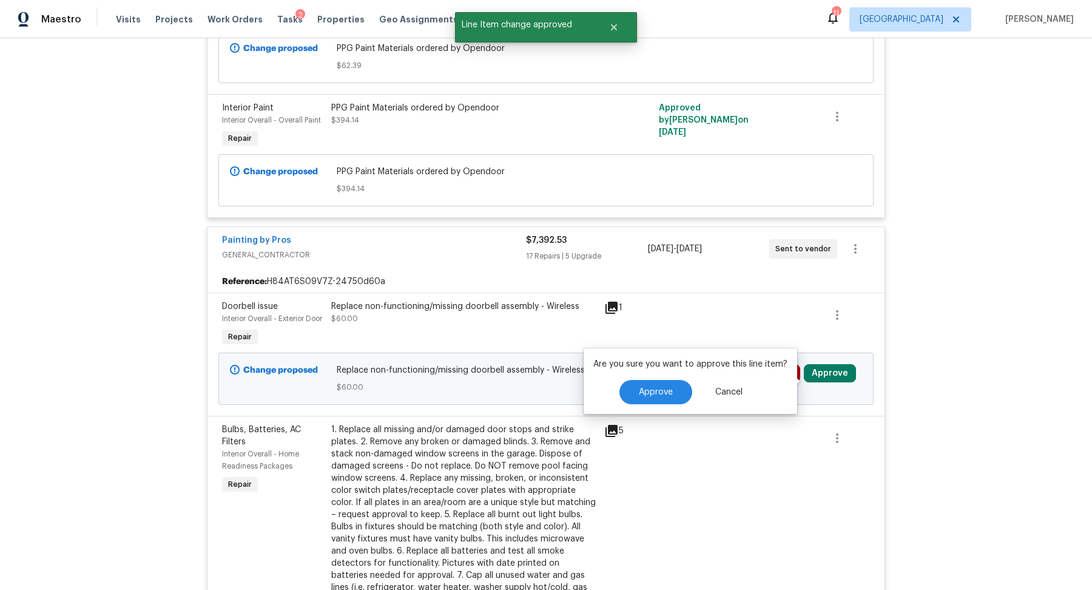
click at [648, 406] on div "Are you sure you want to approve this line item? Approve Cancel" at bounding box center [691, 381] width 214 height 66
click at [644, 395] on span "Approve" at bounding box center [656, 392] width 34 height 9
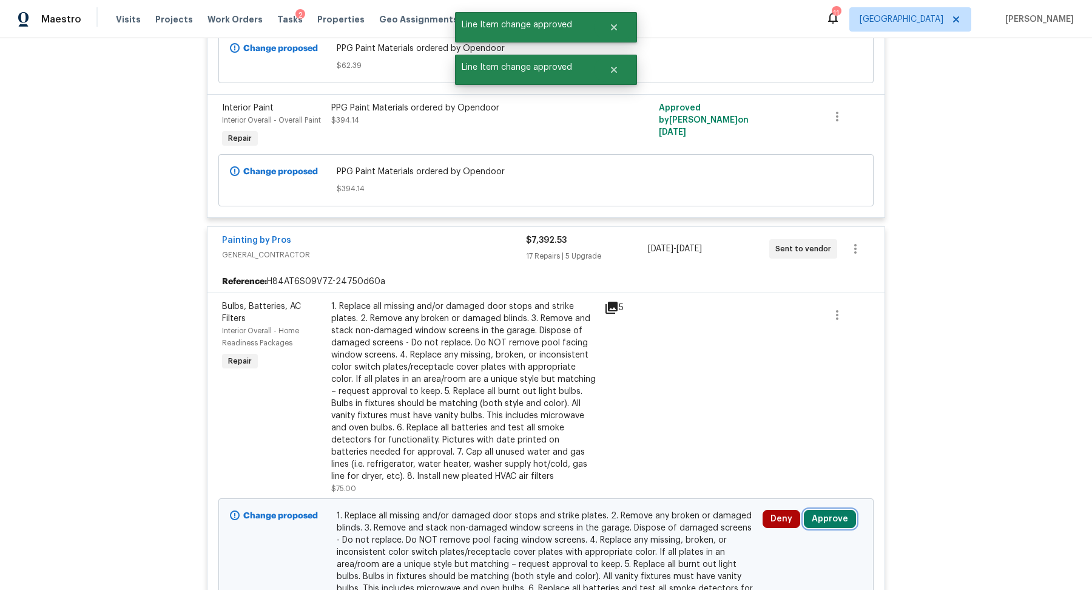
click at [835, 511] on button "Approve" at bounding box center [830, 519] width 52 height 18
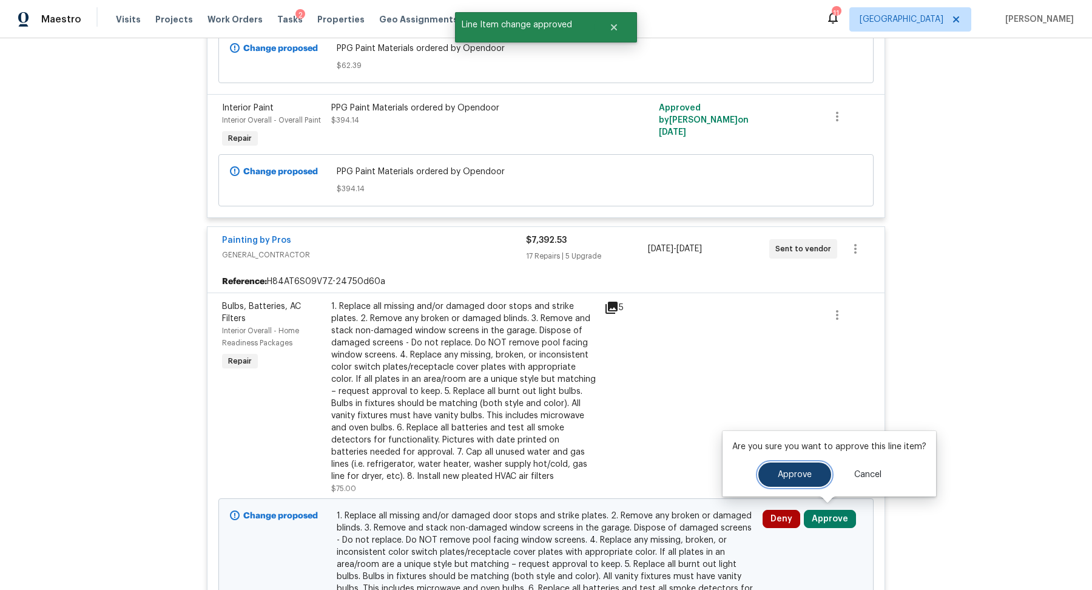
click at [780, 471] on span "Approve" at bounding box center [795, 474] width 34 height 9
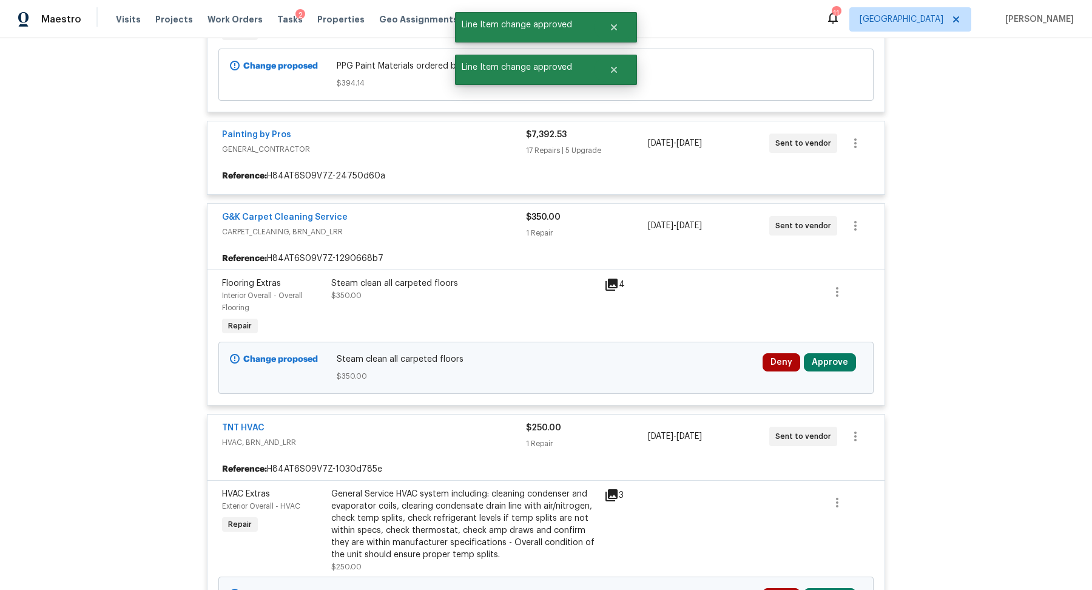
scroll to position [1605, 0]
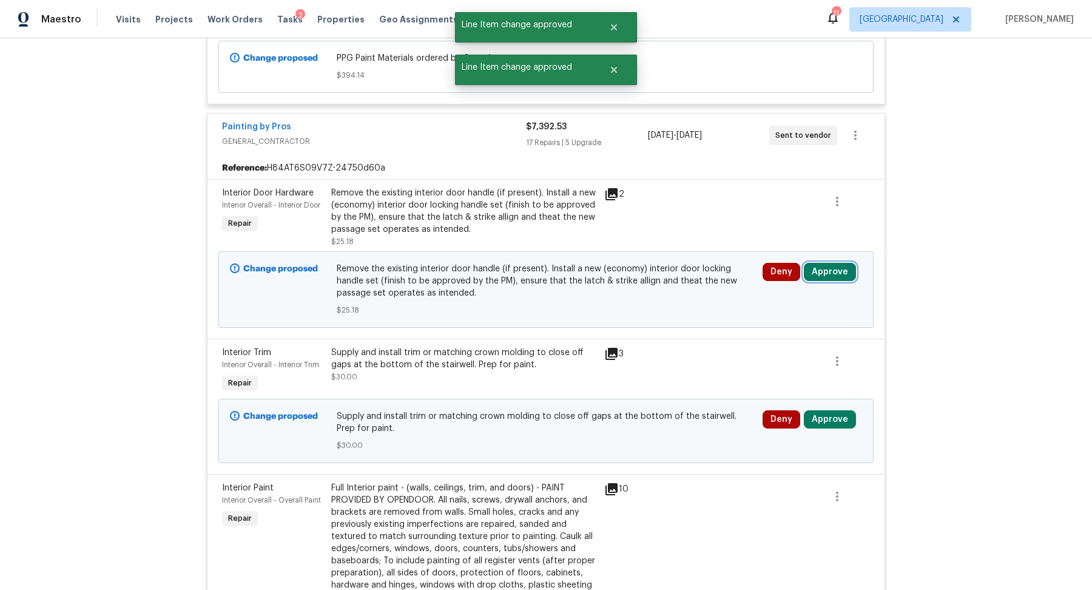
click at [828, 271] on button "Approve" at bounding box center [830, 272] width 52 height 18
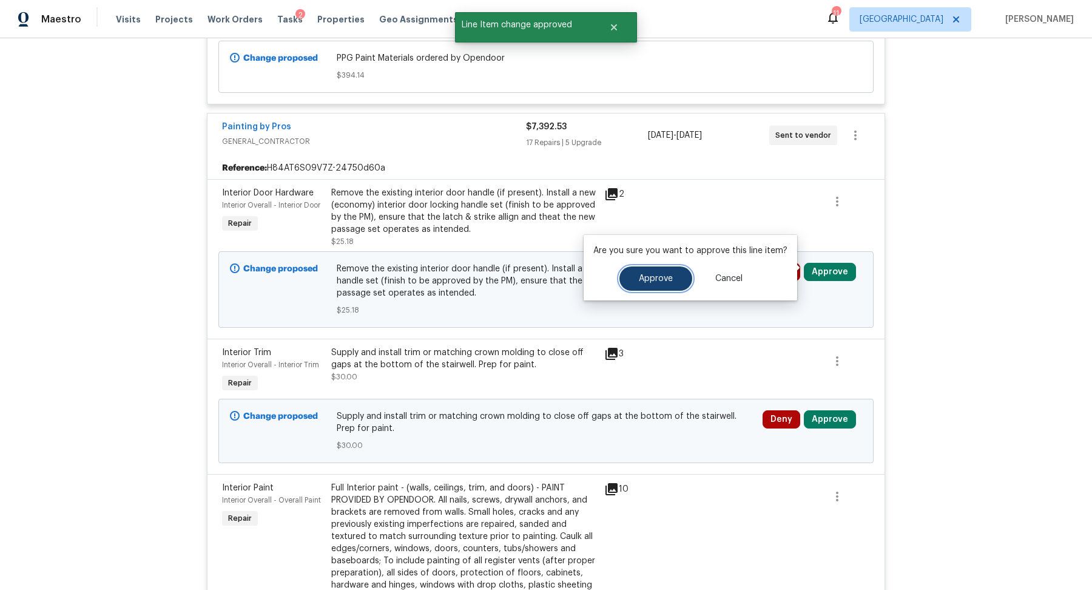
click at [648, 282] on span "Approve" at bounding box center [656, 278] width 34 height 9
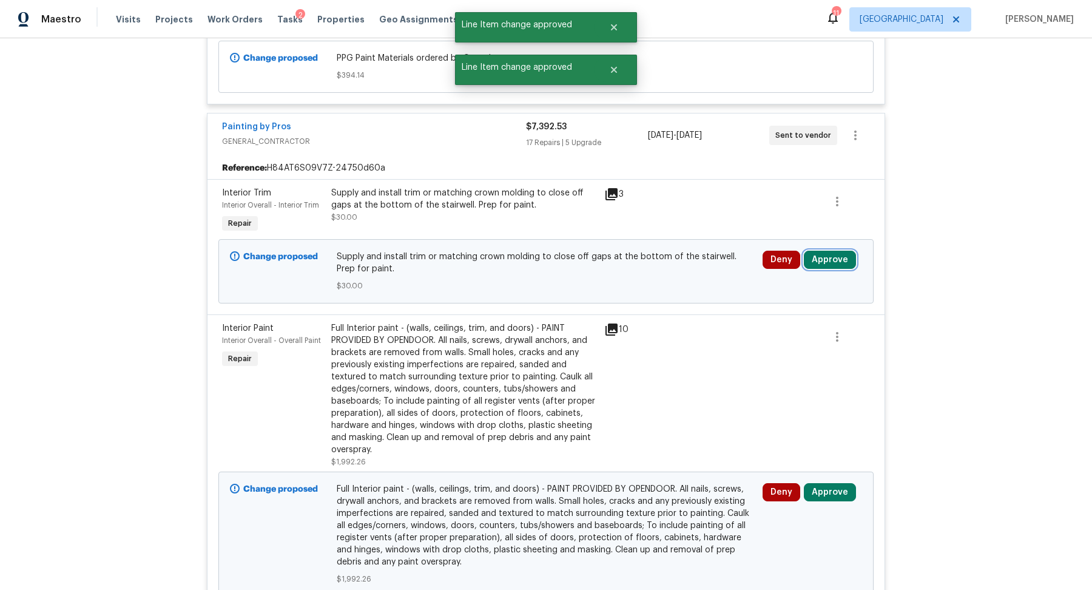
click at [812, 255] on button "Approve" at bounding box center [830, 260] width 52 height 18
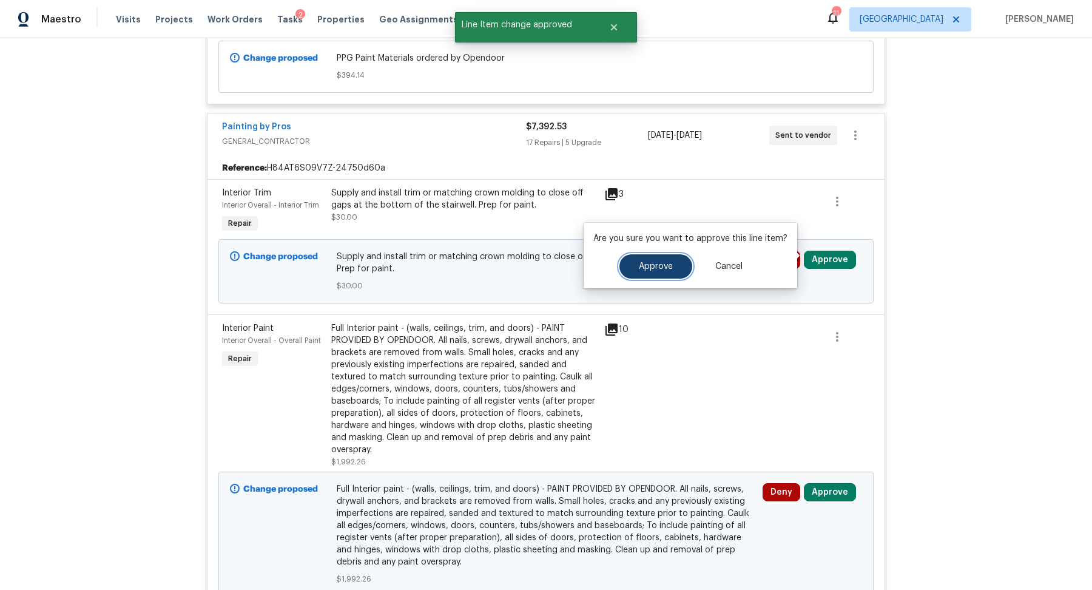
click at [640, 260] on button "Approve" at bounding box center [655, 266] width 73 height 24
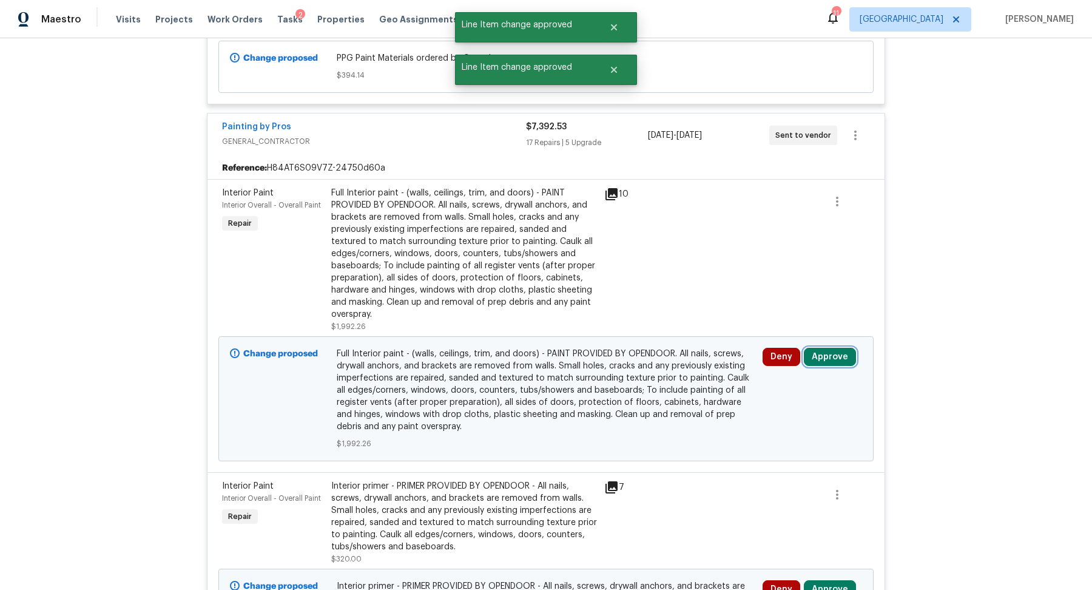
click at [827, 351] on button "Approve" at bounding box center [830, 357] width 52 height 18
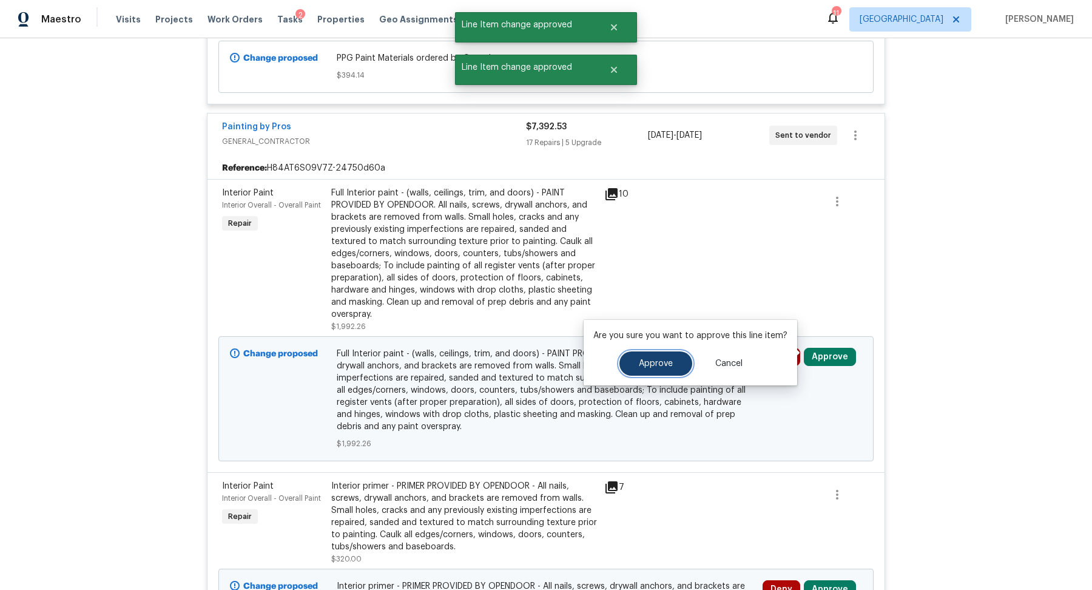
click at [670, 373] on button "Approve" at bounding box center [655, 363] width 73 height 24
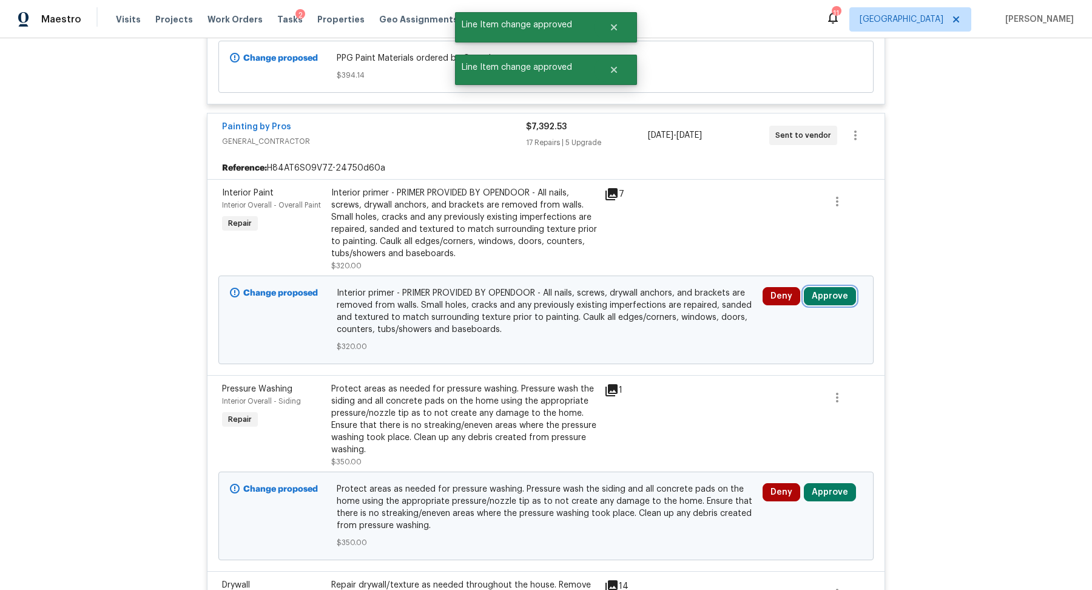
click at [834, 287] on button "Approve" at bounding box center [830, 296] width 52 height 18
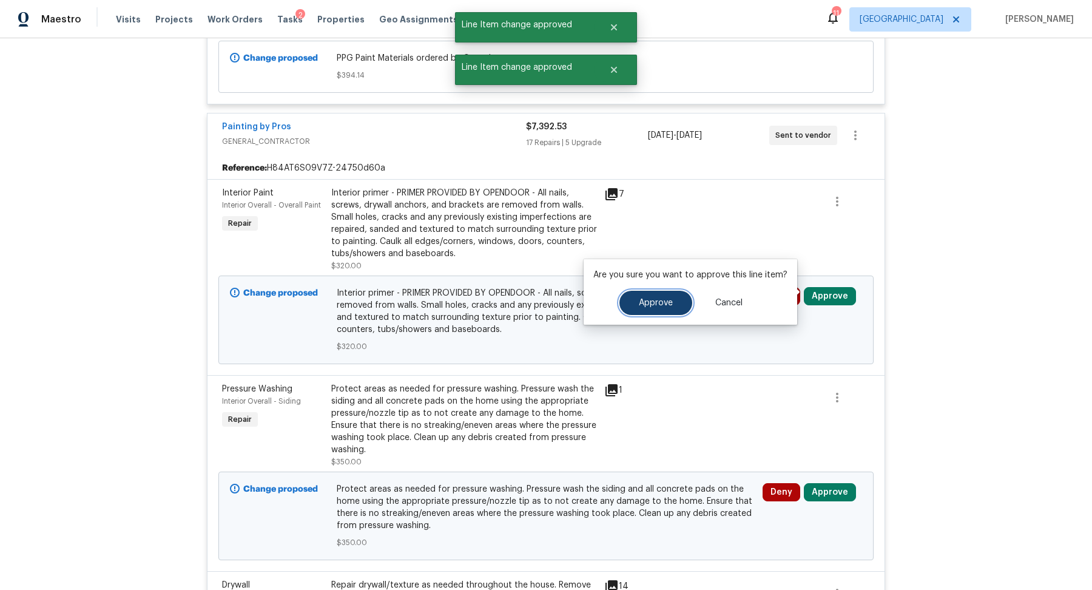
click at [658, 305] on span "Approve" at bounding box center [656, 303] width 34 height 9
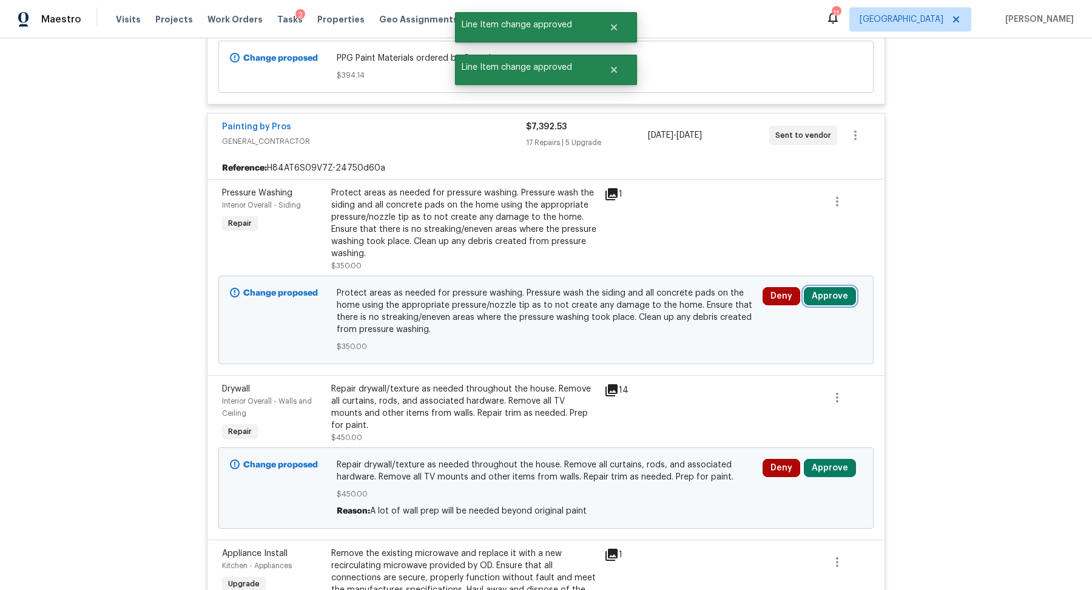
click at [818, 290] on button "Approve" at bounding box center [830, 296] width 52 height 18
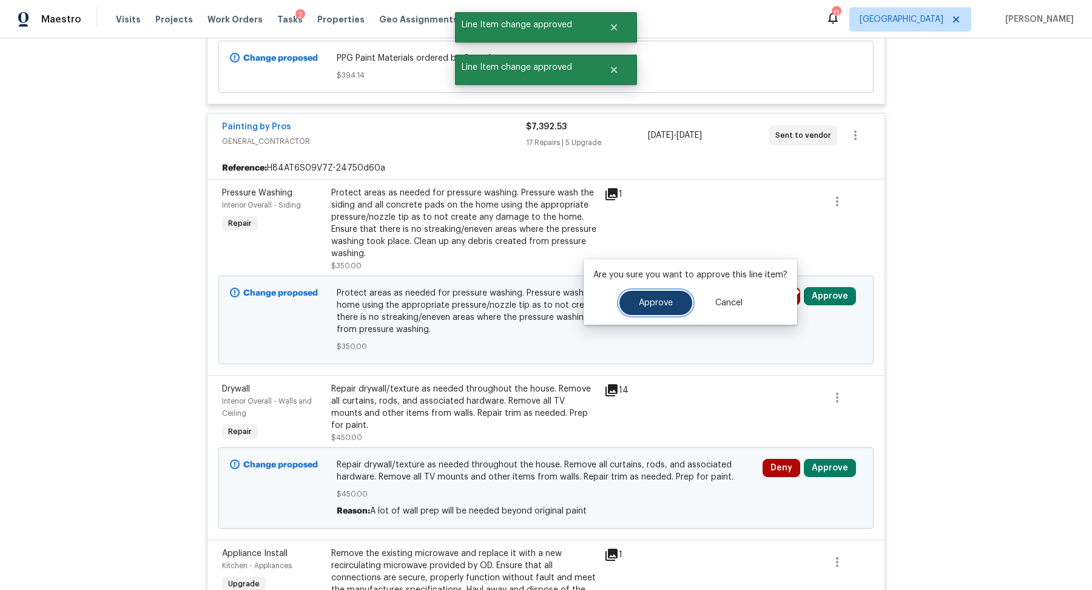
click at [648, 304] on span "Approve" at bounding box center [656, 303] width 34 height 9
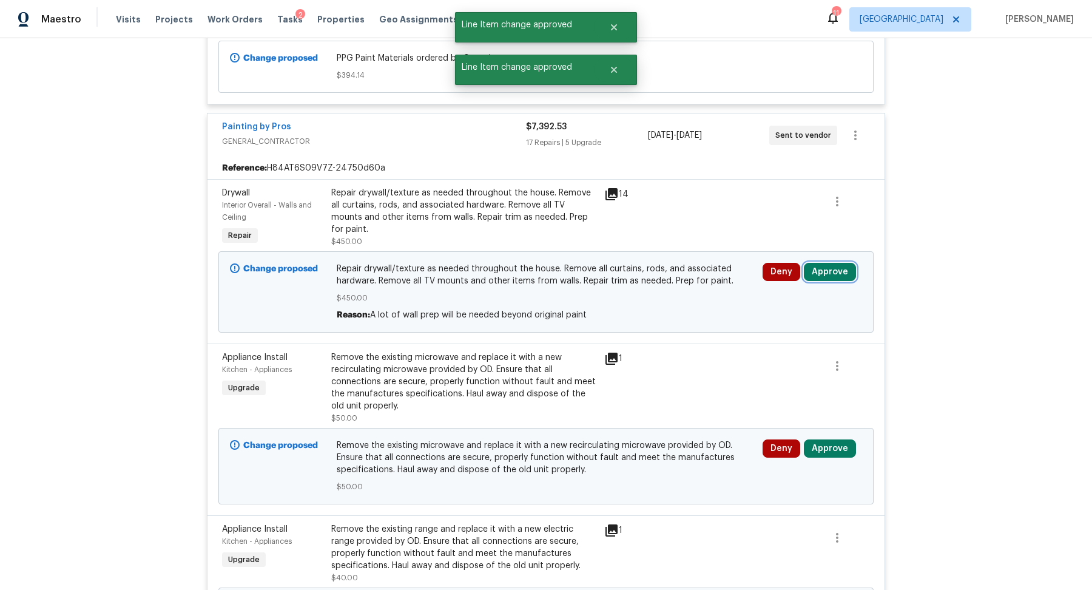
click at [820, 263] on button "Approve" at bounding box center [830, 272] width 52 height 18
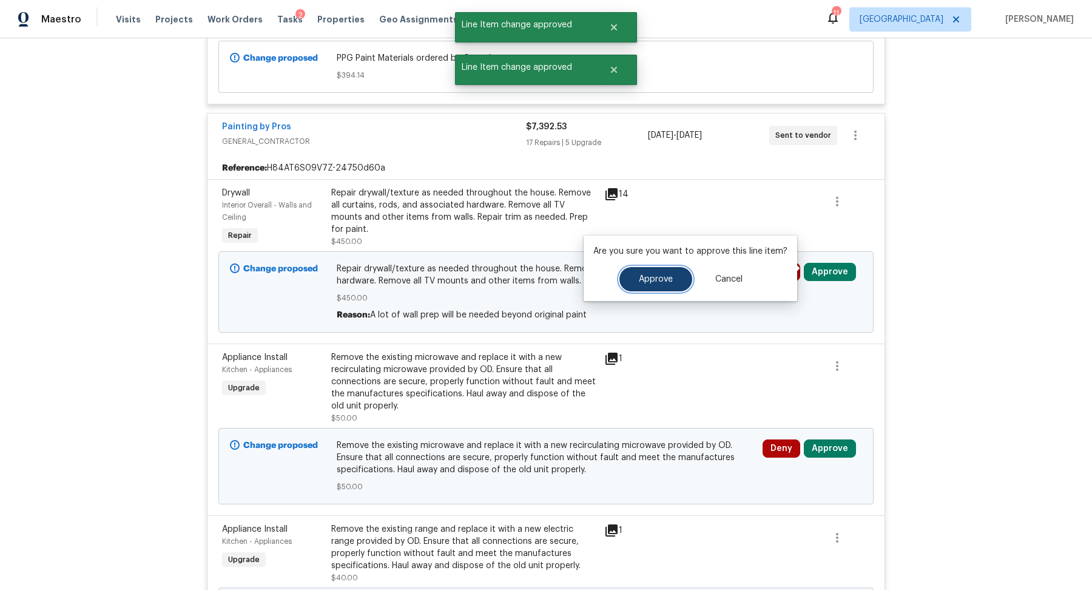
click at [664, 278] on span "Approve" at bounding box center [656, 279] width 34 height 9
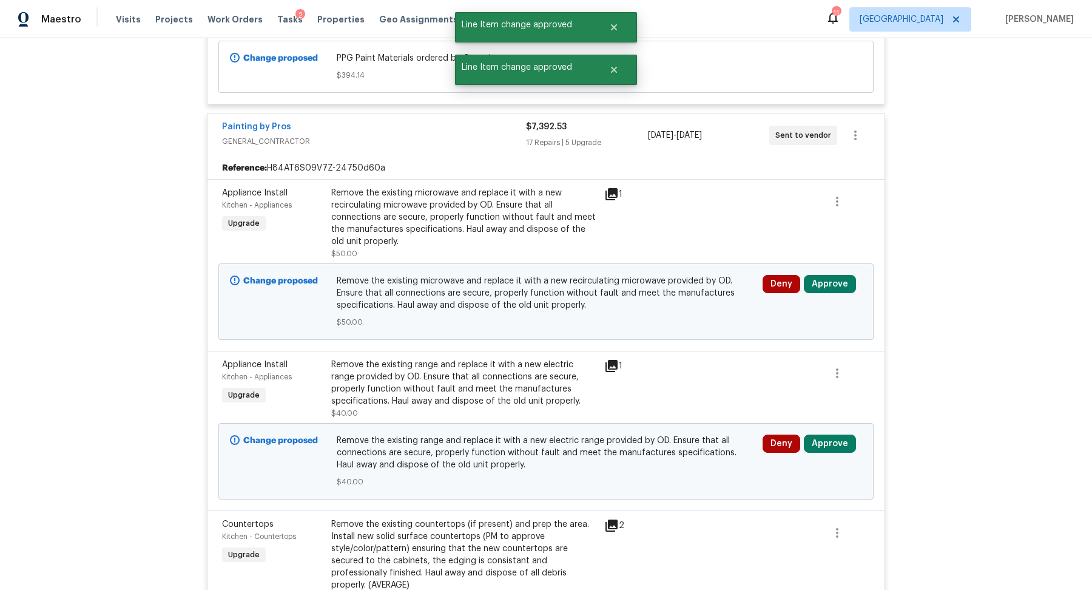
click at [826, 271] on div "Deny Approve" at bounding box center [812, 301] width 107 height 61
click at [818, 278] on button "Approve" at bounding box center [830, 284] width 52 height 18
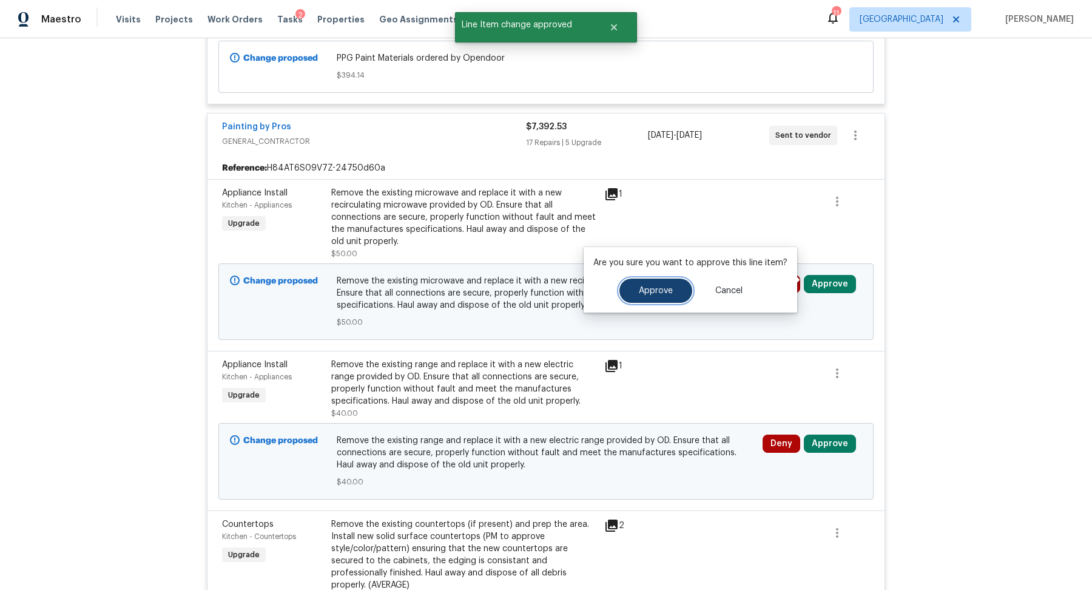
click at [662, 286] on span "Approve" at bounding box center [656, 290] width 34 height 9
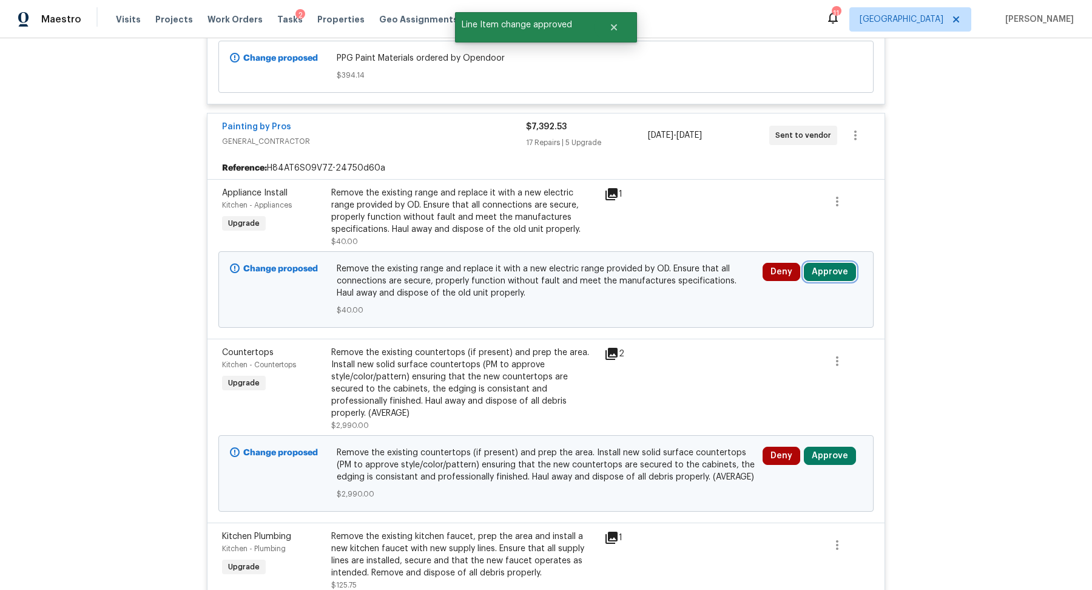
click at [825, 269] on button "Approve" at bounding box center [830, 272] width 52 height 18
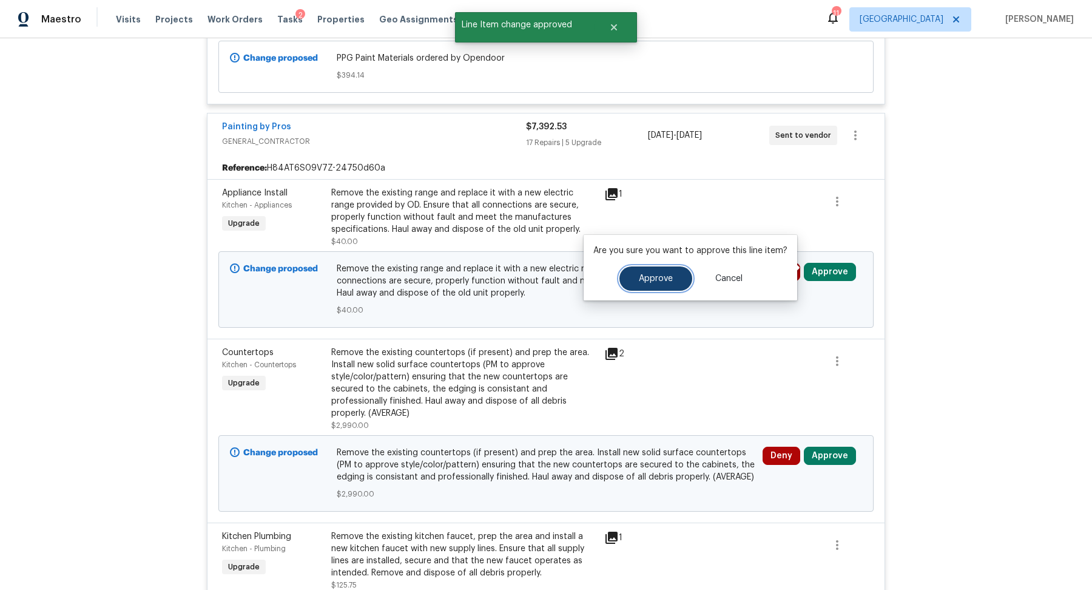
click at [655, 277] on span "Approve" at bounding box center [656, 278] width 34 height 9
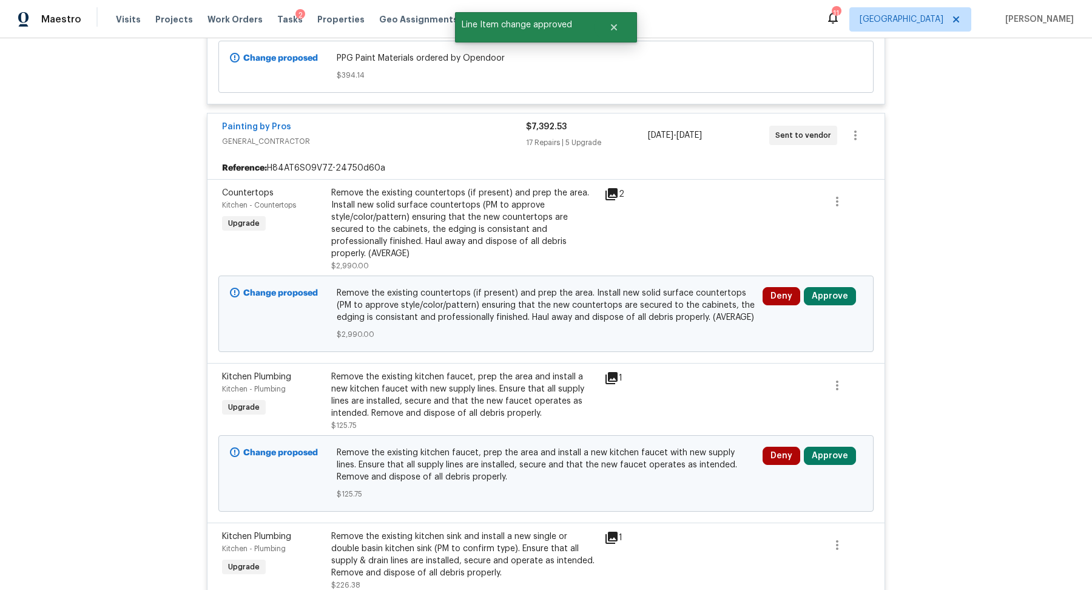
click at [260, 121] on span "Painting by Pros" at bounding box center [256, 127] width 69 height 12
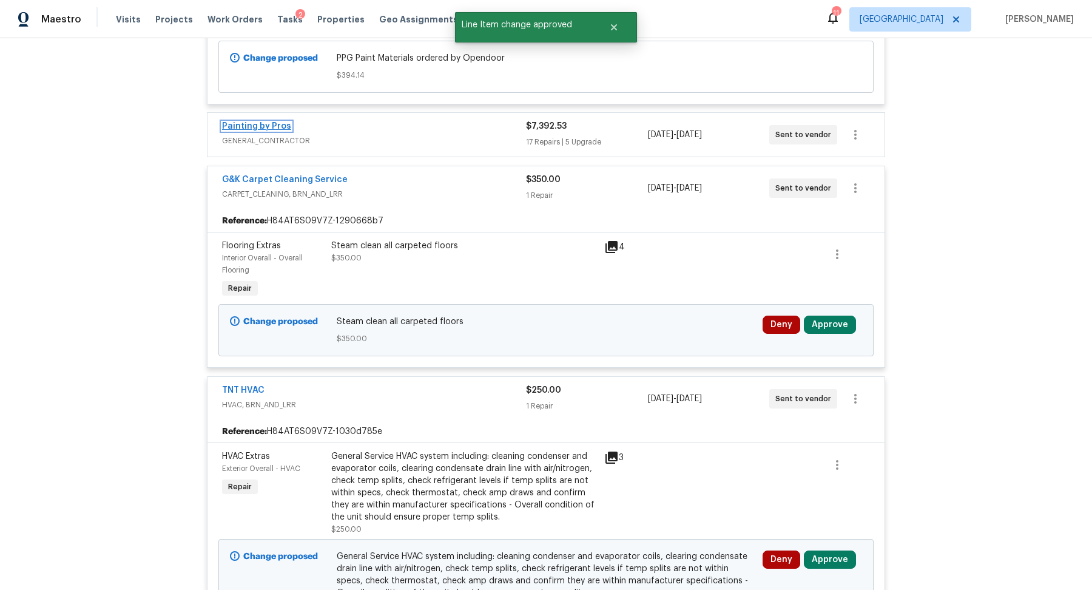
click at [253, 122] on link "Painting by Pros" at bounding box center [256, 126] width 69 height 8
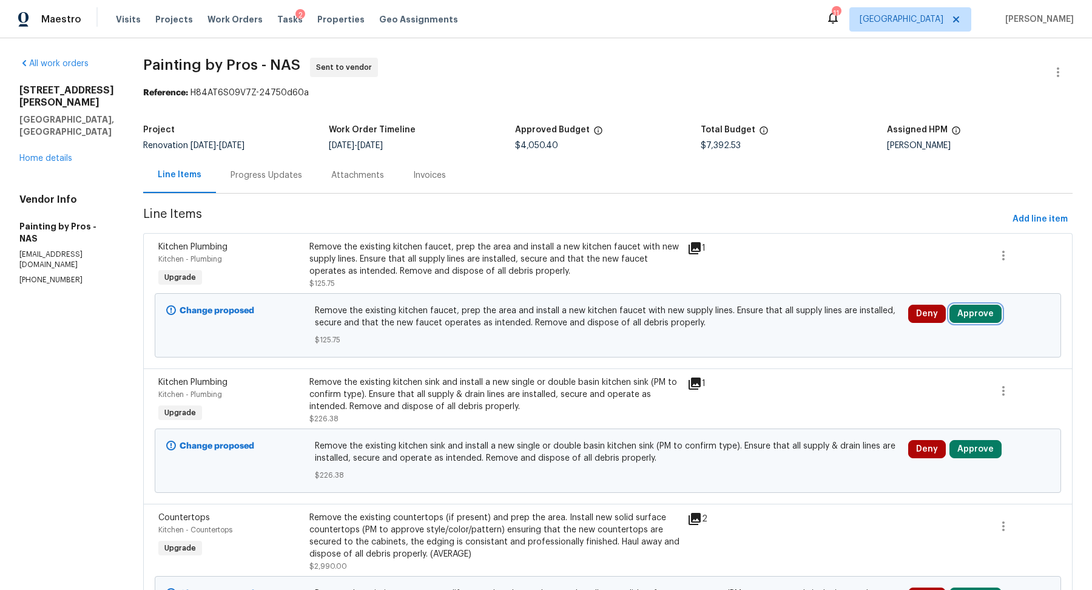
click at [978, 313] on button "Approve" at bounding box center [976, 314] width 52 height 18
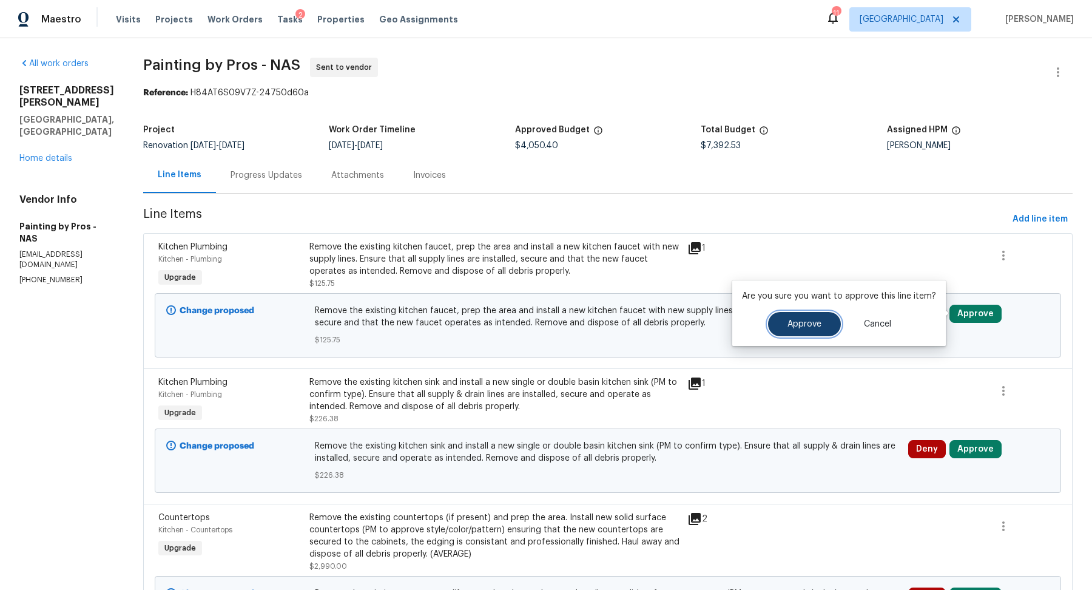
click at [798, 323] on span "Approve" at bounding box center [805, 324] width 34 height 9
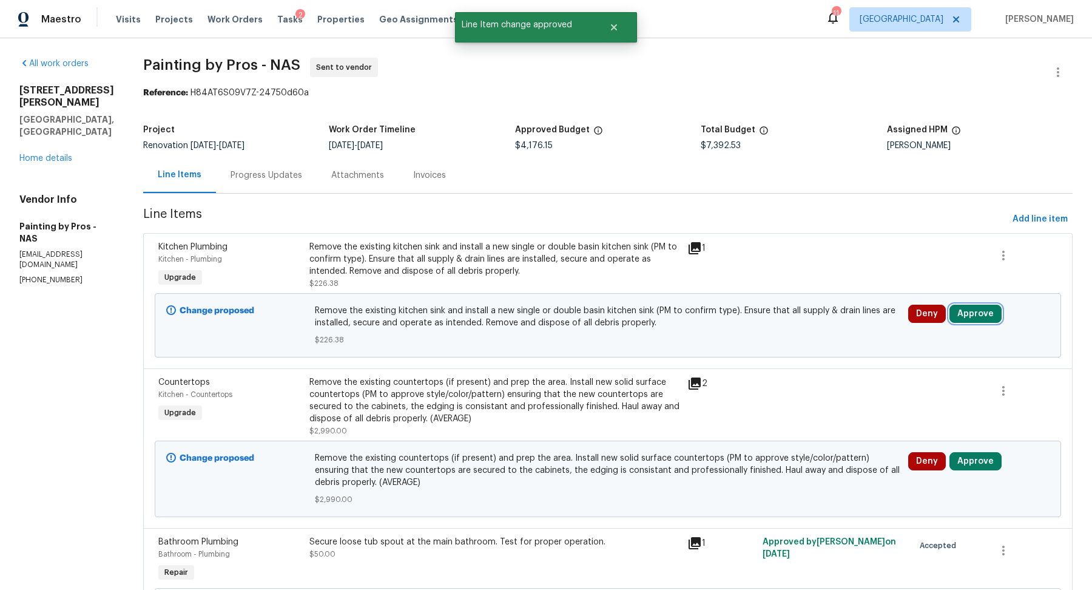
click at [982, 312] on button "Approve" at bounding box center [976, 314] width 52 height 18
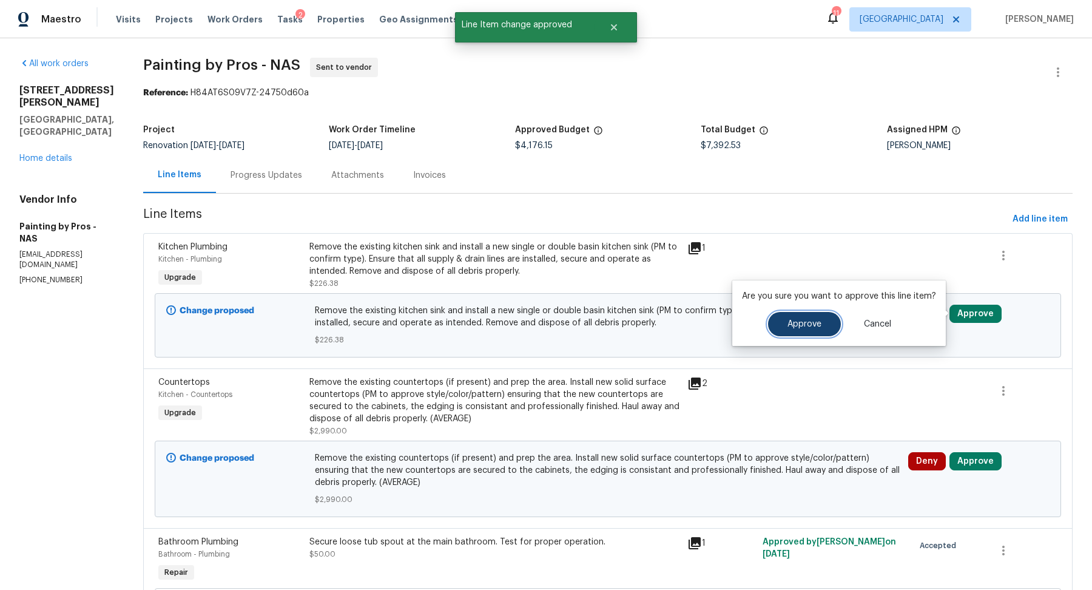
click at [795, 314] on button "Approve" at bounding box center [804, 324] width 73 height 24
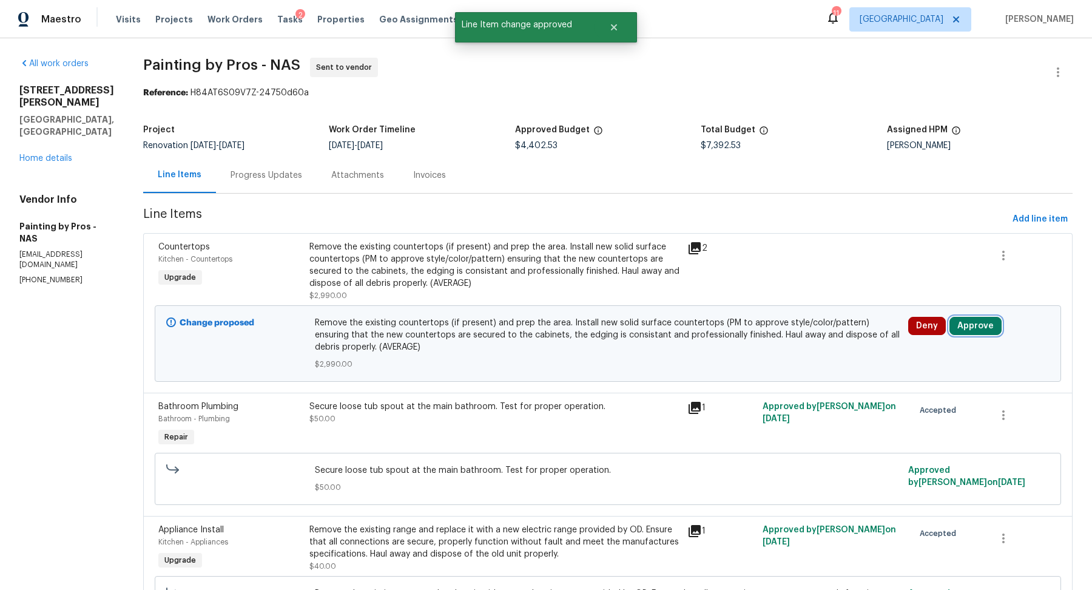
click at [973, 324] on button "Approve" at bounding box center [976, 326] width 52 height 18
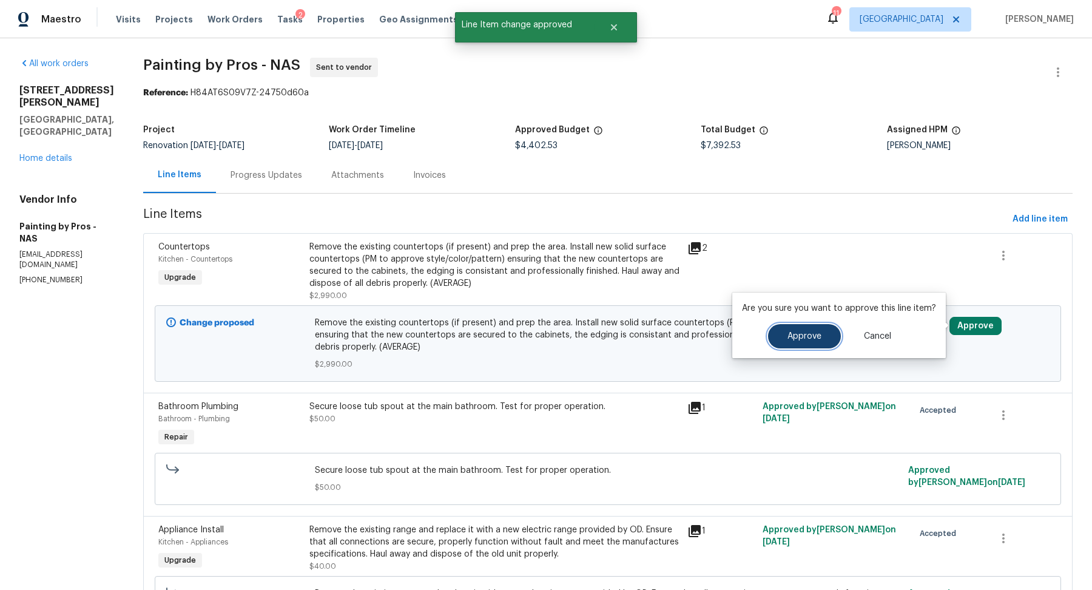
click at [797, 334] on span "Approve" at bounding box center [805, 336] width 34 height 9
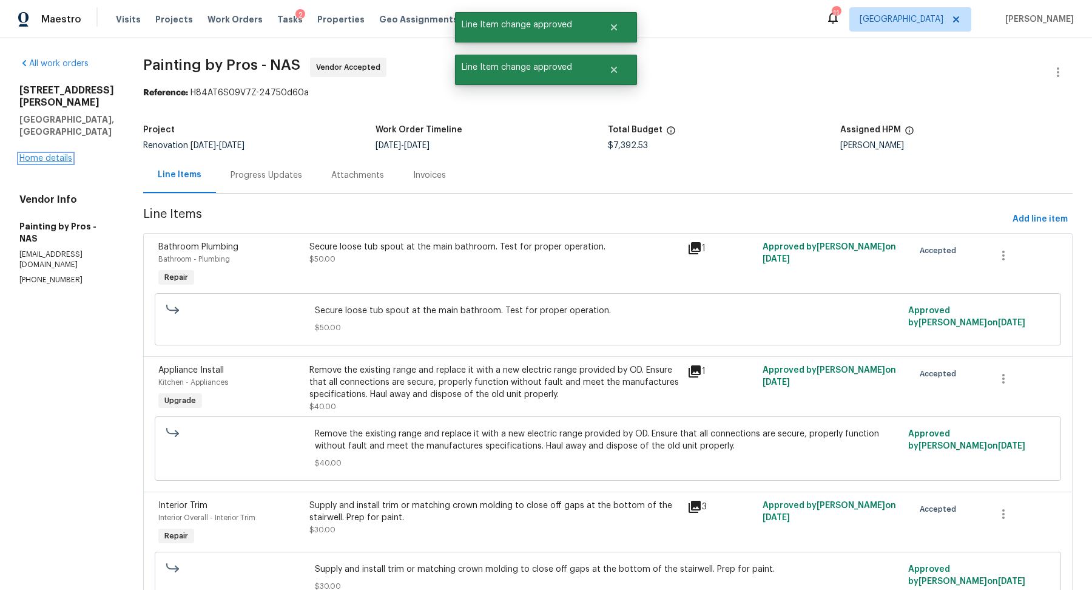
click at [46, 154] on link "Home details" at bounding box center [45, 158] width 53 height 8
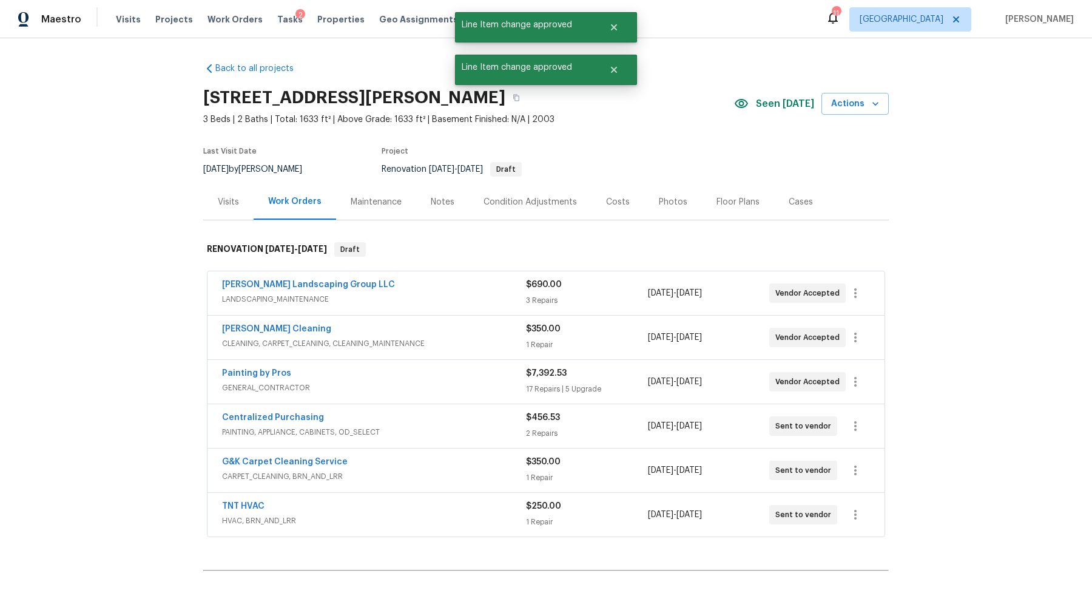
click at [461, 289] on div "[PERSON_NAME] Landscaping Group LLC" at bounding box center [374, 285] width 304 height 15
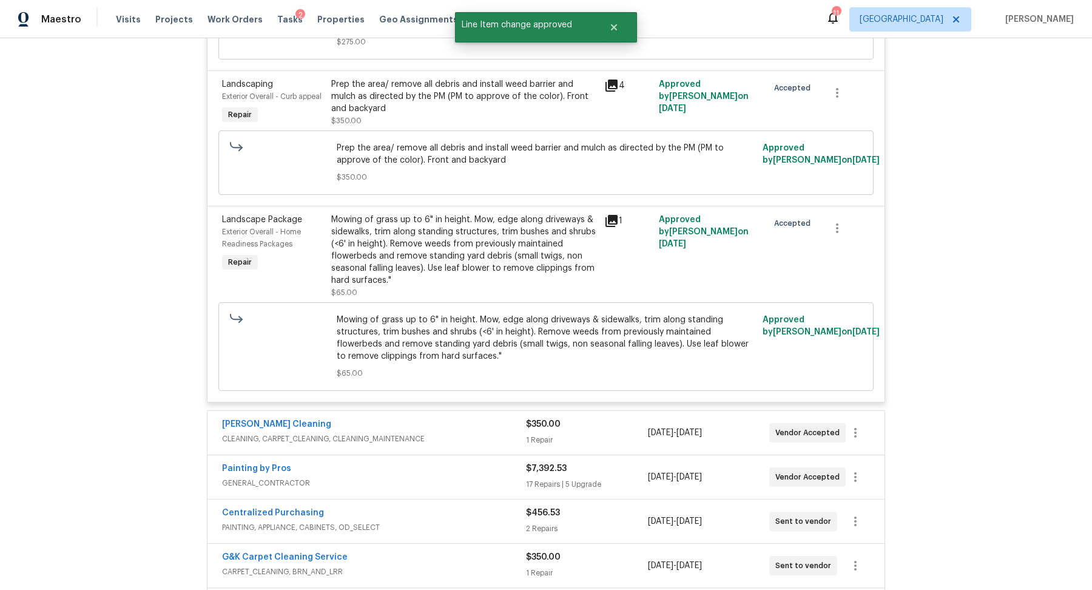
scroll to position [637, 0]
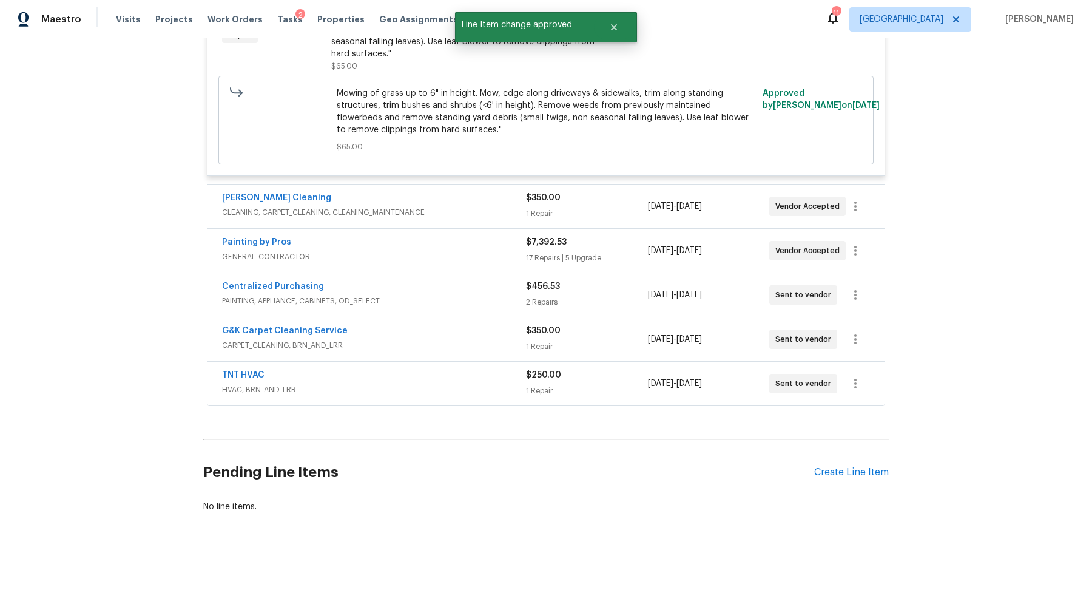
click at [482, 206] on span "CLEANING, CARPET_CLEANING, CLEANING_MAINTENANCE" at bounding box center [374, 212] width 304 height 12
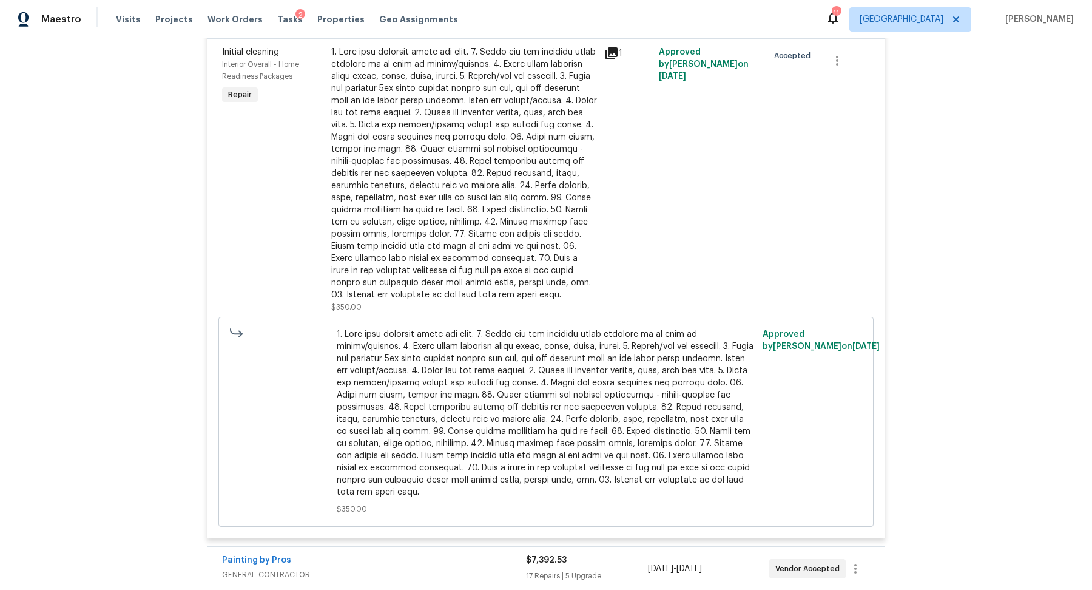
scroll to position [1167, 0]
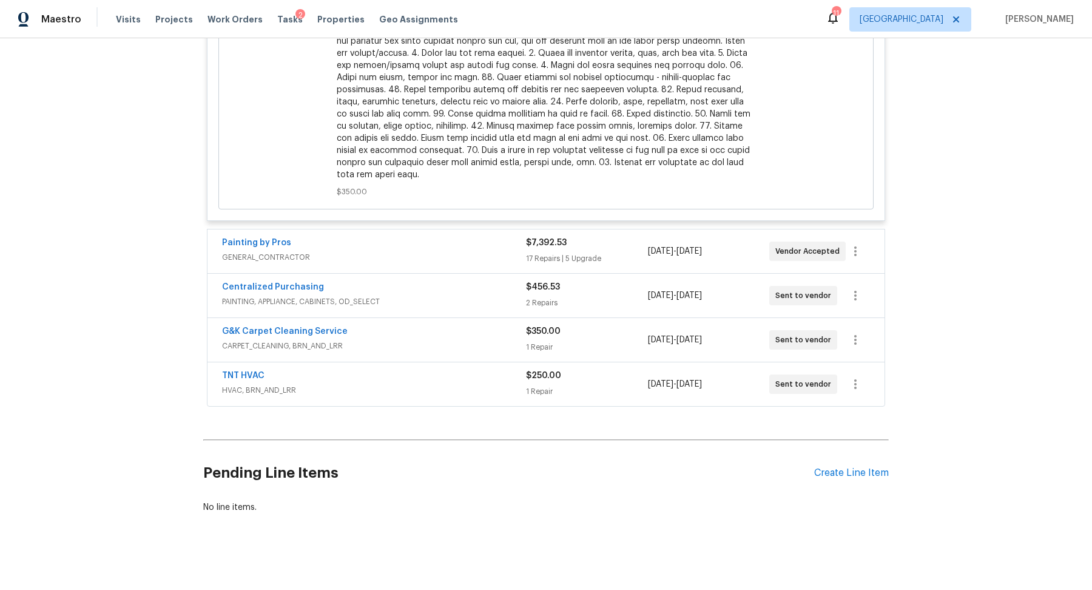
click at [480, 251] on span "GENERAL_CONTRACTOR" at bounding box center [374, 257] width 304 height 12
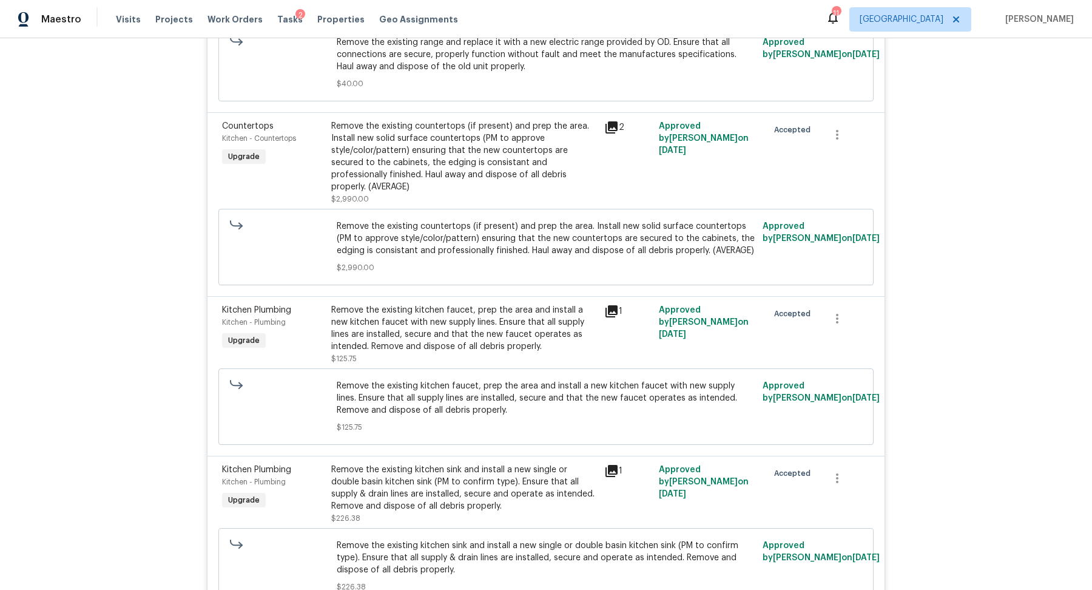
scroll to position [5094, 0]
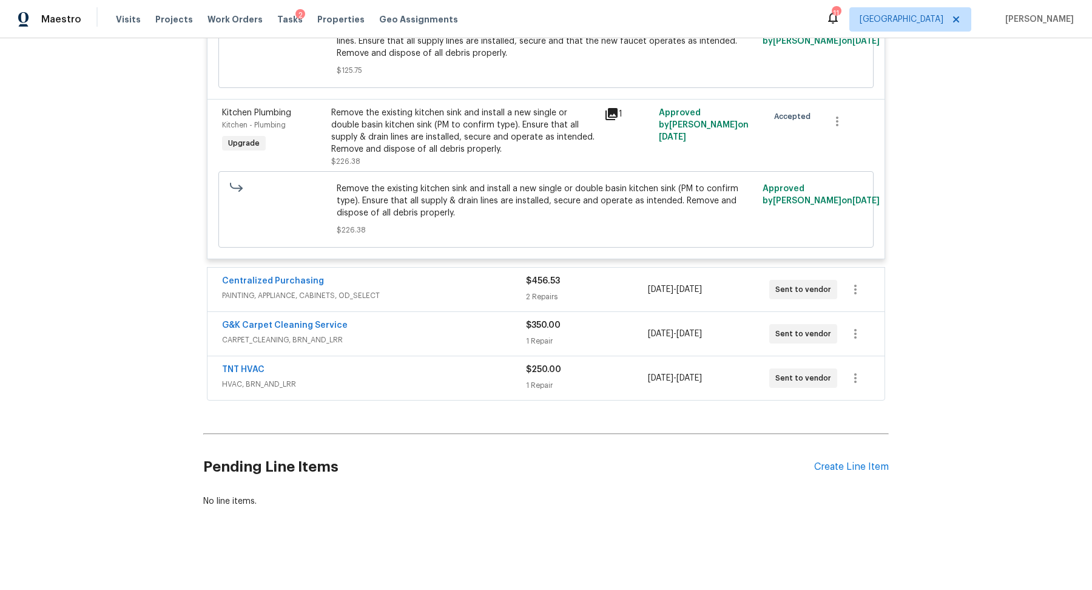
click at [492, 292] on span "PAINTING, APPLIANCE, CABINETS, OD_SELECT" at bounding box center [374, 295] width 304 height 12
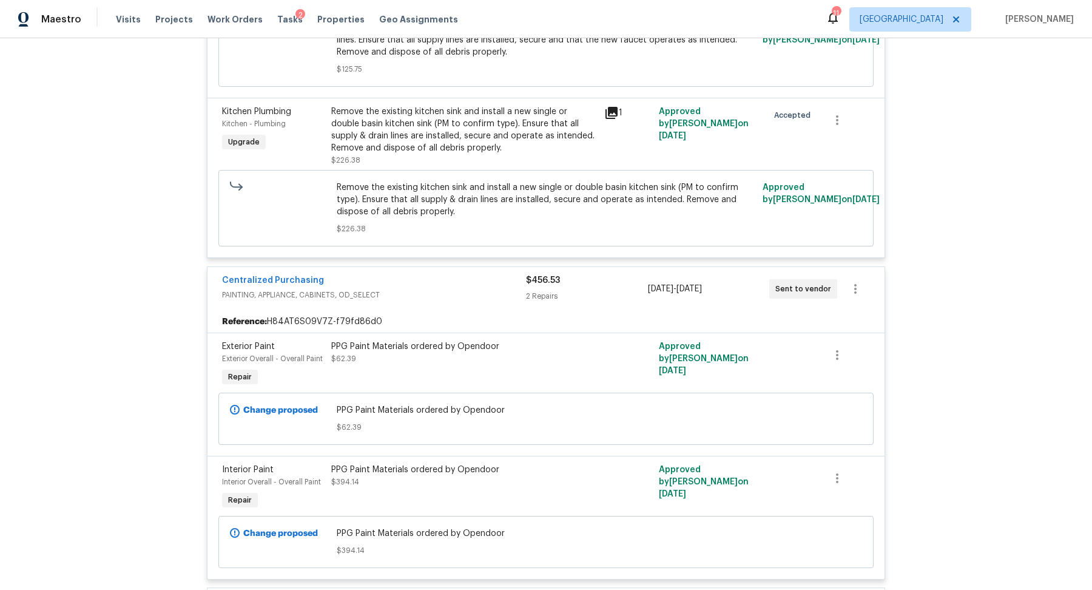
scroll to position [5371, 0]
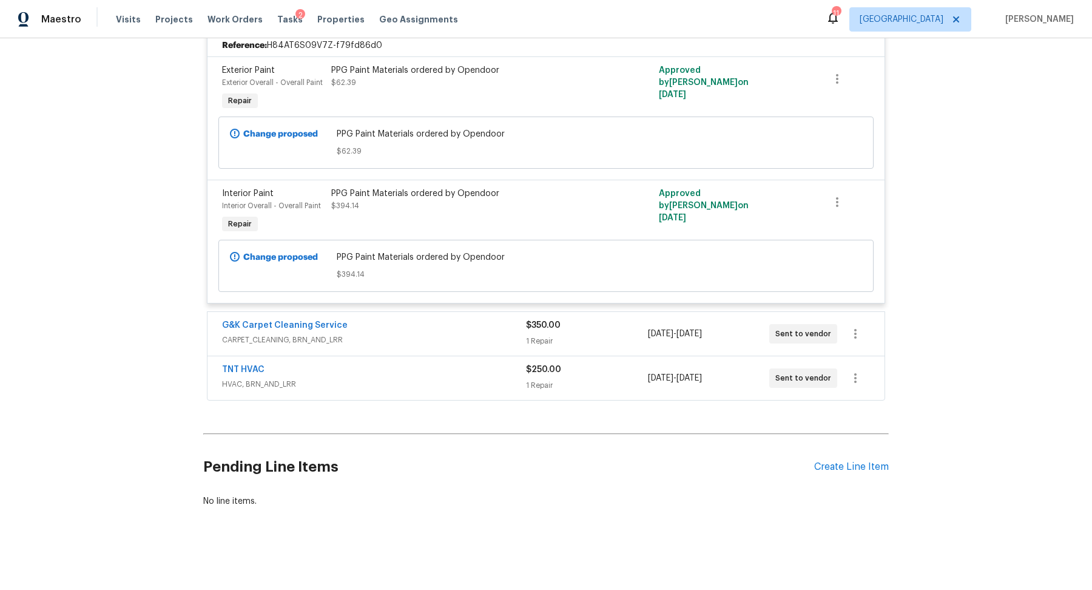
click at [488, 334] on div "G&K Carpet Cleaning Service" at bounding box center [374, 326] width 304 height 15
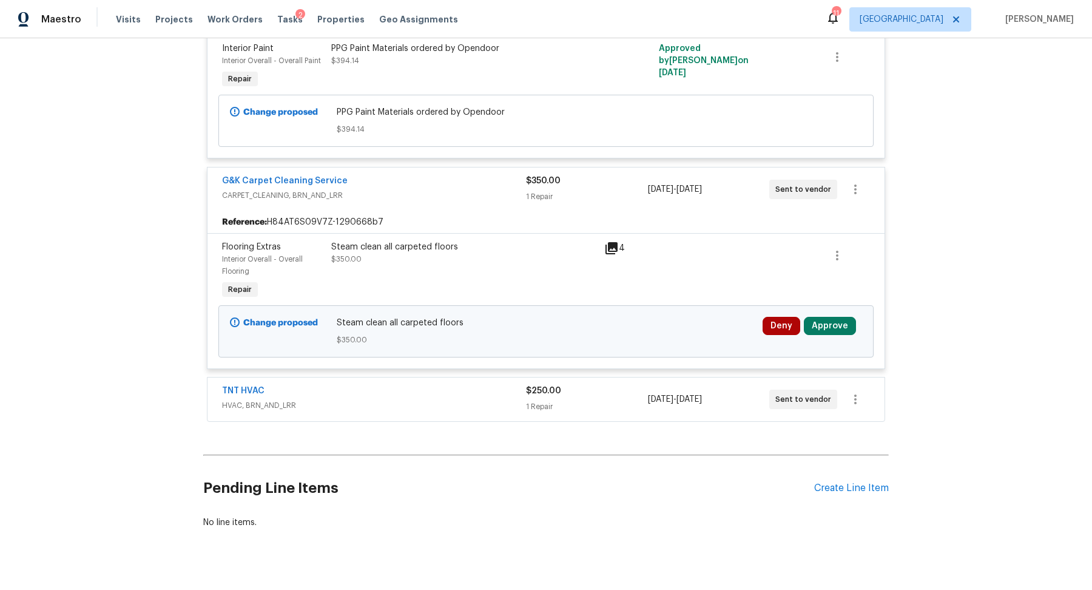
scroll to position [5537, 0]
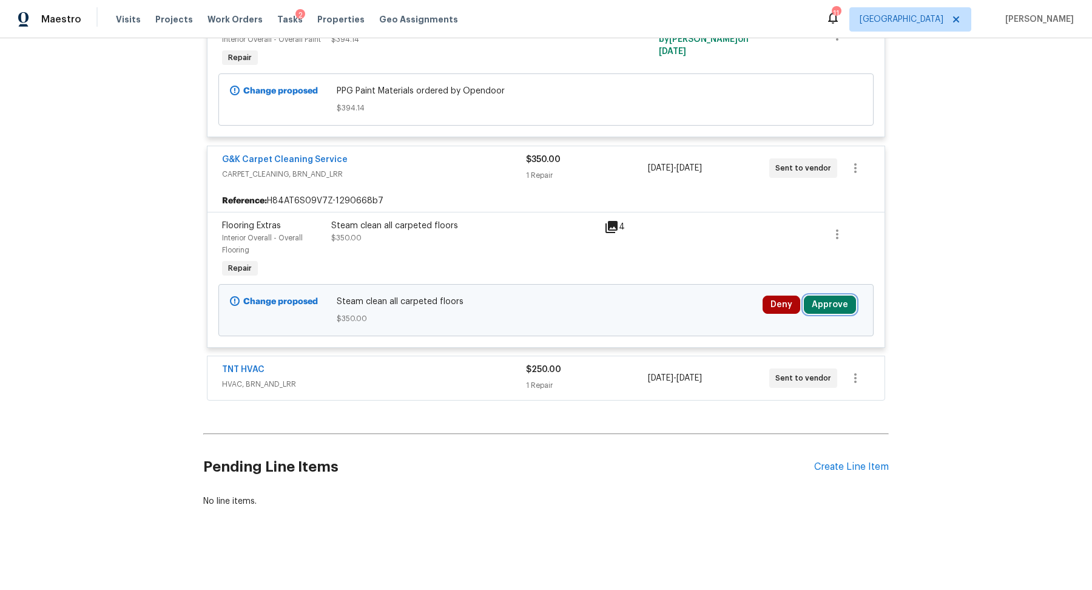
click at [823, 302] on button "Approve" at bounding box center [830, 304] width 52 height 18
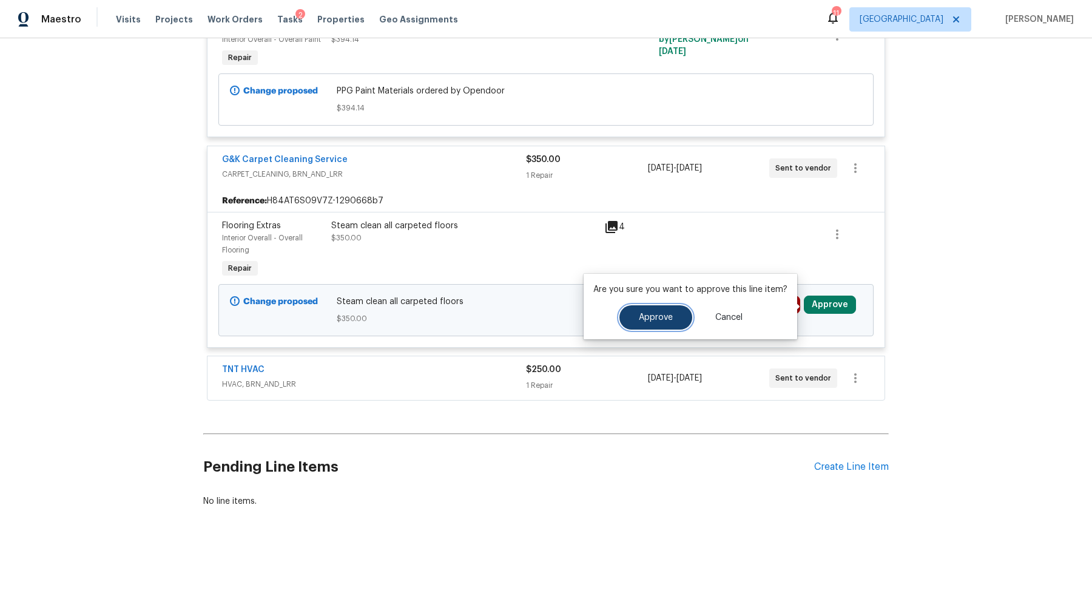
click at [646, 317] on span "Approve" at bounding box center [656, 317] width 34 height 9
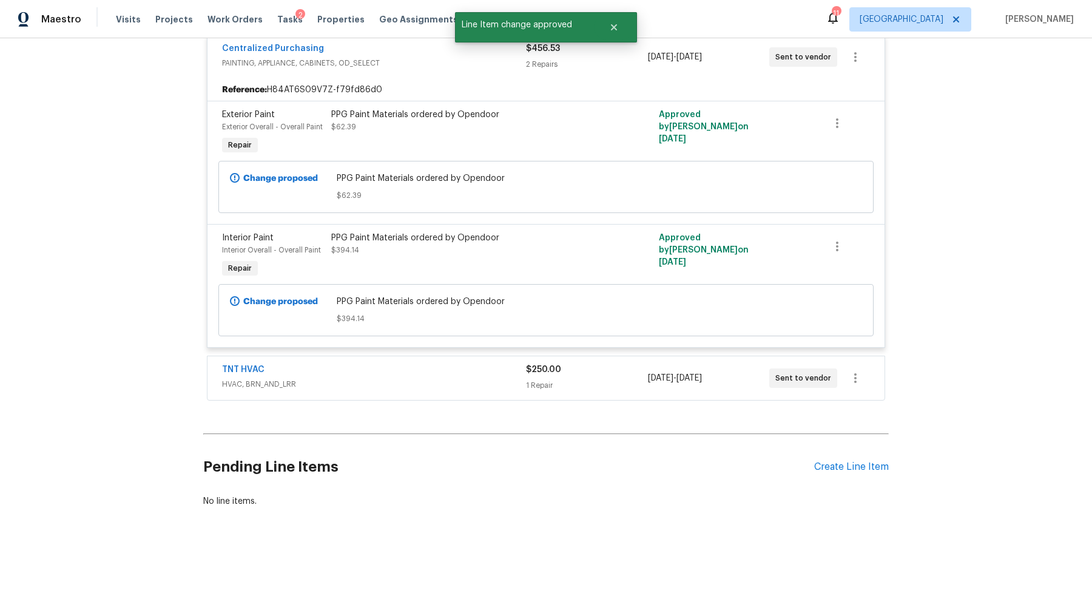
scroll to position [5217, 0]
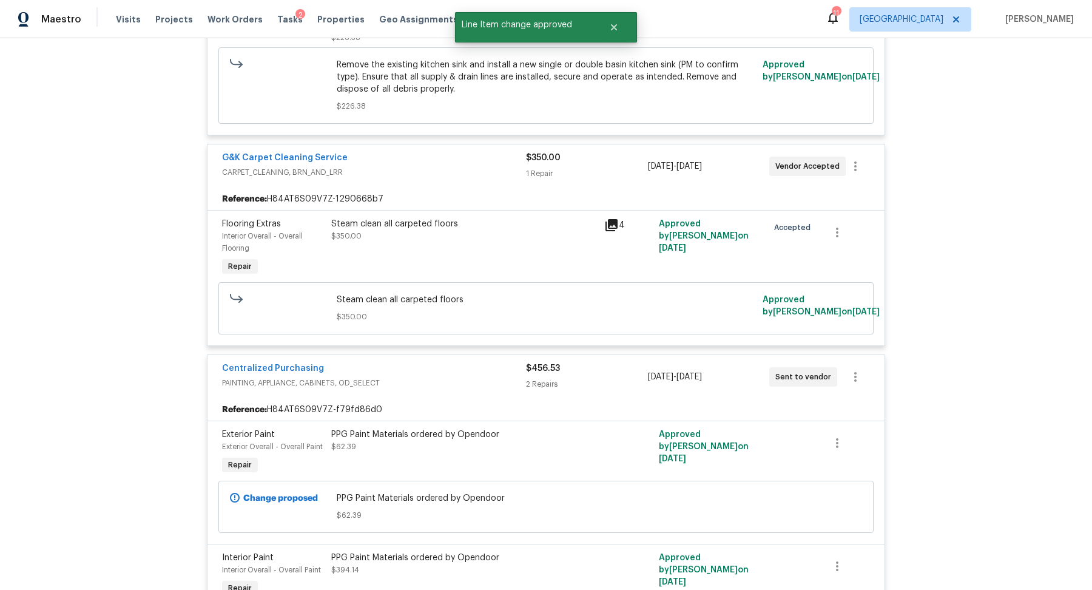
click at [470, 377] on div "Centralized Purchasing" at bounding box center [374, 369] width 304 height 15
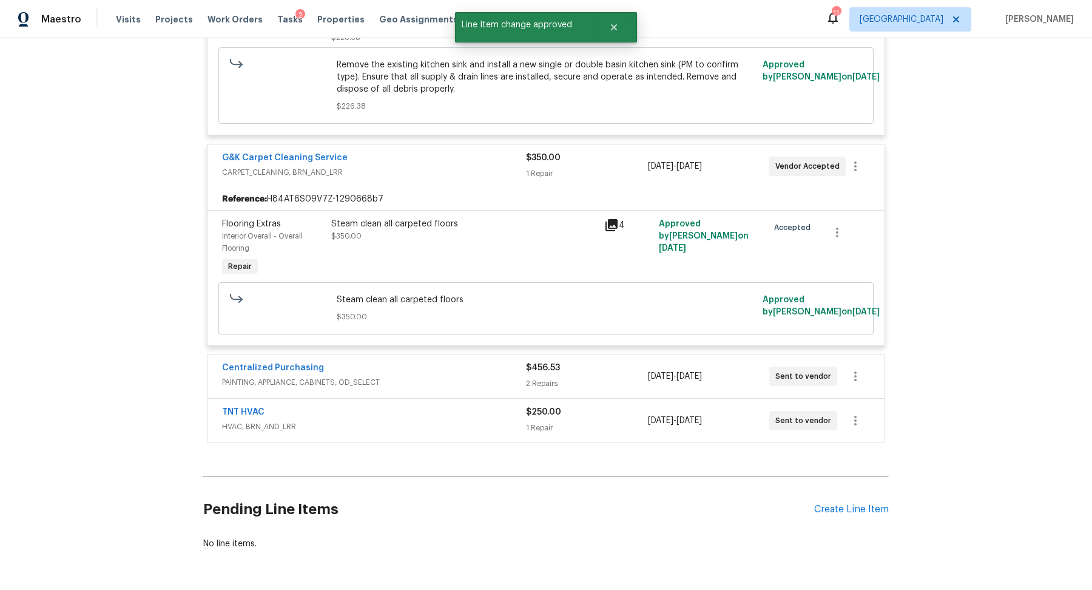
click at [469, 429] on span "HVAC, BRN_AND_LRR" at bounding box center [374, 426] width 304 height 12
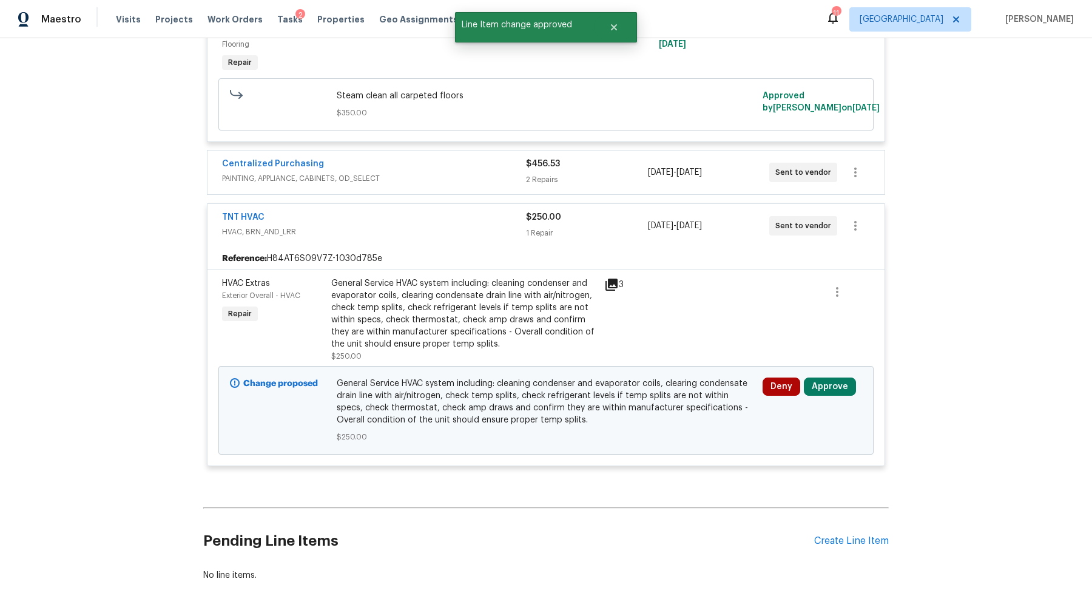
scroll to position [5496, 0]
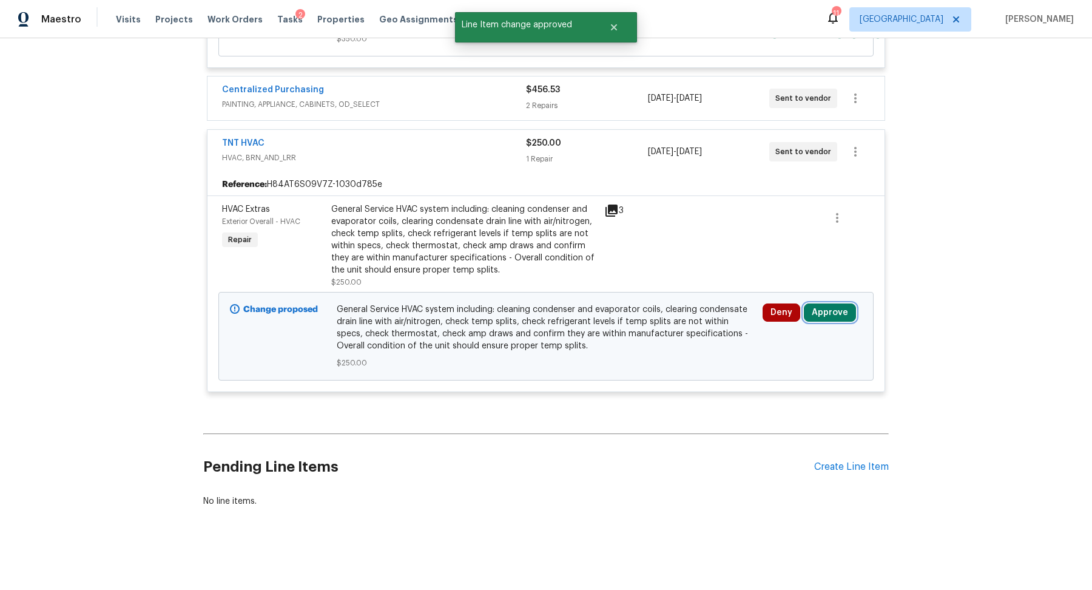
click at [832, 320] on button "Approve" at bounding box center [830, 312] width 52 height 18
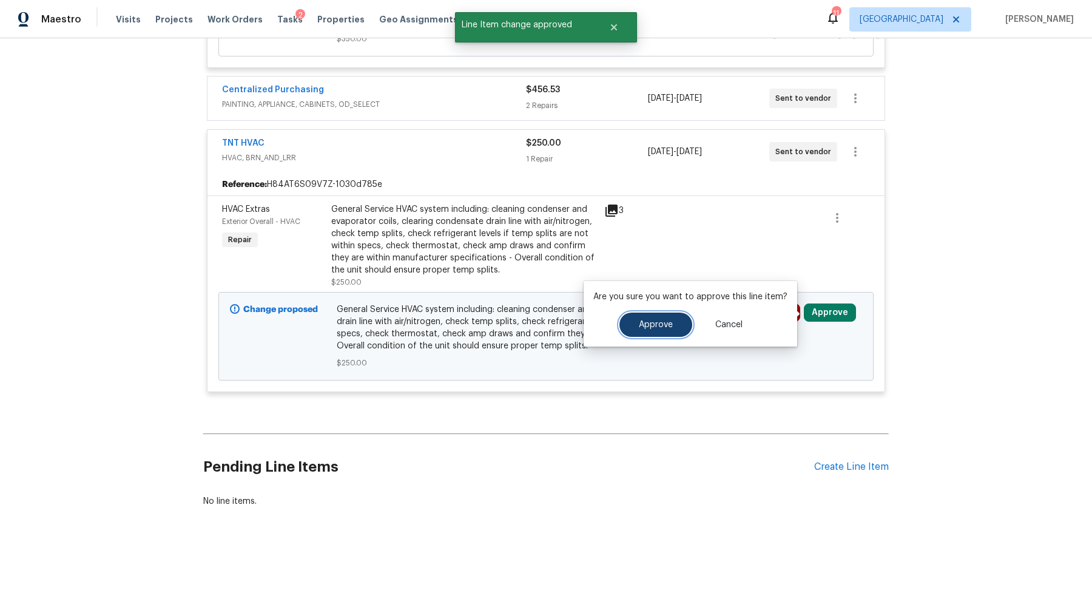
click at [662, 317] on button "Approve" at bounding box center [655, 324] width 73 height 24
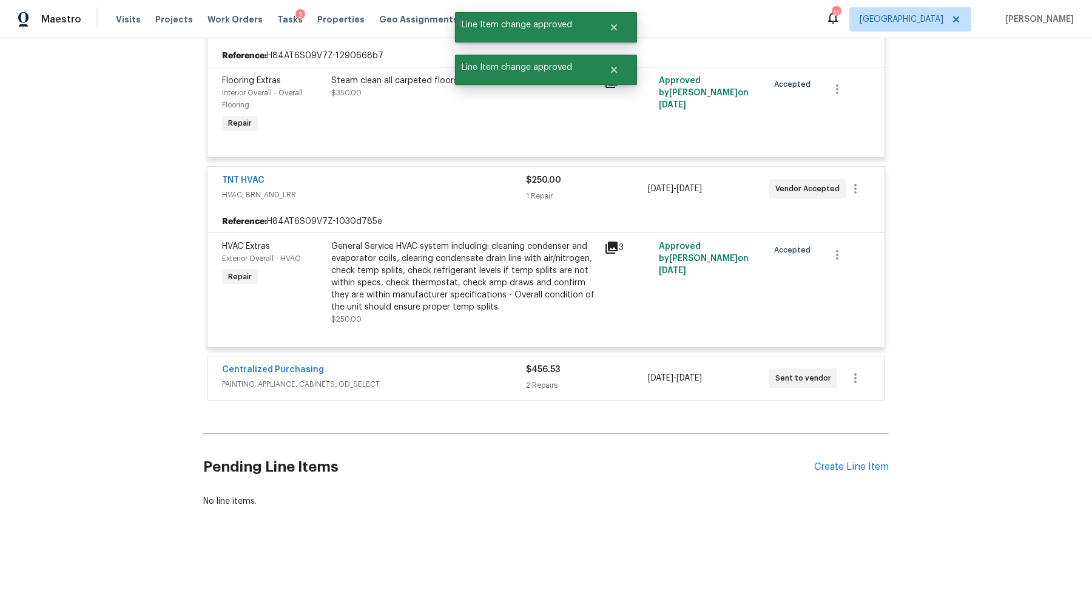
scroll to position [3353, 0]
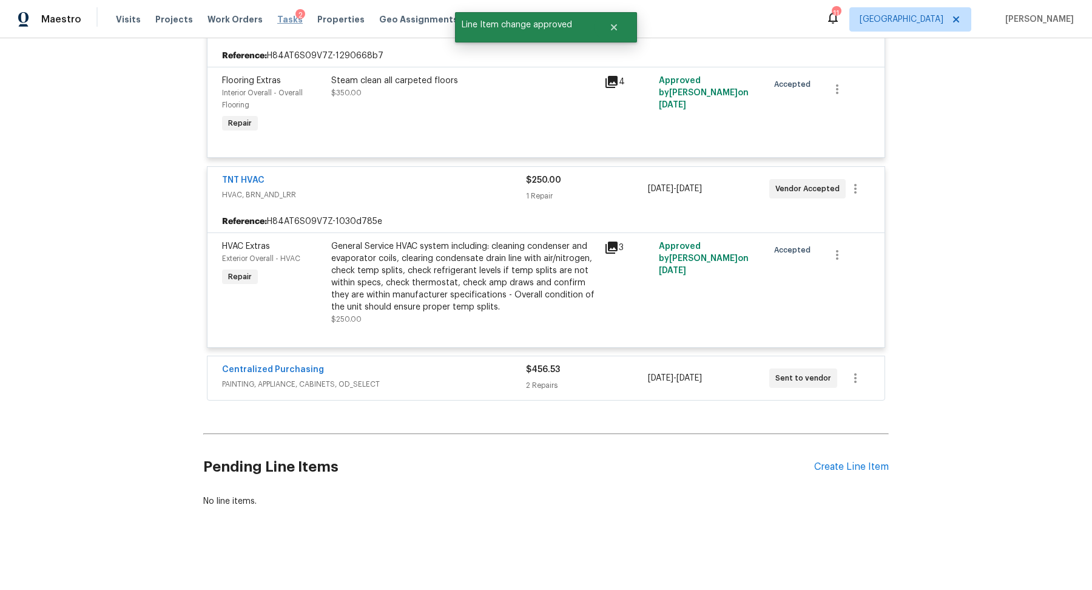
click at [280, 18] on span "Tasks" at bounding box center [289, 19] width 25 height 8
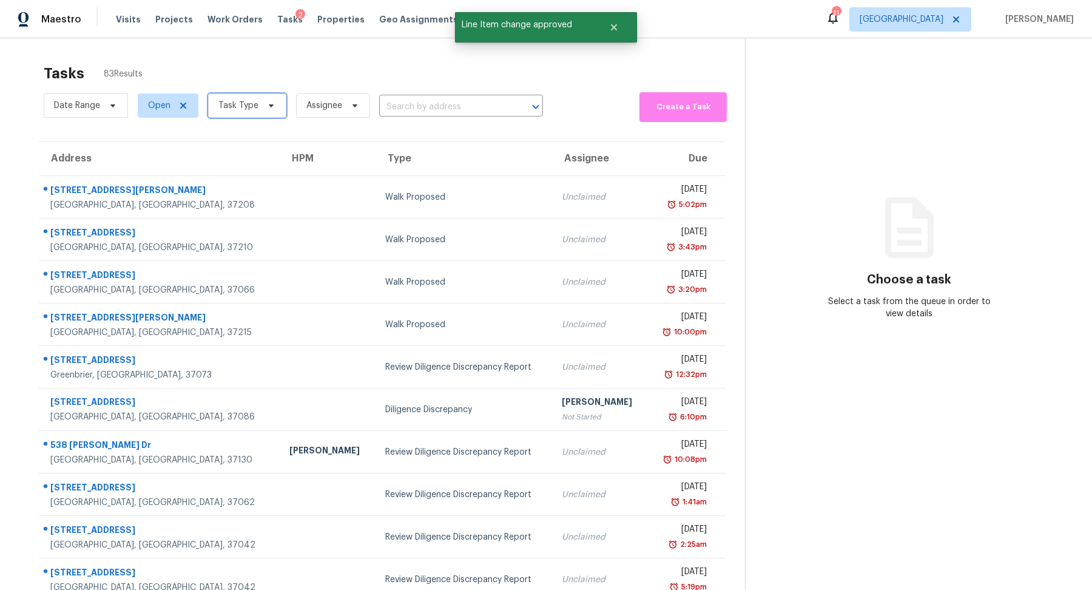
click at [229, 104] on span "Task Type" at bounding box center [238, 106] width 40 height 12
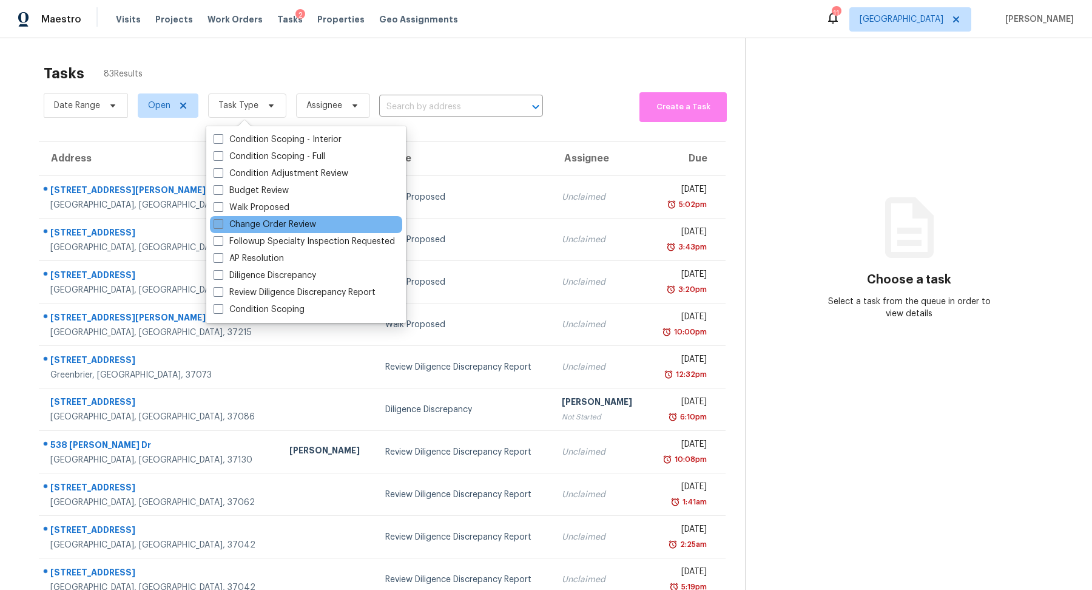
click at [265, 224] on label "Change Order Review" at bounding box center [265, 224] width 103 height 12
click at [221, 224] on input "Change Order Review" at bounding box center [218, 222] width 8 height 8
checkbox input "true"
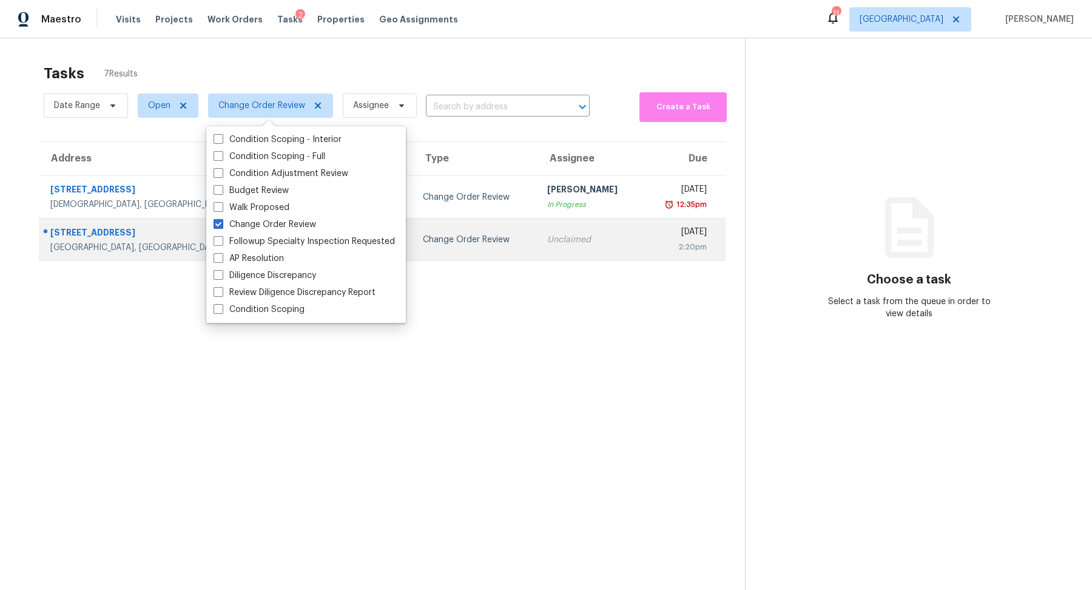
click at [84, 243] on div "[GEOGRAPHIC_DATA], [GEOGRAPHIC_DATA], 37148" at bounding box center [174, 247] width 248 height 12
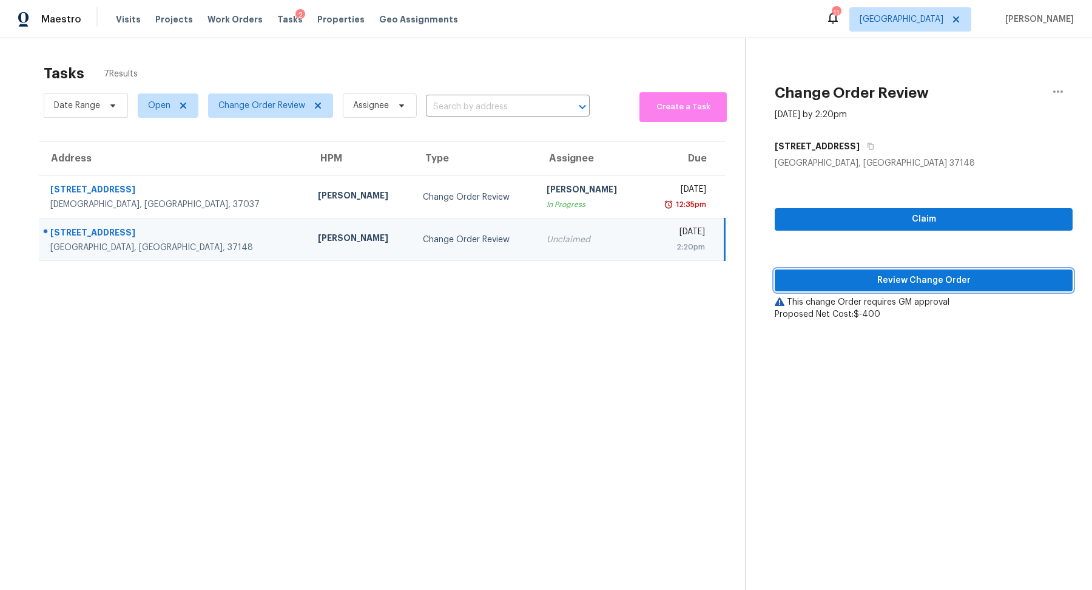
click at [938, 285] on span "Review Change Order" at bounding box center [923, 280] width 278 height 15
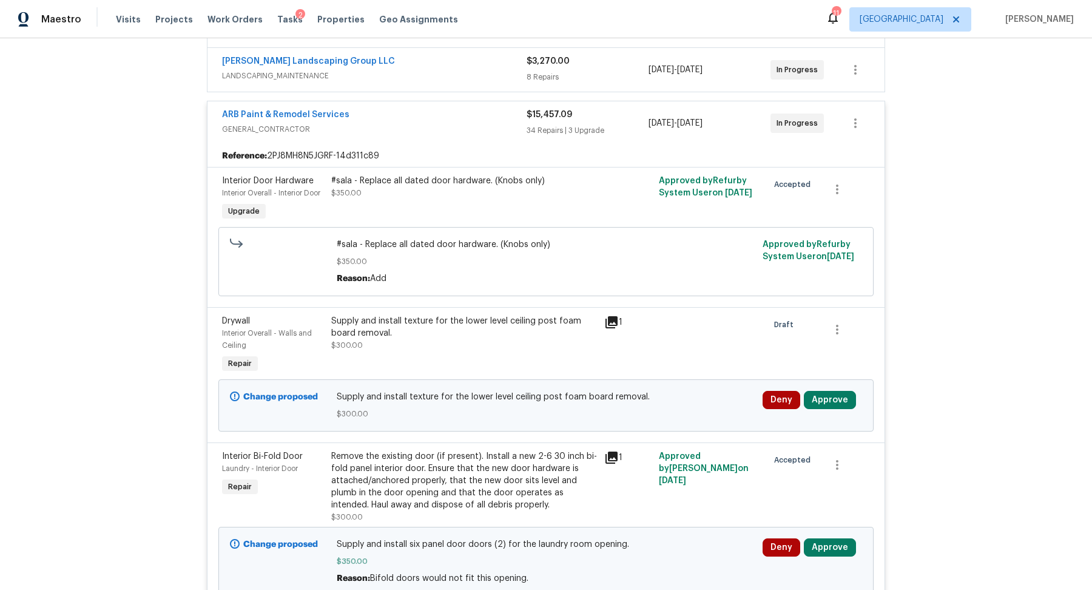
scroll to position [277, 0]
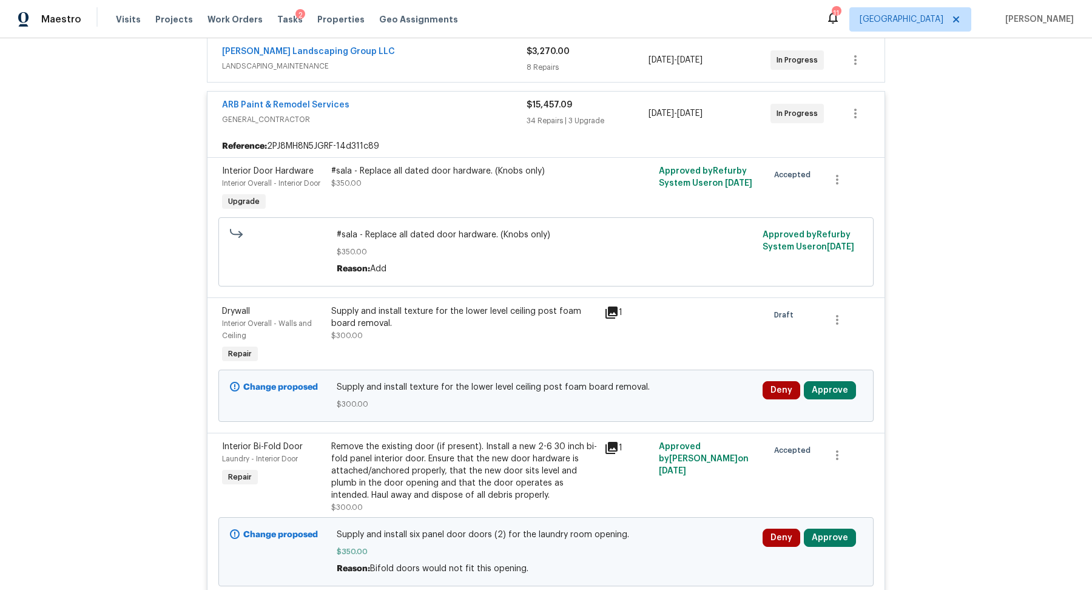
click at [836, 379] on div "Deny Approve" at bounding box center [812, 395] width 107 height 36
click at [818, 381] on button "Approve" at bounding box center [830, 390] width 52 height 18
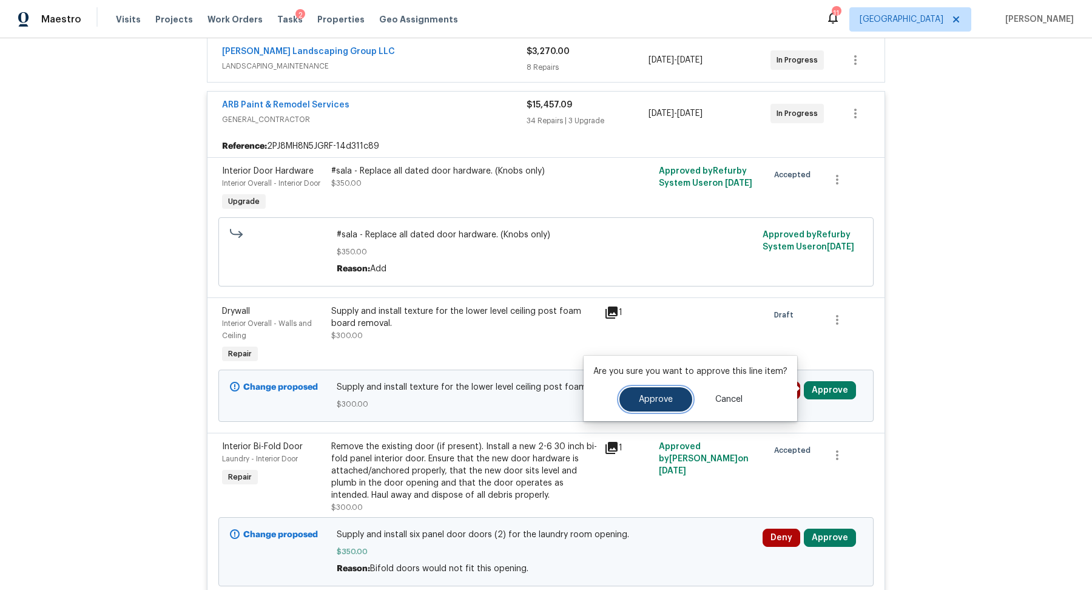
click at [639, 401] on span "Approve" at bounding box center [656, 399] width 34 height 9
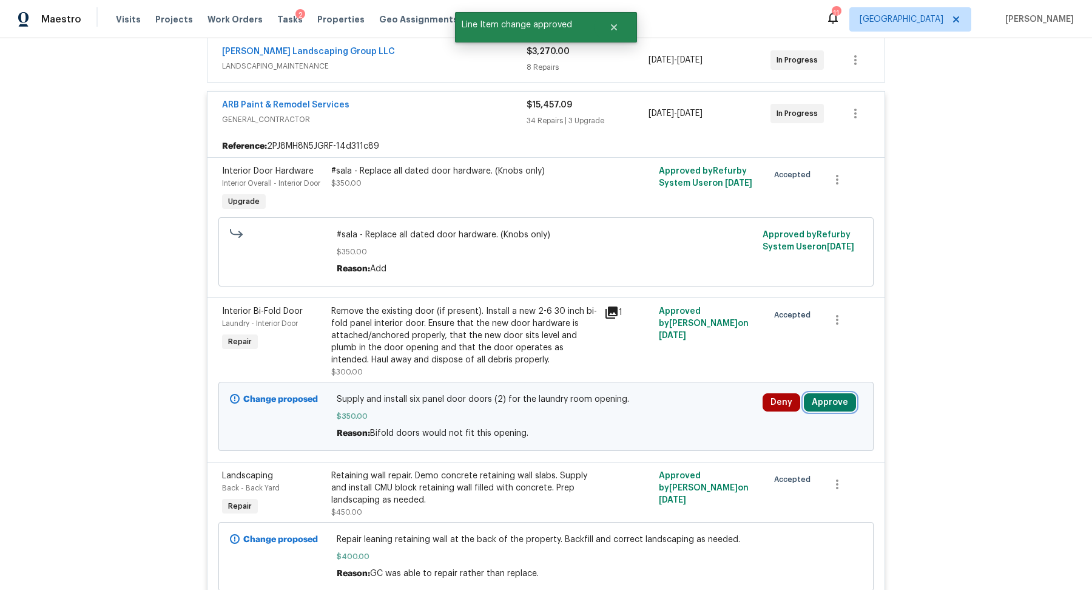
click at [829, 406] on button "Approve" at bounding box center [830, 402] width 52 height 18
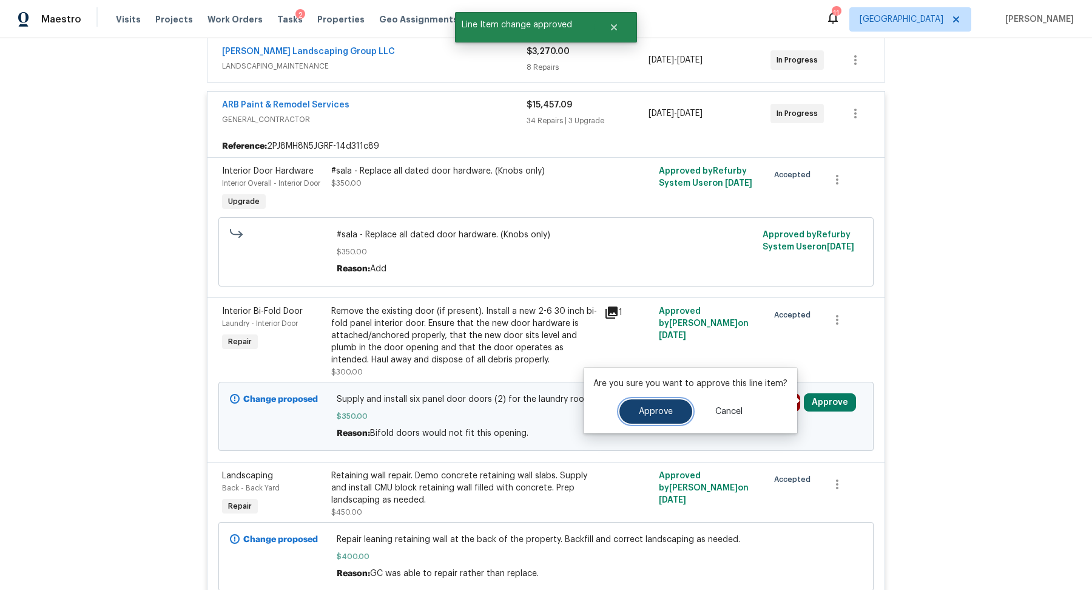
click at [656, 419] on button "Approve" at bounding box center [655, 411] width 73 height 24
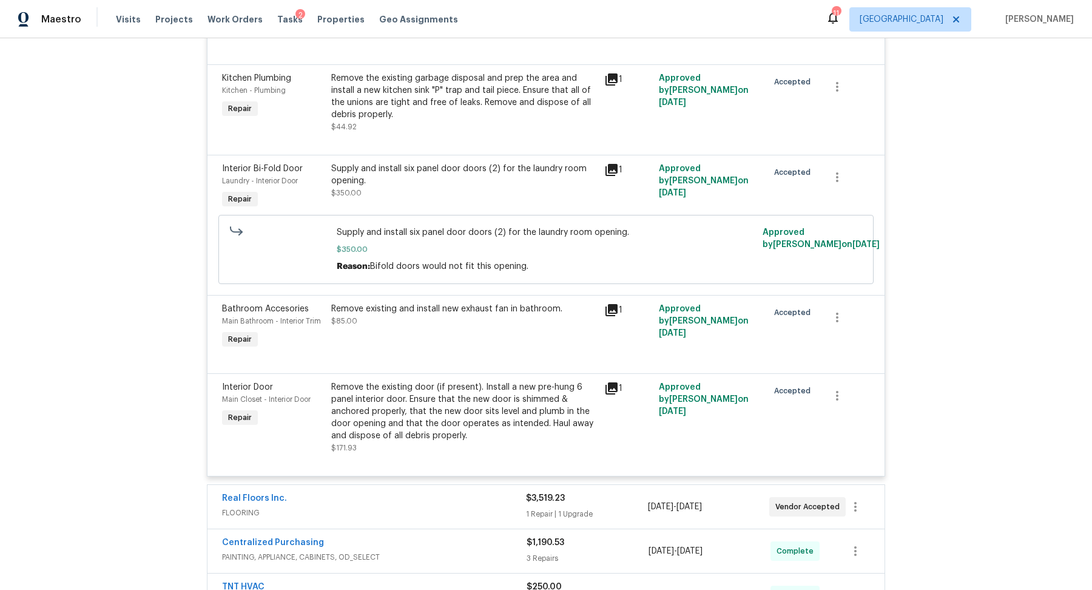
scroll to position [4454, 0]
